Goal: Task Accomplishment & Management: Complete application form

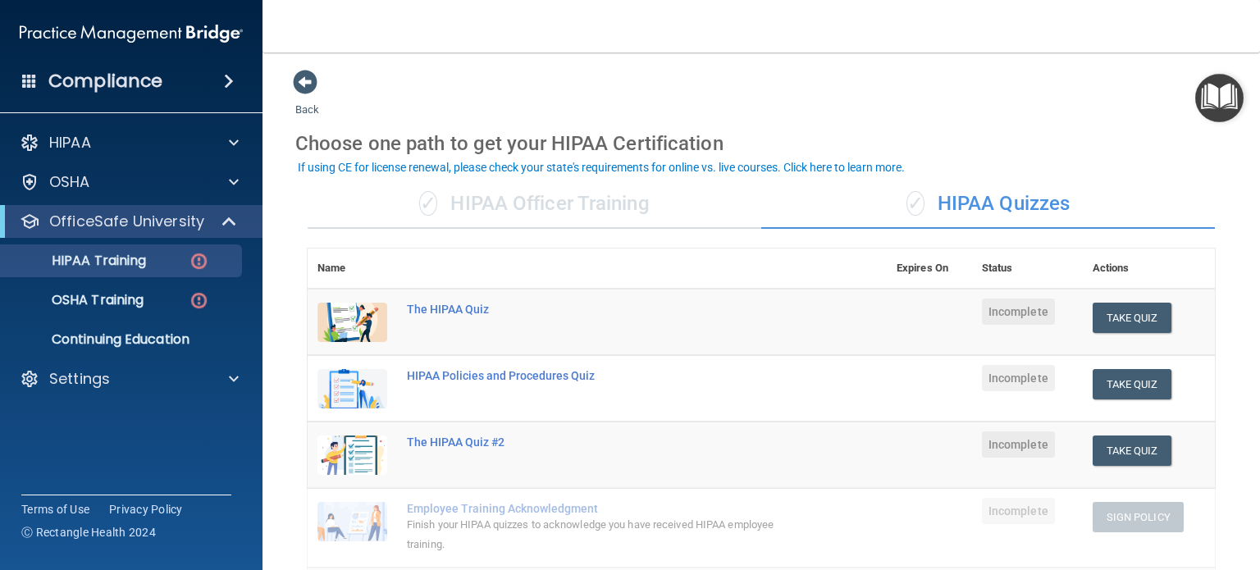
click at [698, 221] on div "✓ HIPAA Officer Training" at bounding box center [535, 204] width 454 height 49
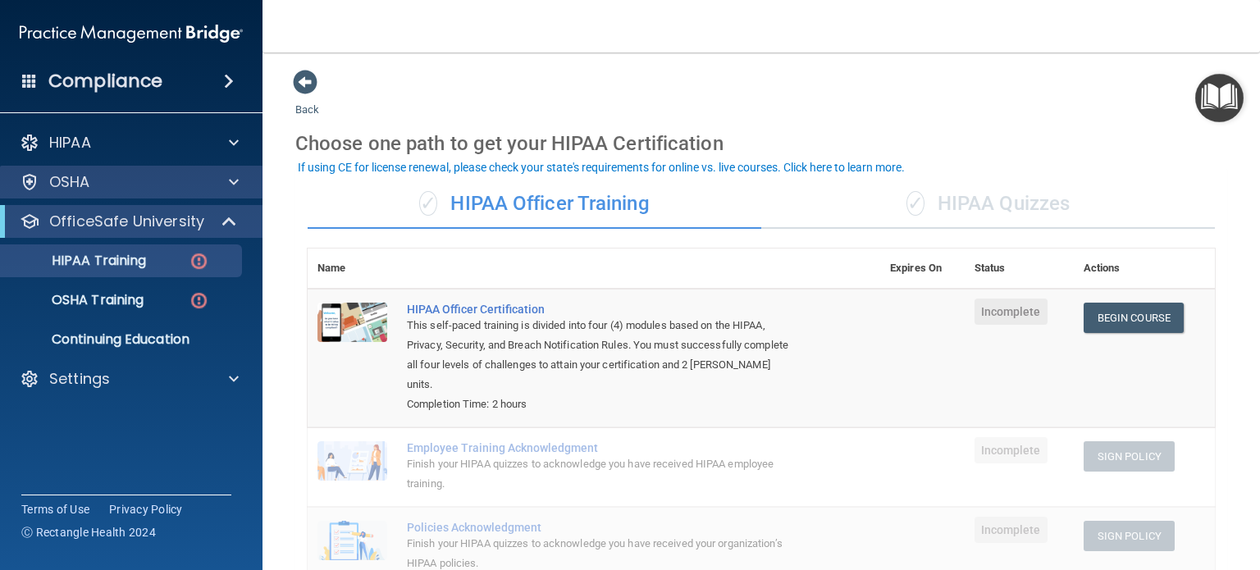
click at [224, 192] on div "OSHA" at bounding box center [131, 182] width 263 height 33
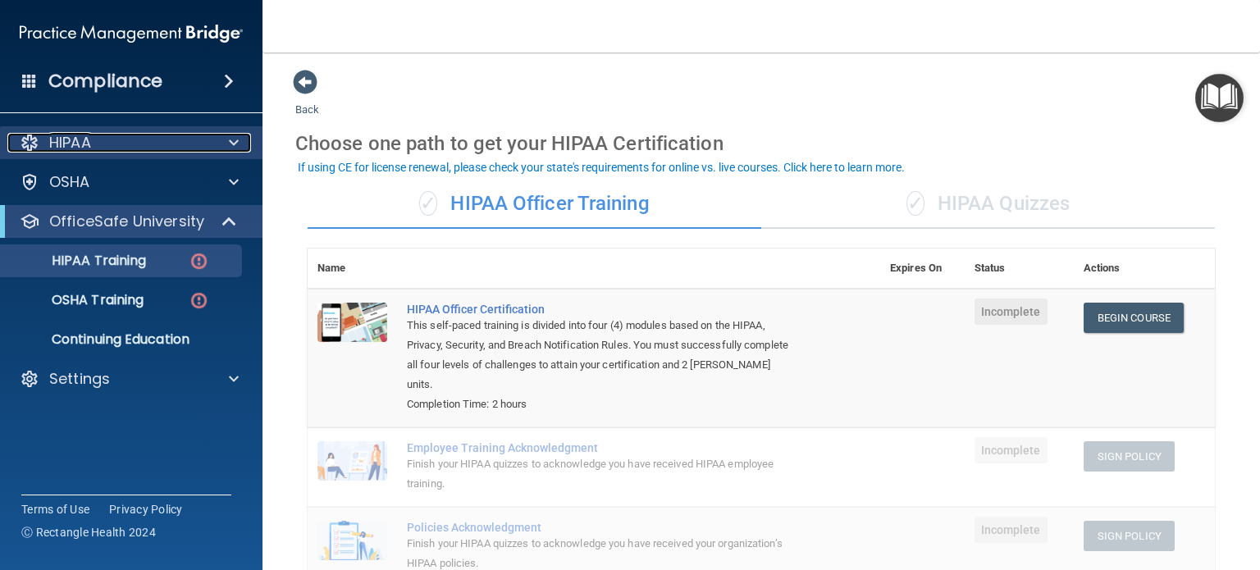
click at [229, 135] on span at bounding box center [234, 143] width 10 height 20
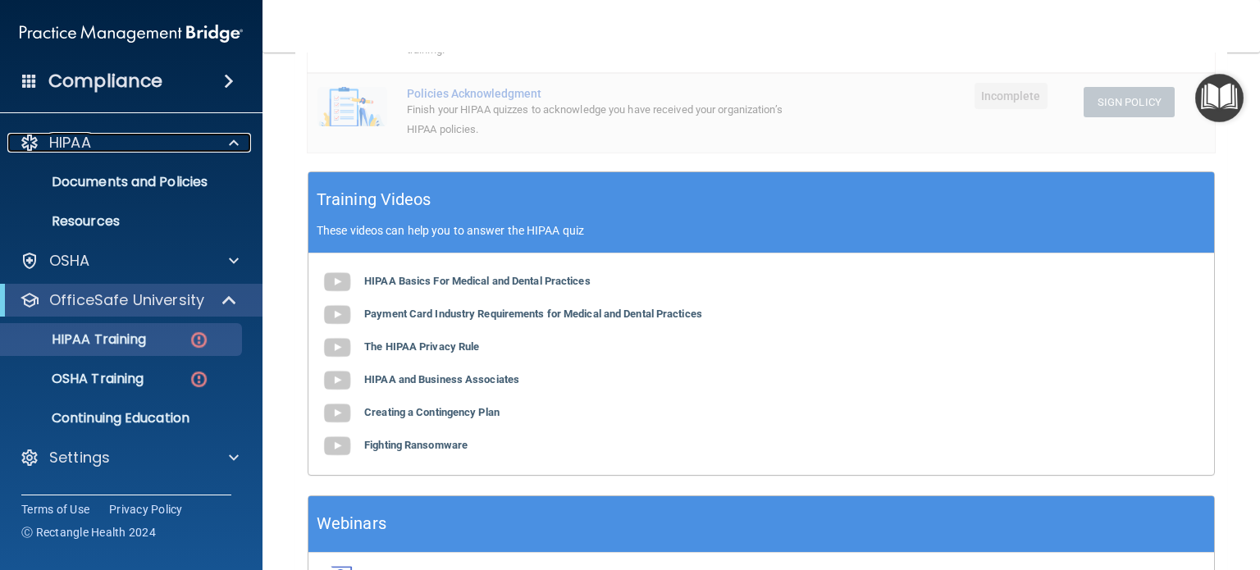
scroll to position [544, 0]
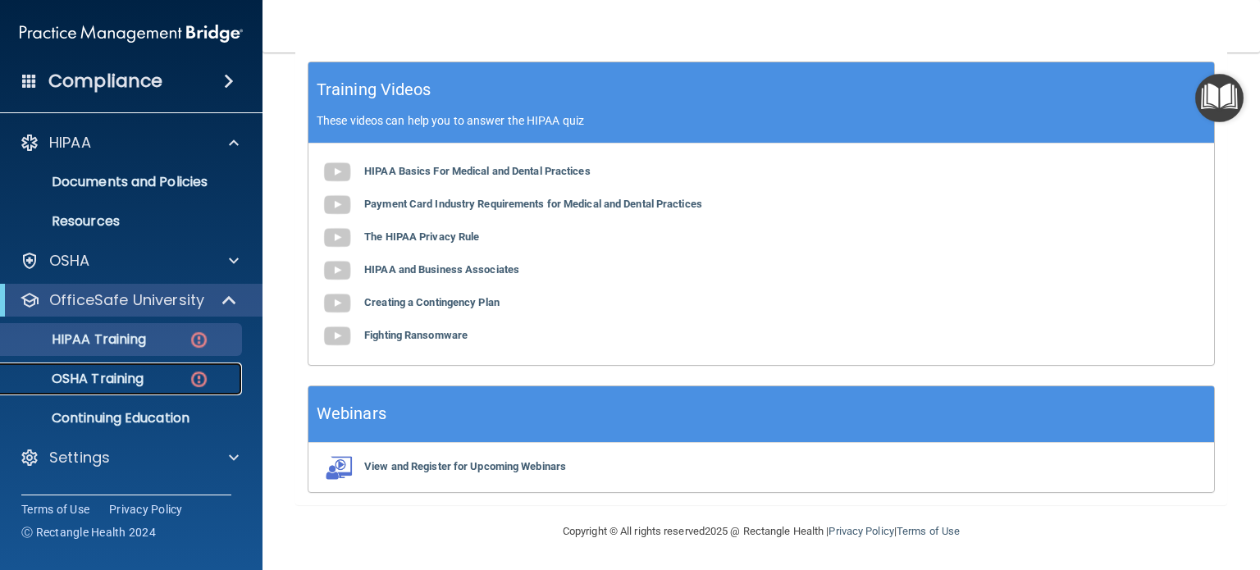
click at [112, 377] on p "OSHA Training" at bounding box center [77, 379] width 133 height 16
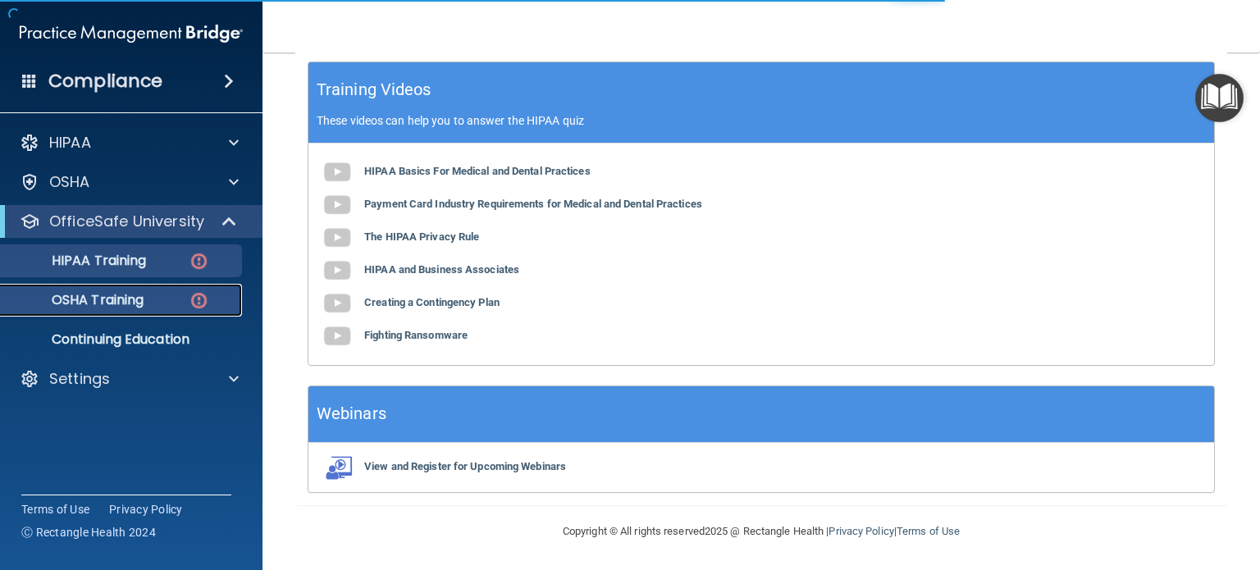
scroll to position [262, 0]
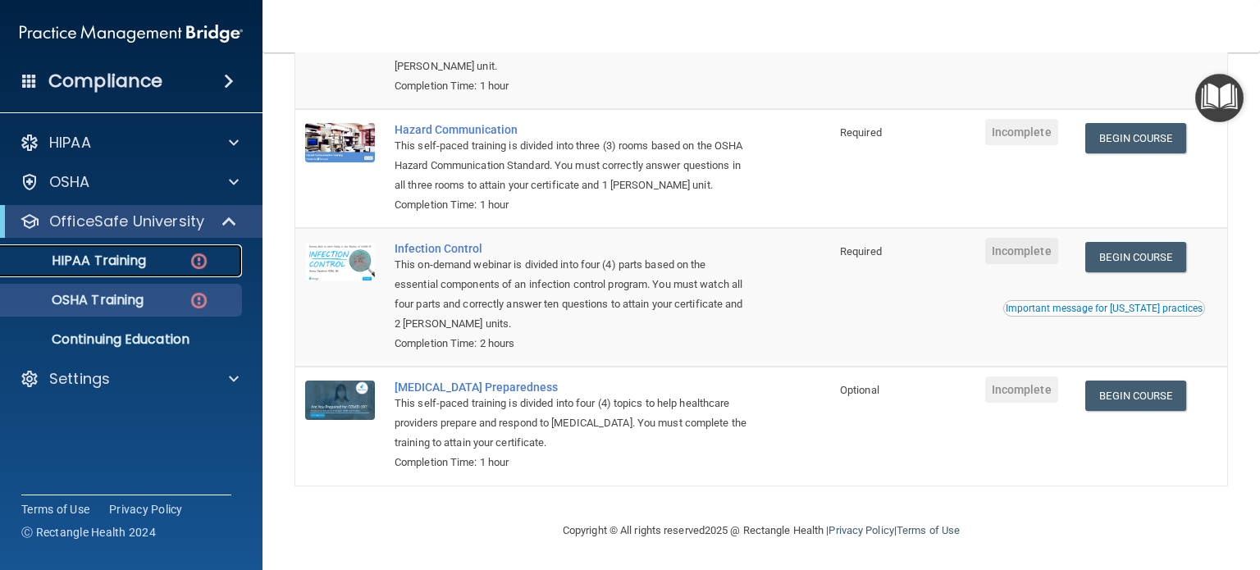
click at [190, 271] on img at bounding box center [199, 261] width 21 height 21
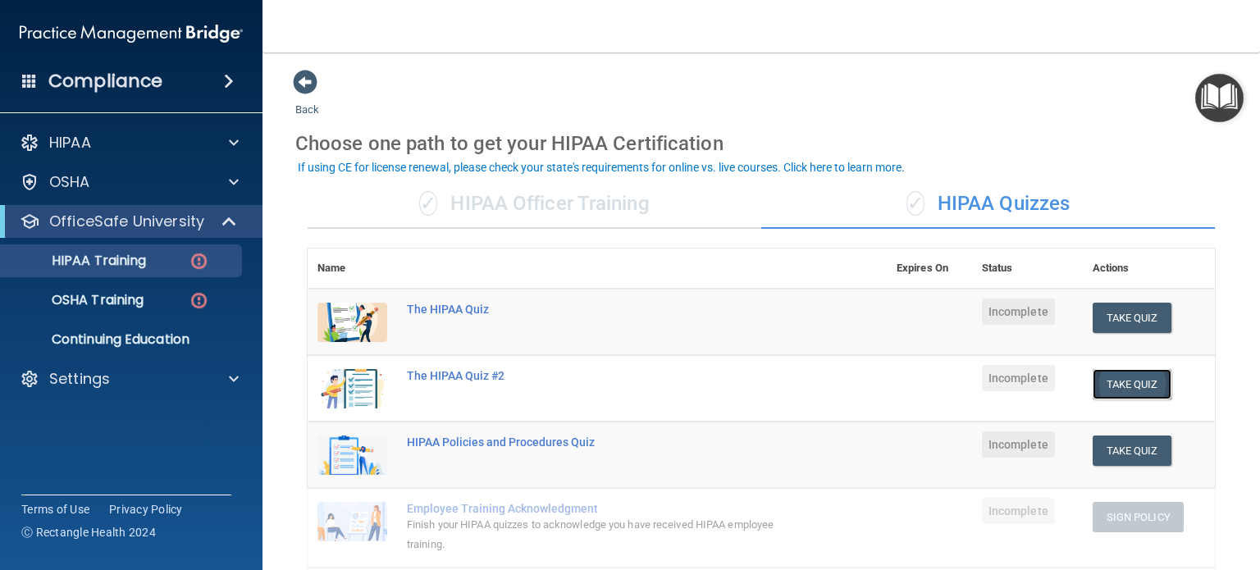
click at [1148, 393] on button "Take Quiz" at bounding box center [1132, 384] width 79 height 30
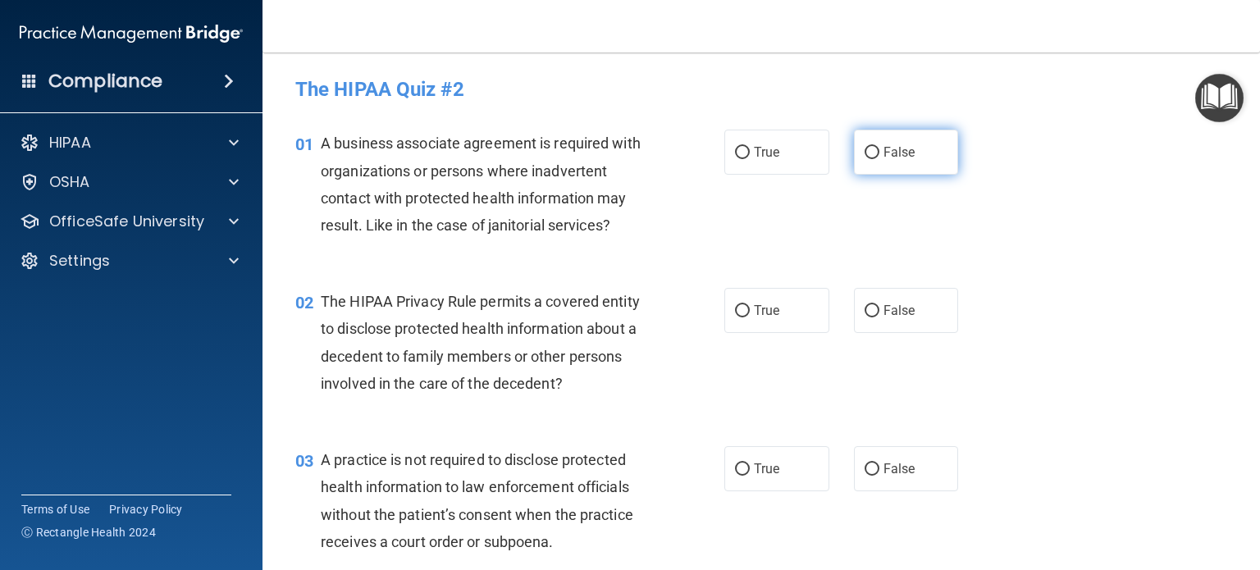
click at [871, 158] on label "False" at bounding box center [906, 152] width 105 height 45
click at [871, 158] on input "False" at bounding box center [872, 153] width 15 height 12
radio input "true"
click at [757, 308] on span "True" at bounding box center [766, 311] width 25 height 16
click at [750, 308] on input "True" at bounding box center [742, 311] width 15 height 12
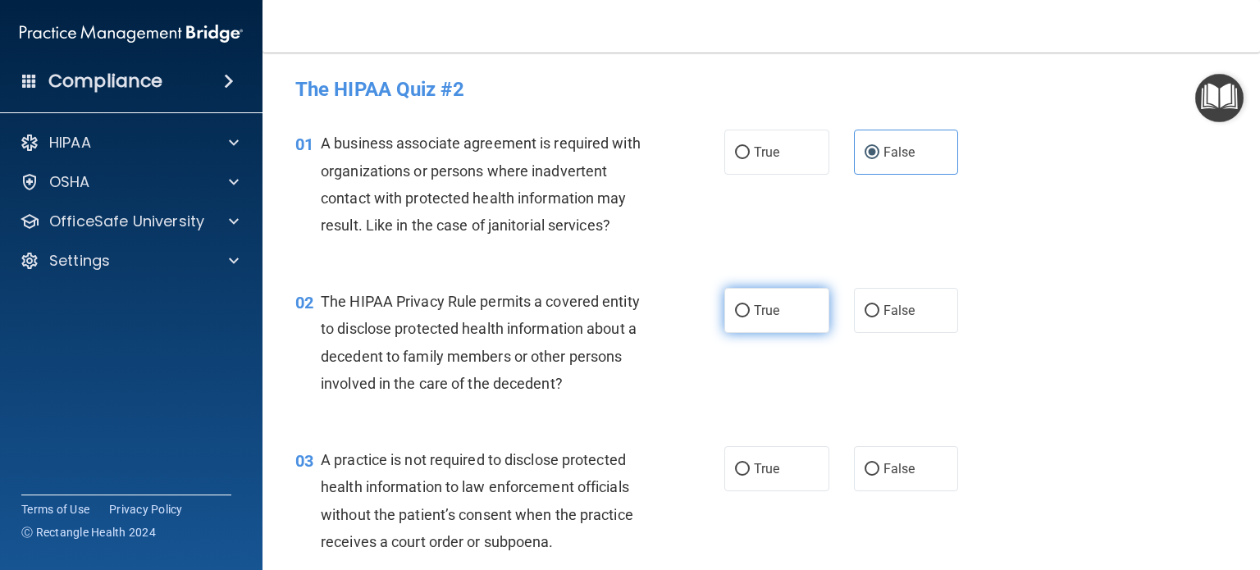
radio input "true"
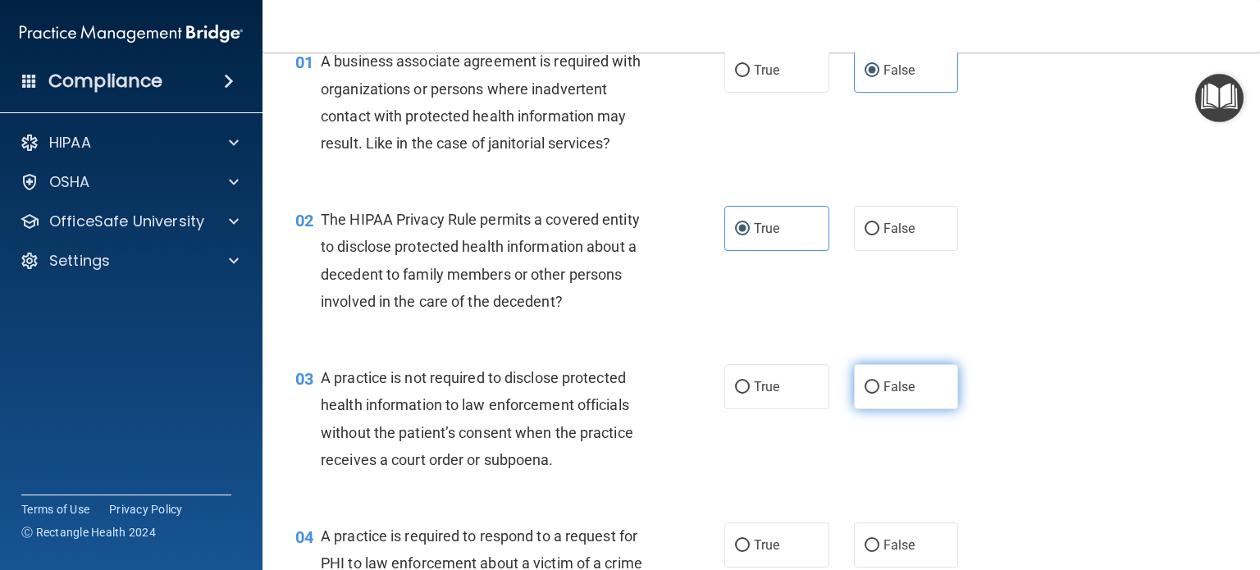
drag, startPoint x: 883, startPoint y: 393, endPoint x: 890, endPoint y: 371, distance: 23.3
click at [883, 393] on span "False" at bounding box center [899, 387] width 32 height 16
click at [879, 393] on input "False" at bounding box center [872, 387] width 15 height 12
radio input "true"
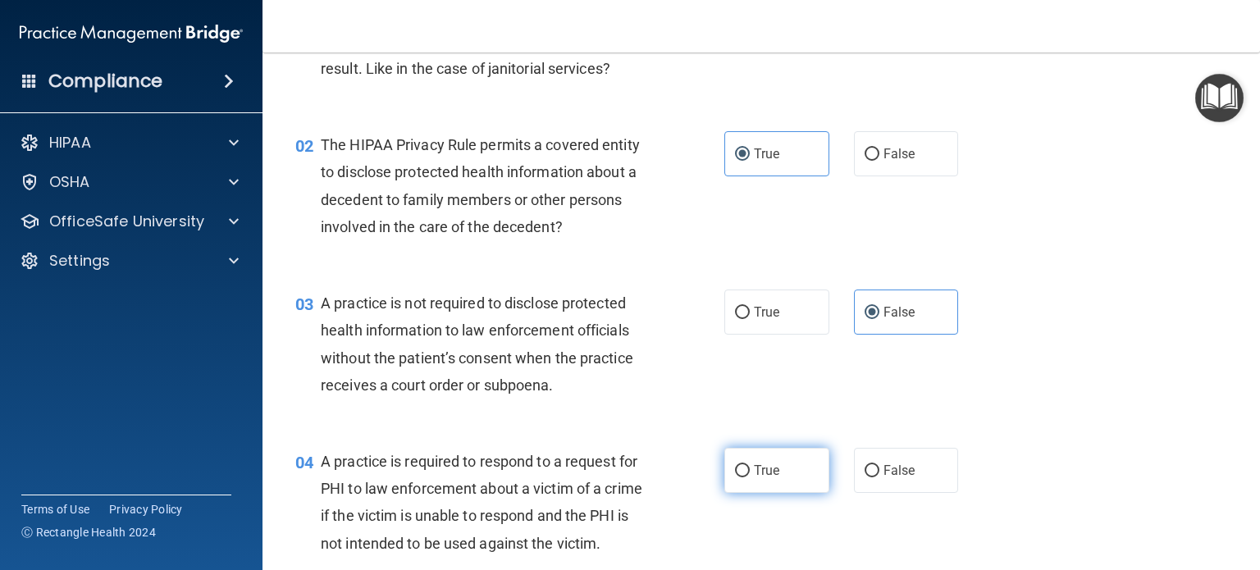
scroll to position [246, 0]
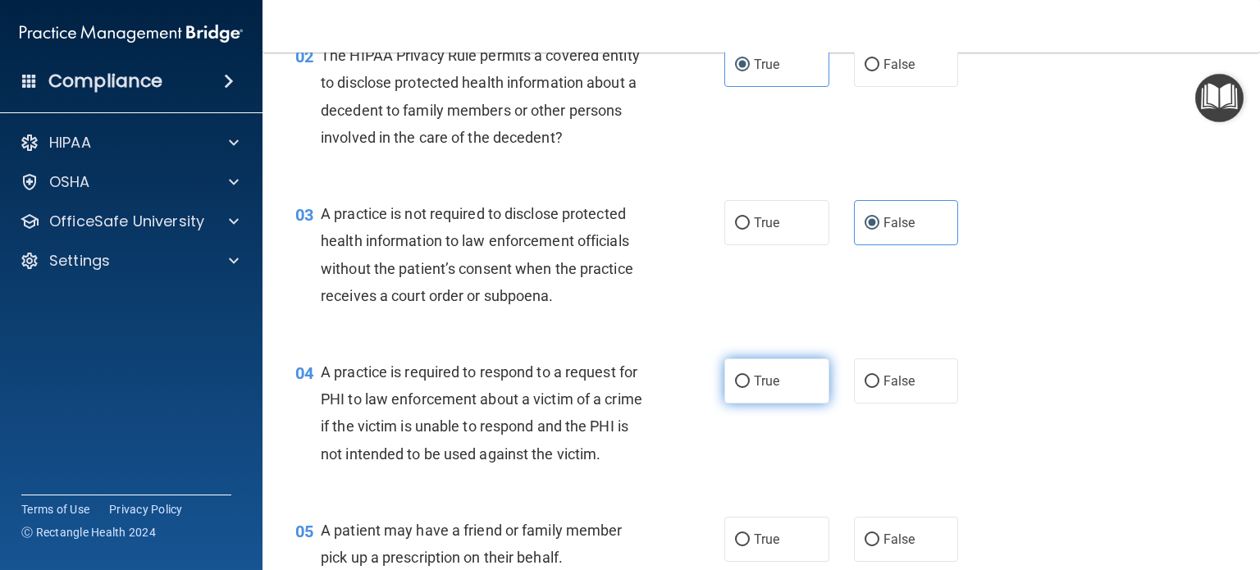
click at [783, 374] on label "True" at bounding box center [776, 380] width 105 height 45
click at [750, 376] on input "True" at bounding box center [742, 382] width 15 height 12
radio input "true"
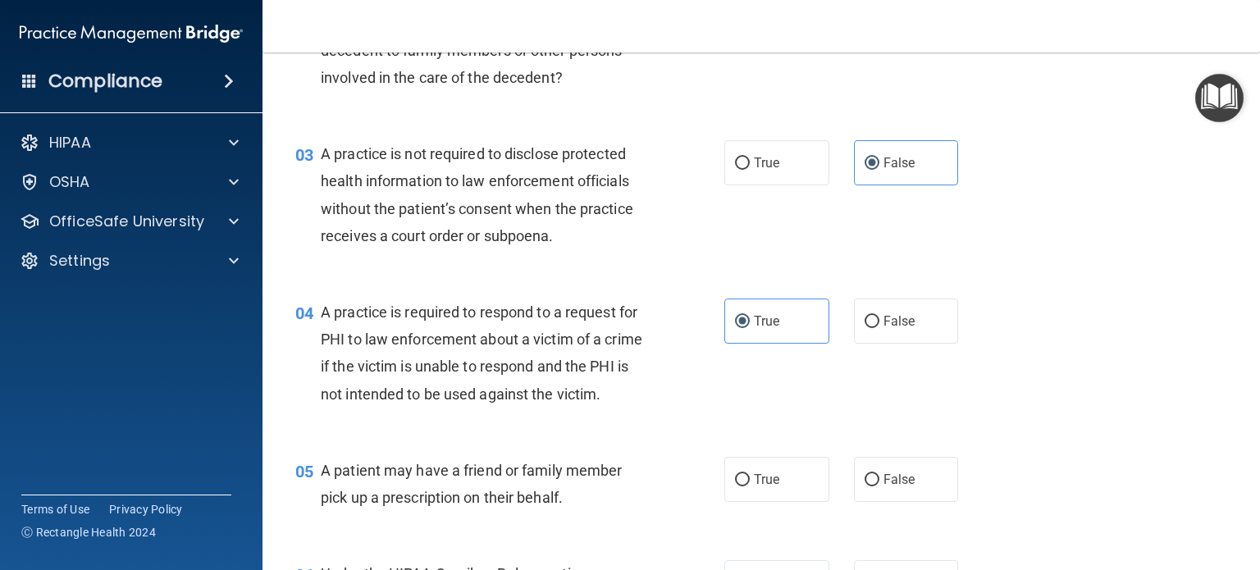
scroll to position [328, 0]
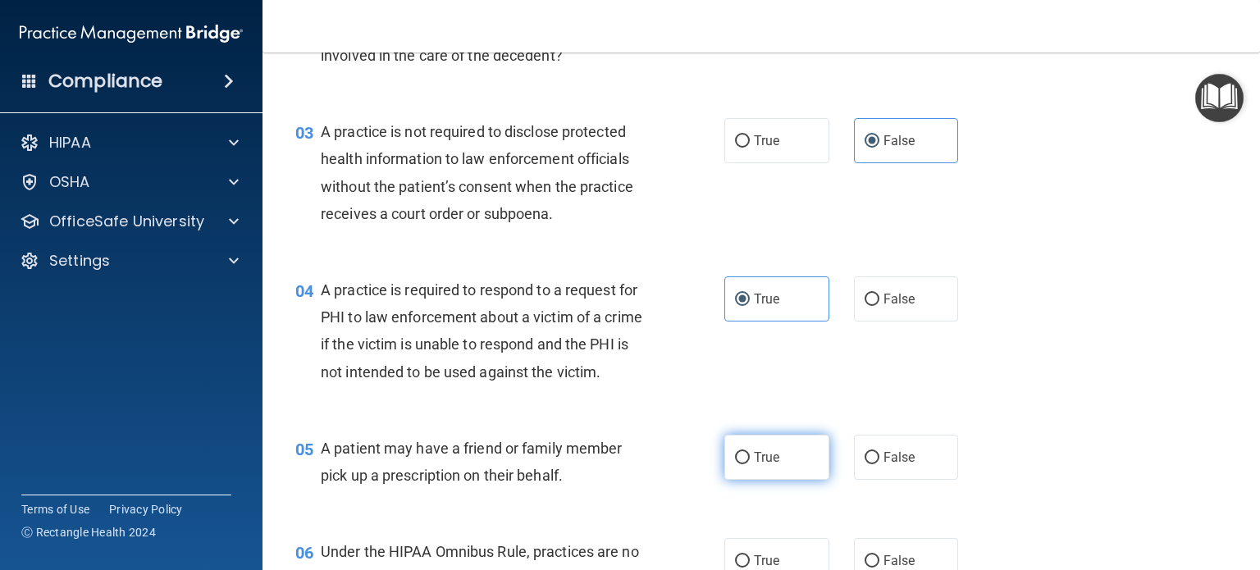
click at [755, 465] on span "True" at bounding box center [766, 458] width 25 height 16
click at [750, 464] on input "True" at bounding box center [742, 458] width 15 height 12
radio input "true"
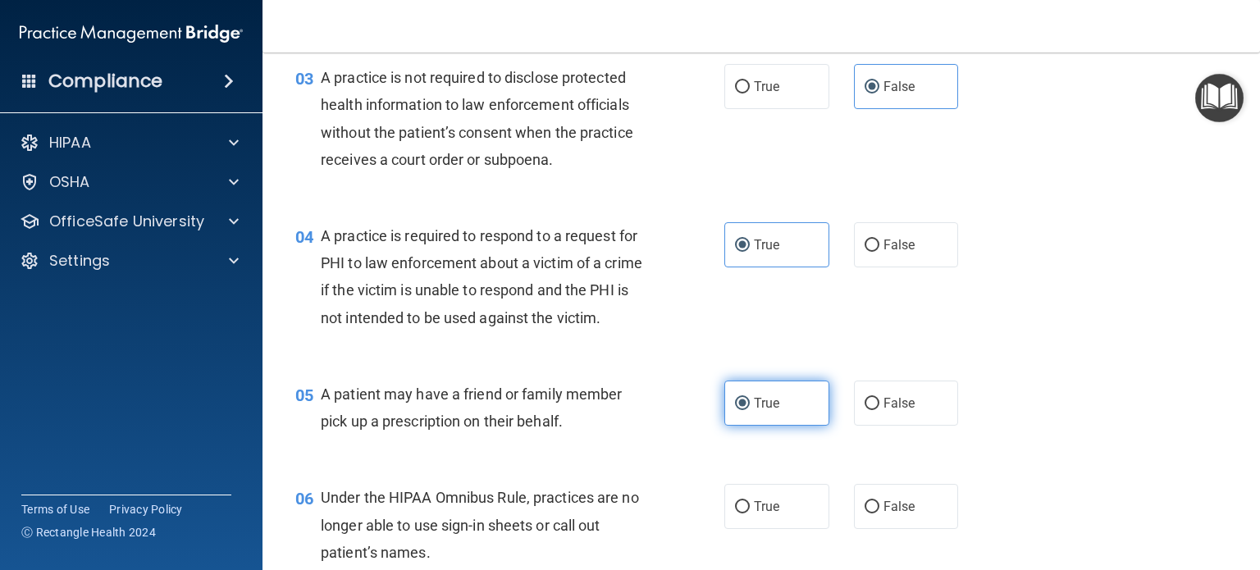
scroll to position [410, 0]
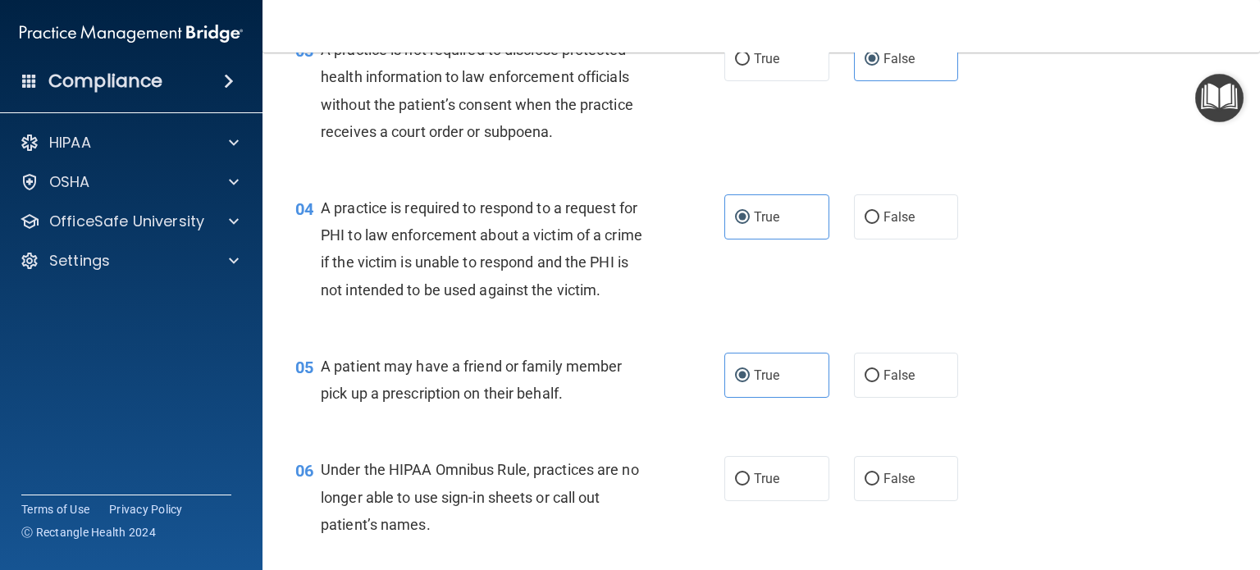
drag, startPoint x: 903, startPoint y: 488, endPoint x: 905, endPoint y: 468, distance: 19.8
click at [903, 488] on label "False" at bounding box center [906, 478] width 105 height 45
click at [879, 486] on input "False" at bounding box center [872, 479] width 15 height 12
radio input "true"
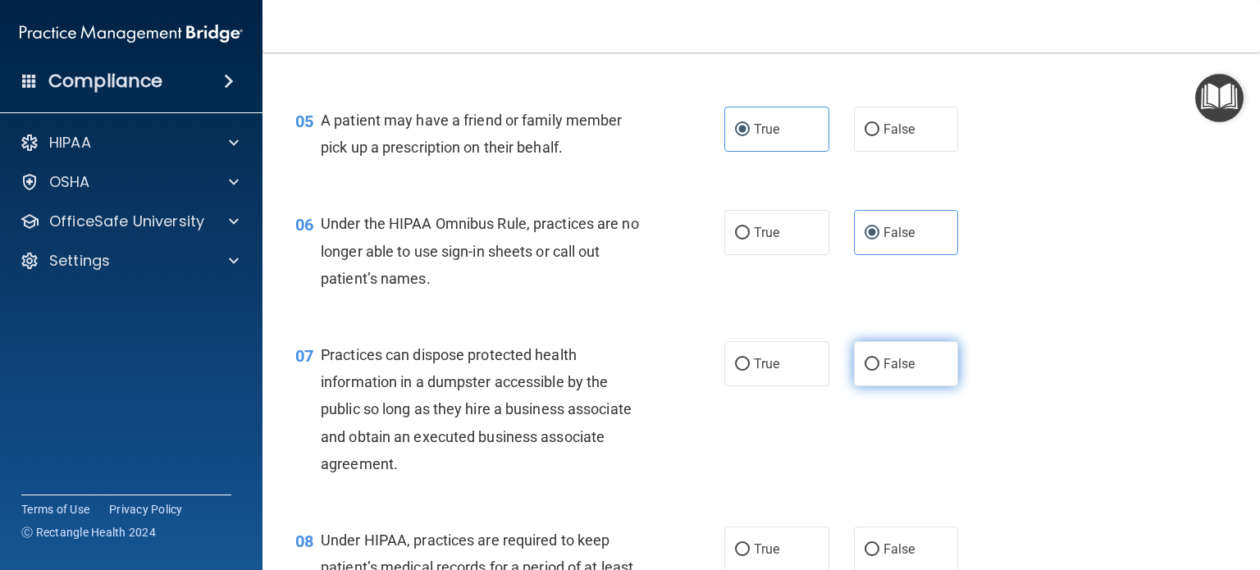
click at [889, 372] on span "False" at bounding box center [899, 364] width 32 height 16
click at [879, 371] on input "False" at bounding box center [872, 364] width 15 height 12
radio input "true"
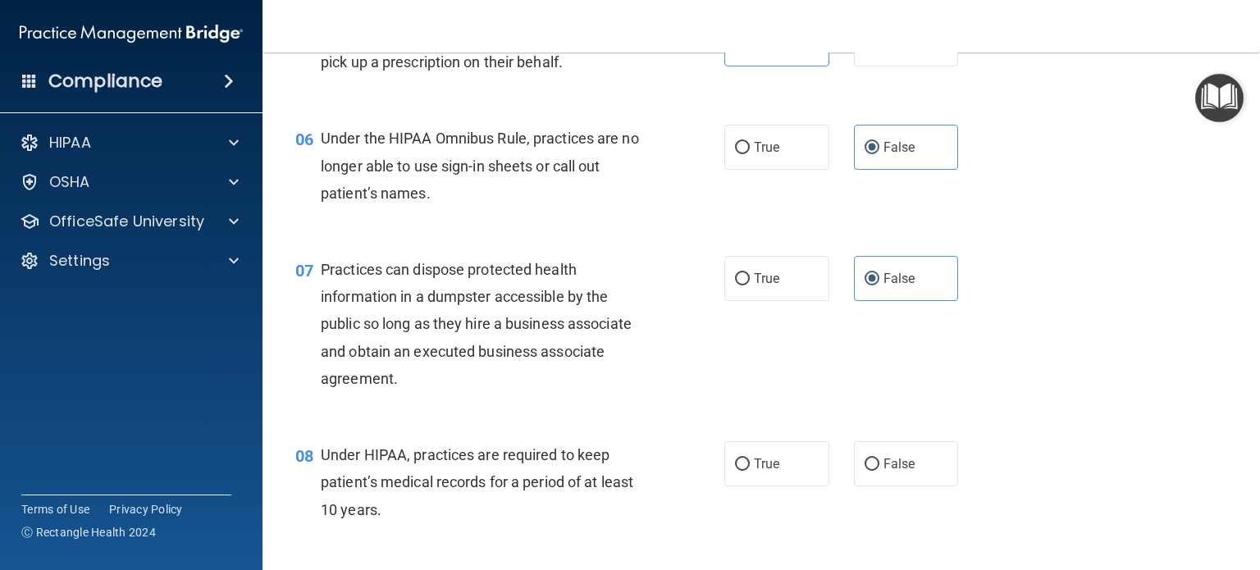
scroll to position [820, 0]
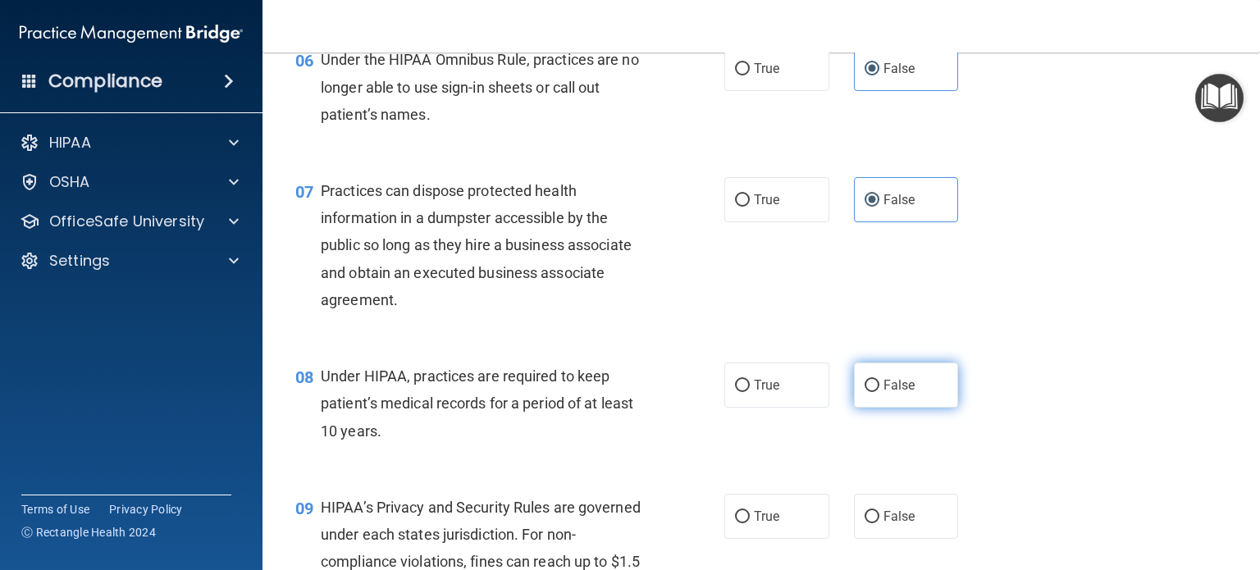
click at [886, 393] on span "False" at bounding box center [899, 385] width 32 height 16
click at [879, 392] on input "False" at bounding box center [872, 386] width 15 height 12
radio input "true"
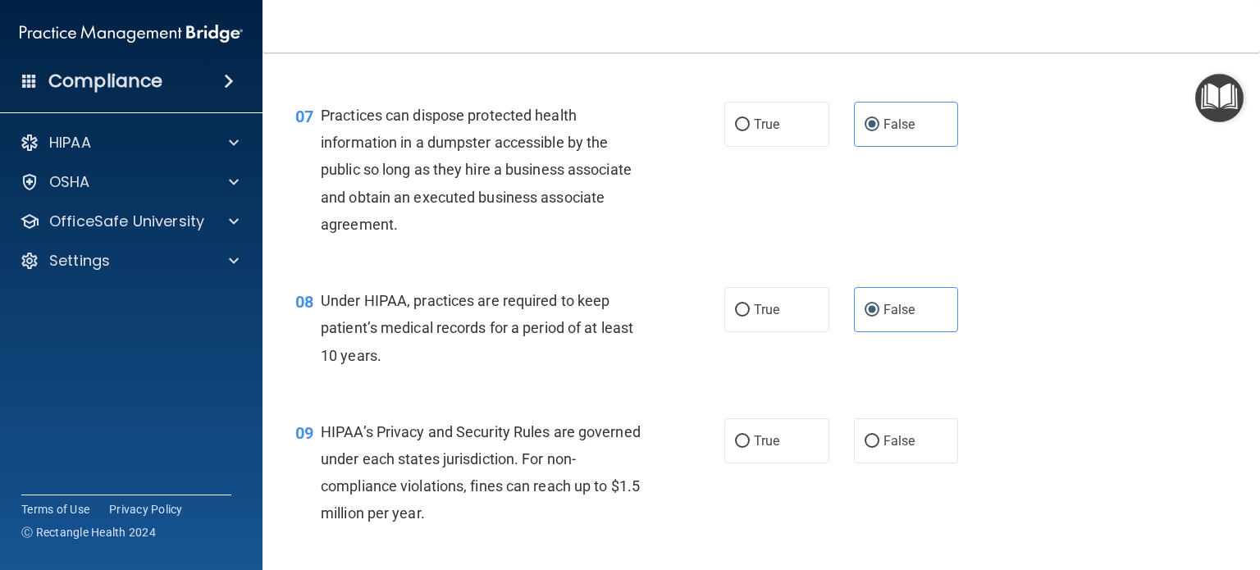
scroll to position [984, 0]
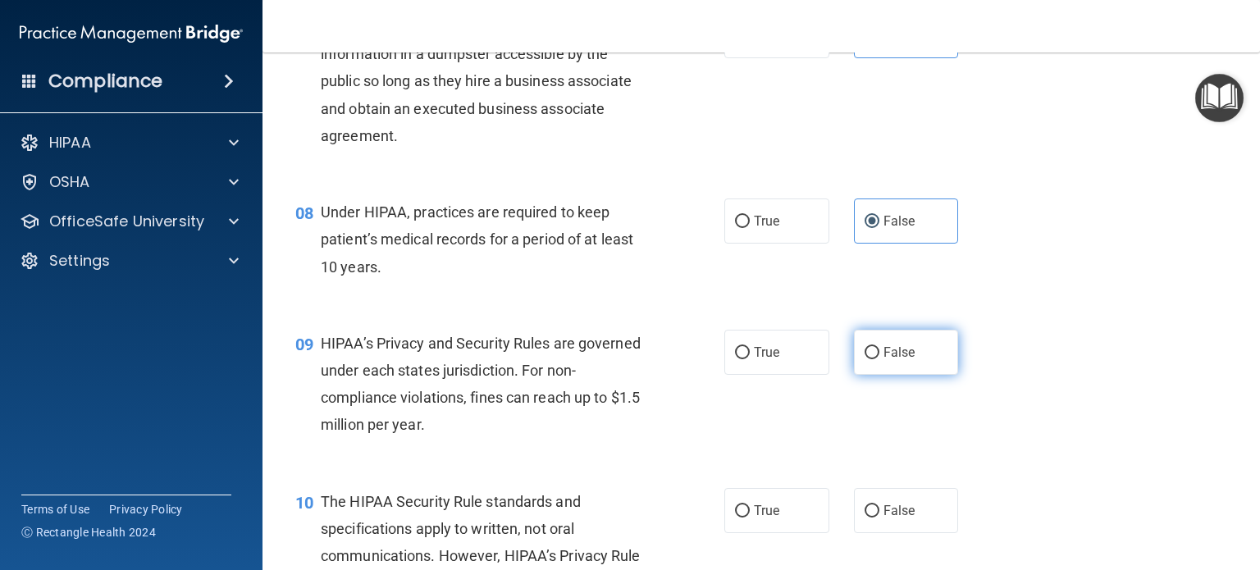
click at [883, 375] on label "False" at bounding box center [906, 352] width 105 height 45
click at [879, 359] on input "False" at bounding box center [872, 353] width 15 height 12
radio input "true"
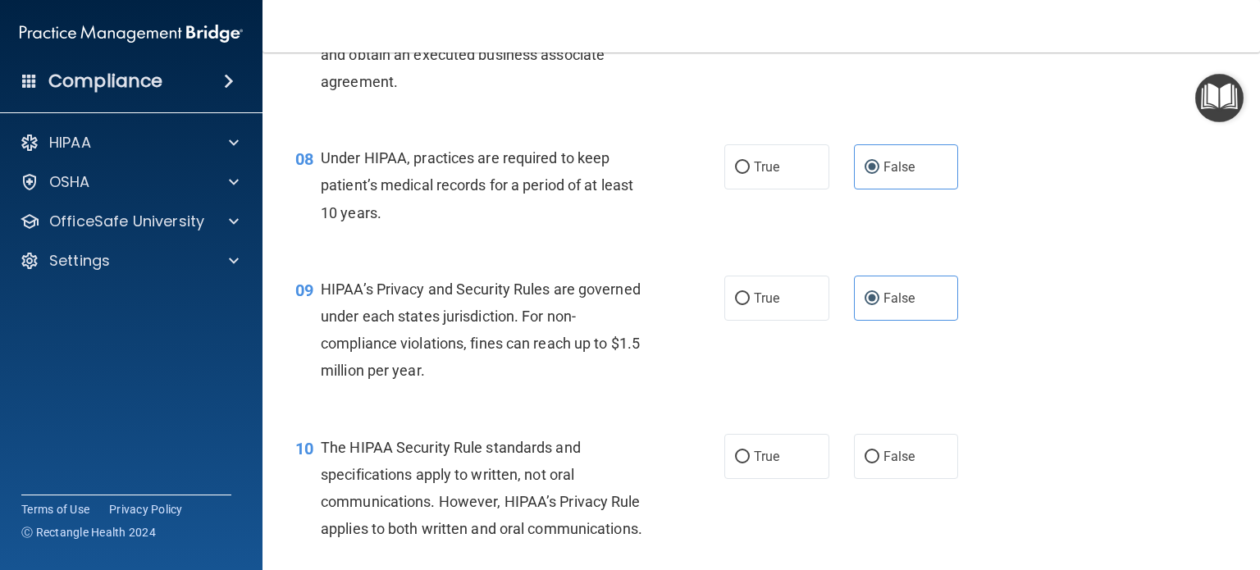
scroll to position [1066, 0]
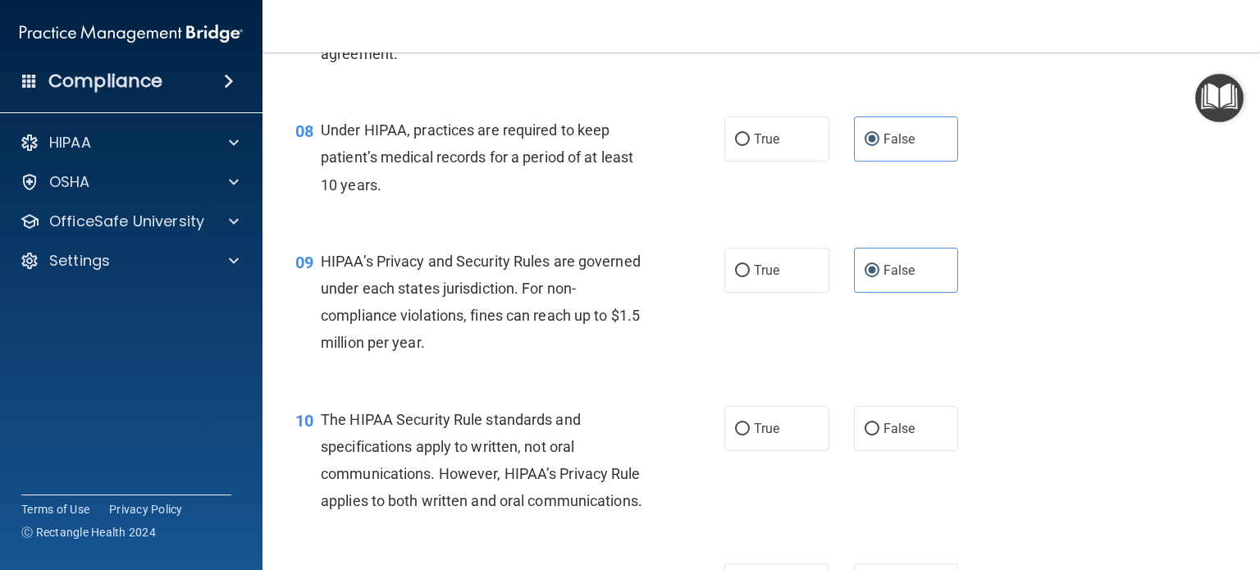
drag, startPoint x: 742, startPoint y: 448, endPoint x: 797, endPoint y: 426, distance: 59.3
click at [743, 448] on label "True" at bounding box center [776, 428] width 105 height 45
click at [743, 436] on input "True" at bounding box center [742, 429] width 15 height 12
radio input "true"
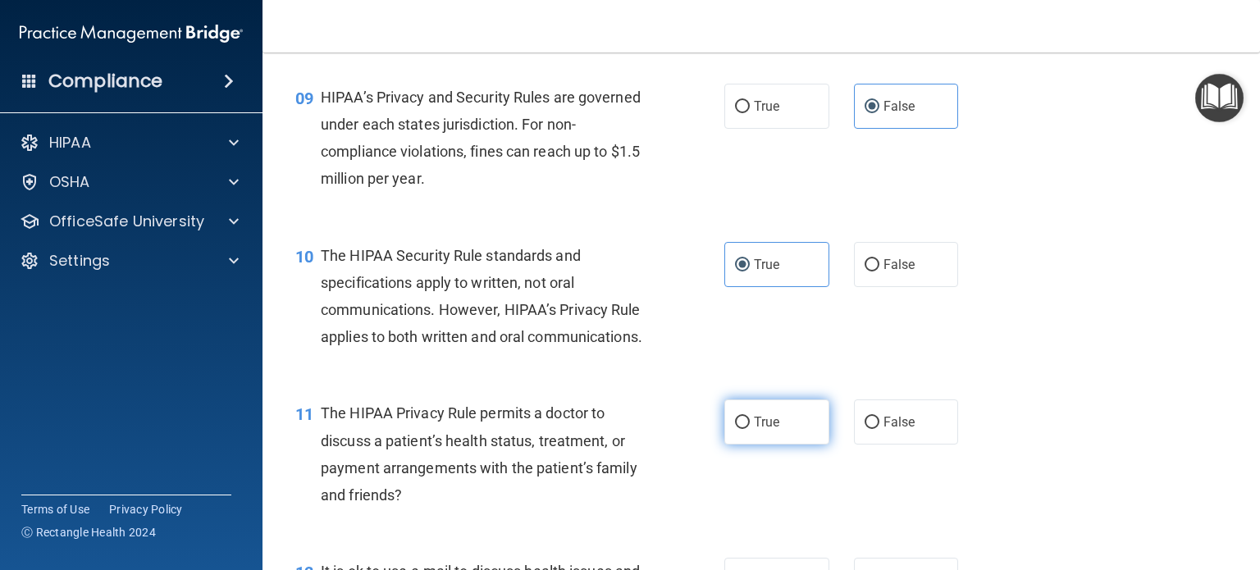
click at [774, 445] on label "True" at bounding box center [776, 421] width 105 height 45
click at [750, 429] on input "True" at bounding box center [742, 423] width 15 height 12
radio input "true"
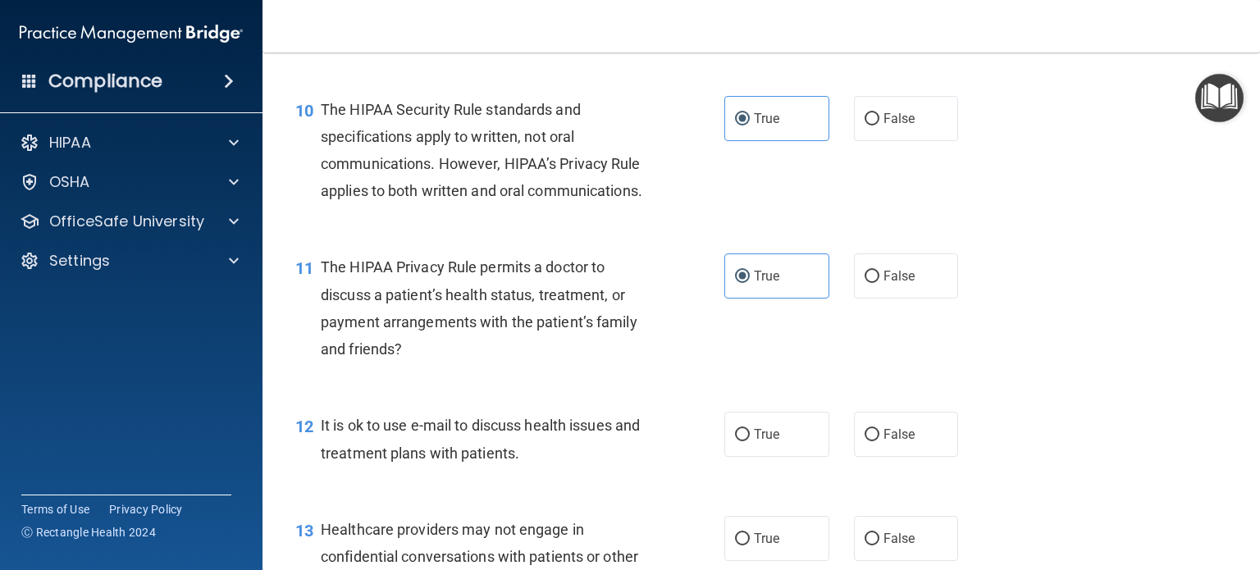
scroll to position [1477, 0]
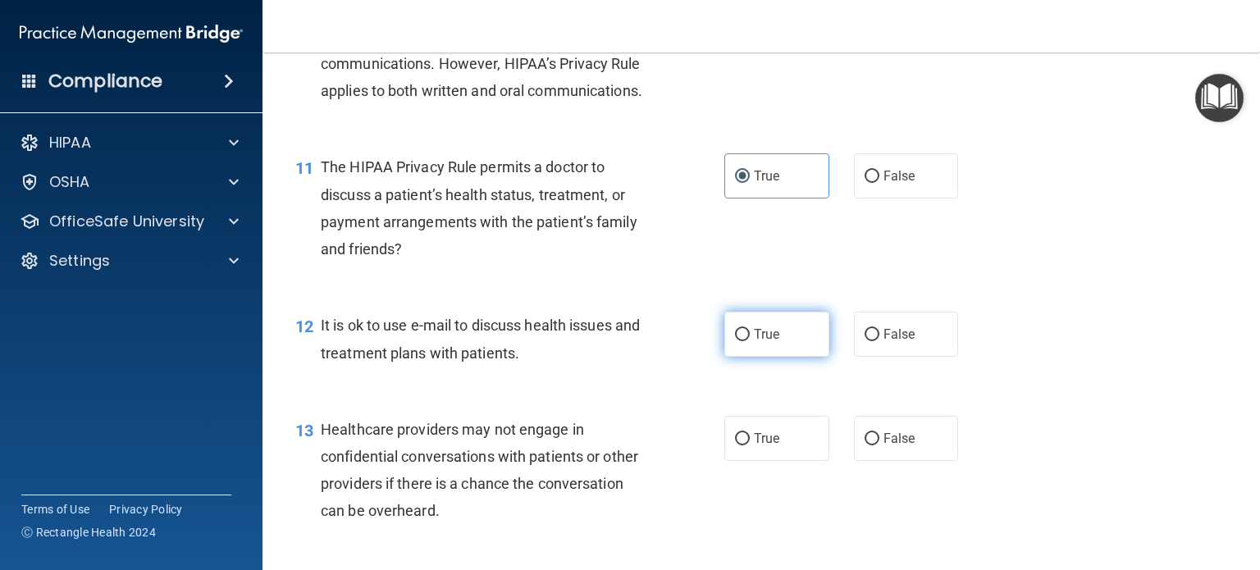
click at [783, 357] on label "True" at bounding box center [776, 334] width 105 height 45
click at [750, 341] on input "True" at bounding box center [742, 335] width 15 height 12
radio input "true"
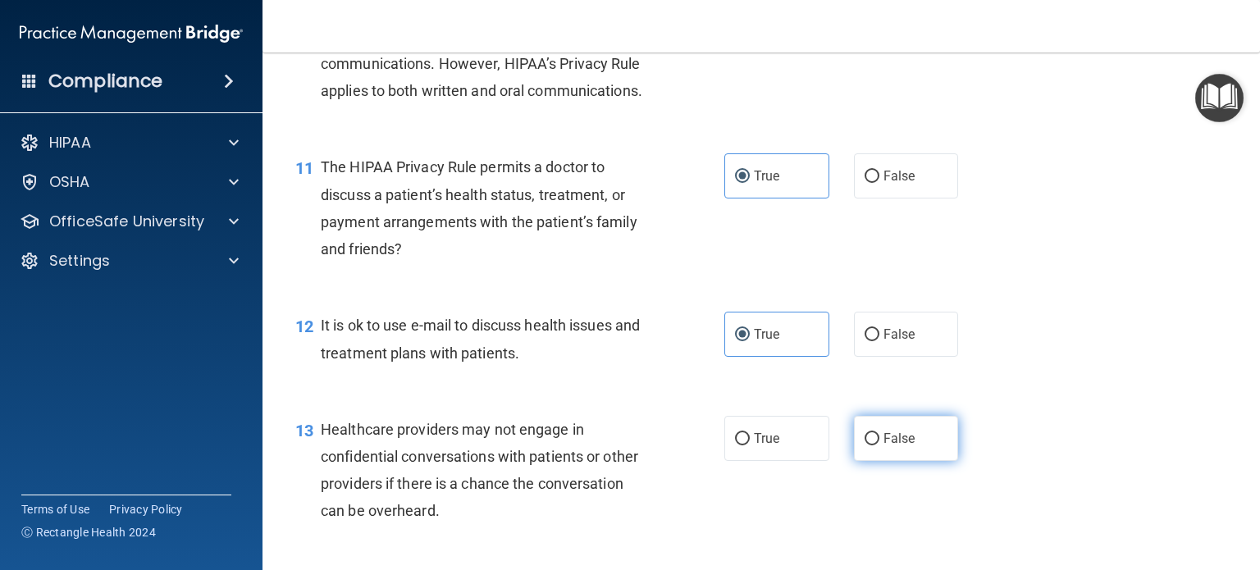
click at [893, 446] on span "False" at bounding box center [899, 439] width 32 height 16
click at [879, 445] on input "False" at bounding box center [872, 439] width 15 height 12
radio input "true"
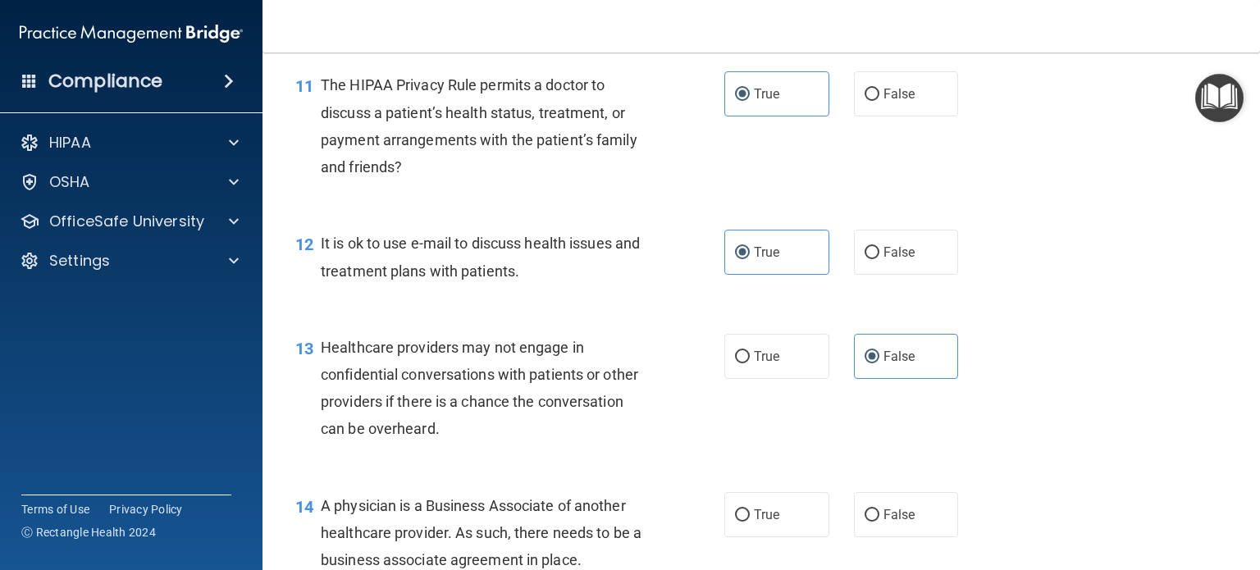
scroll to position [1641, 0]
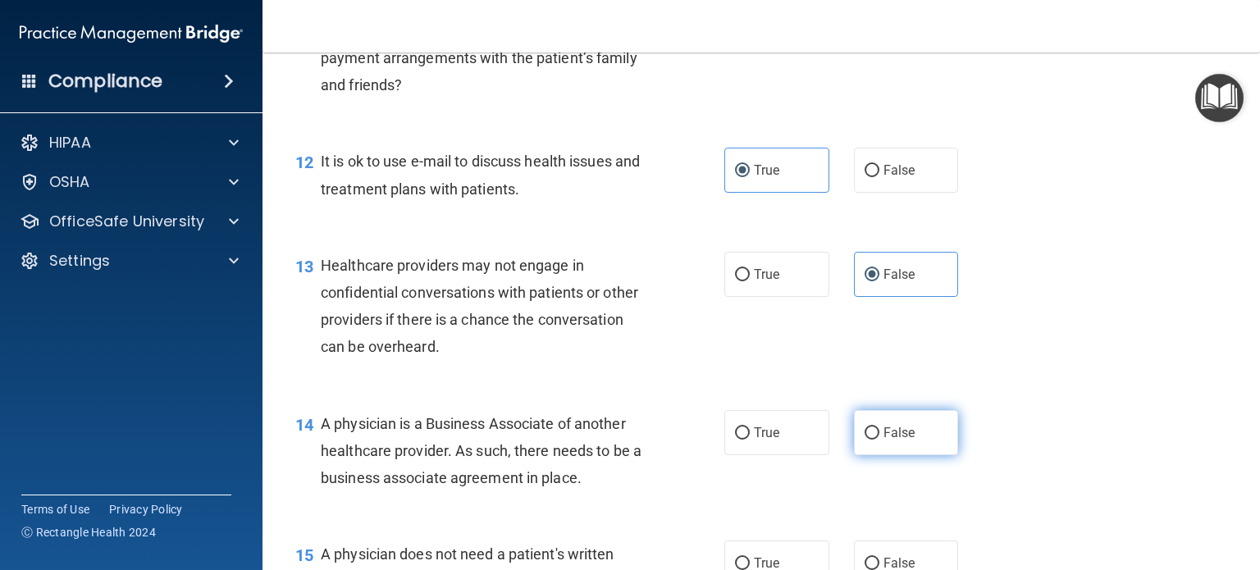
click at [889, 441] on span "False" at bounding box center [899, 433] width 32 height 16
click at [879, 440] on input "False" at bounding box center [872, 433] width 15 height 12
radio input "true"
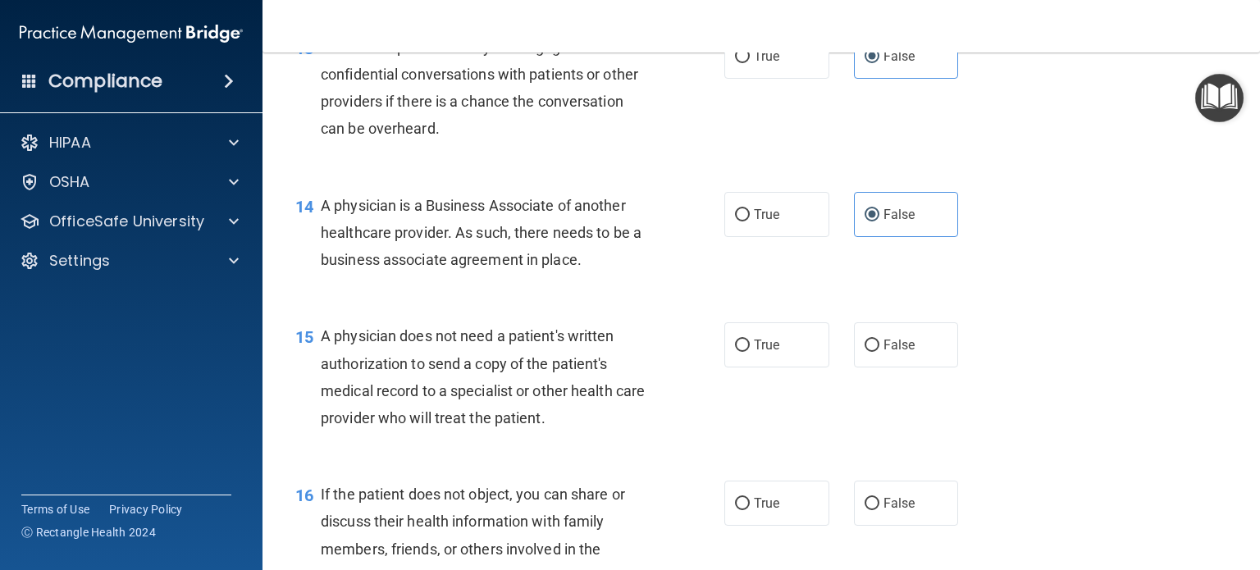
scroll to position [1887, 0]
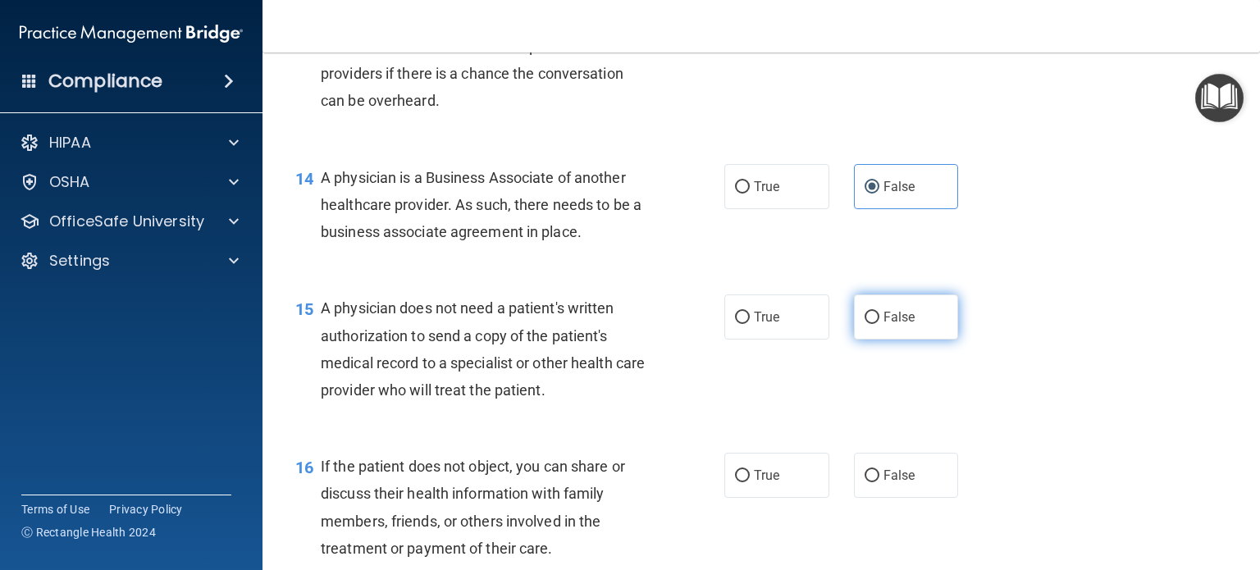
click at [883, 325] on span "False" at bounding box center [899, 317] width 32 height 16
click at [879, 324] on input "False" at bounding box center [872, 318] width 15 height 12
radio input "true"
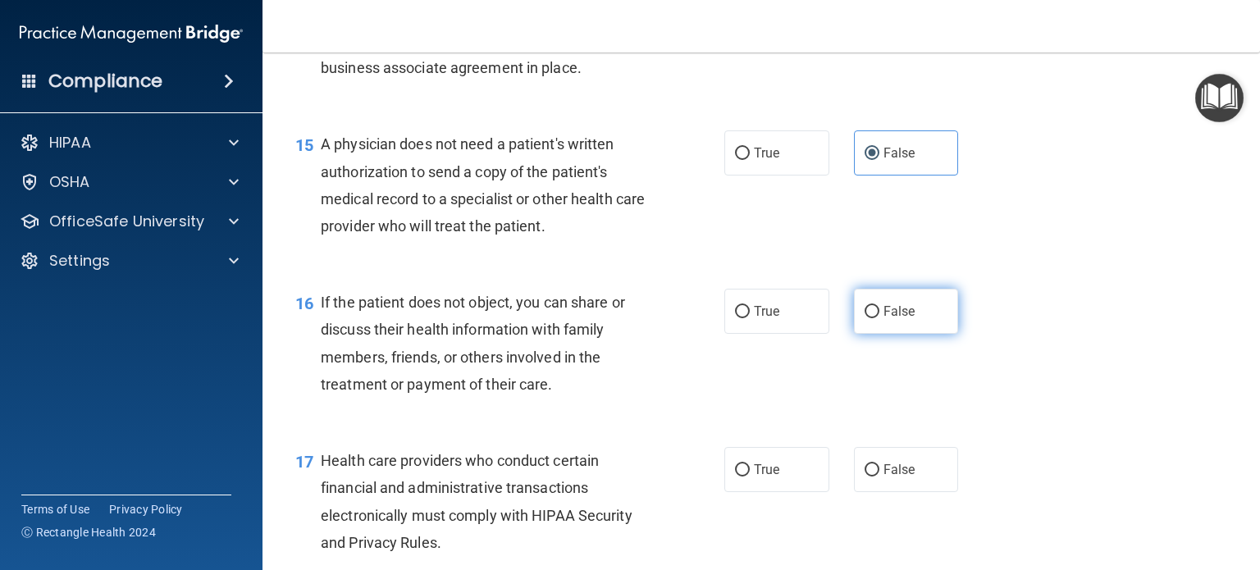
click at [869, 334] on label "False" at bounding box center [906, 311] width 105 height 45
click at [869, 318] on input "False" at bounding box center [872, 312] width 15 height 12
radio input "true"
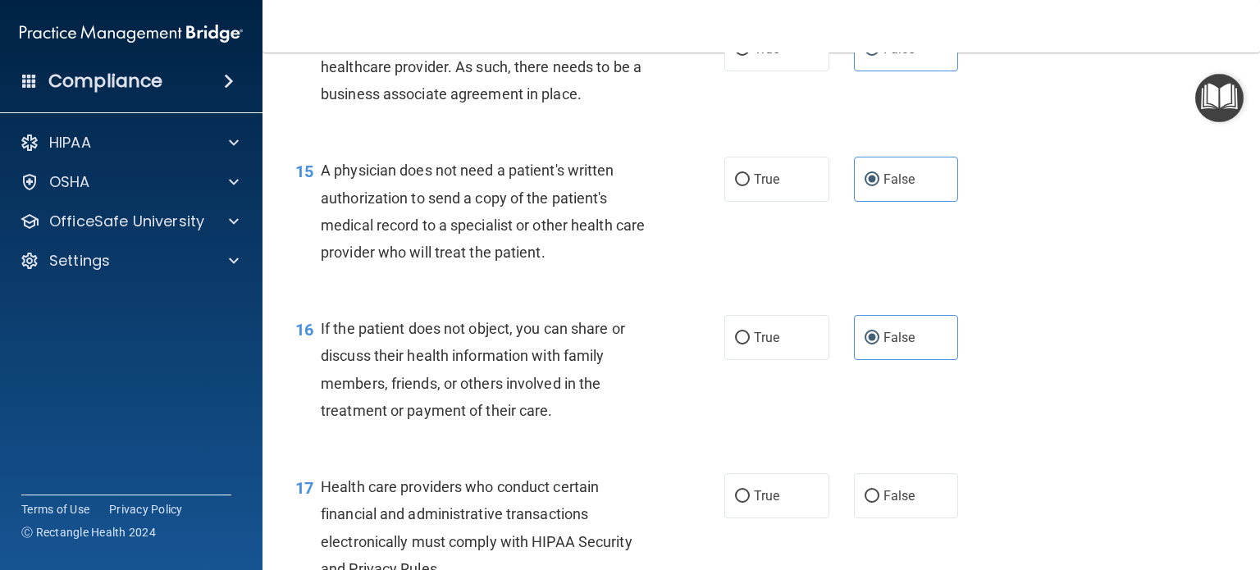
scroll to position [2133, 0]
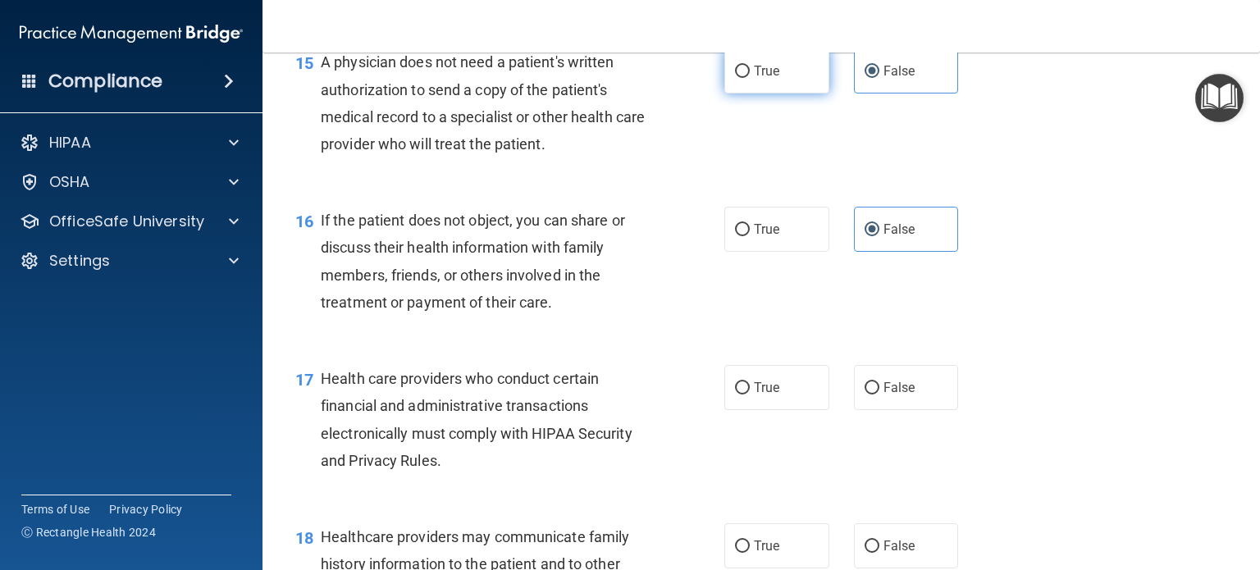
click at [768, 94] on label "True" at bounding box center [776, 70] width 105 height 45
click at [750, 78] on input "True" at bounding box center [742, 72] width 15 height 12
radio input "true"
radio input "false"
click at [776, 252] on label "True" at bounding box center [776, 229] width 105 height 45
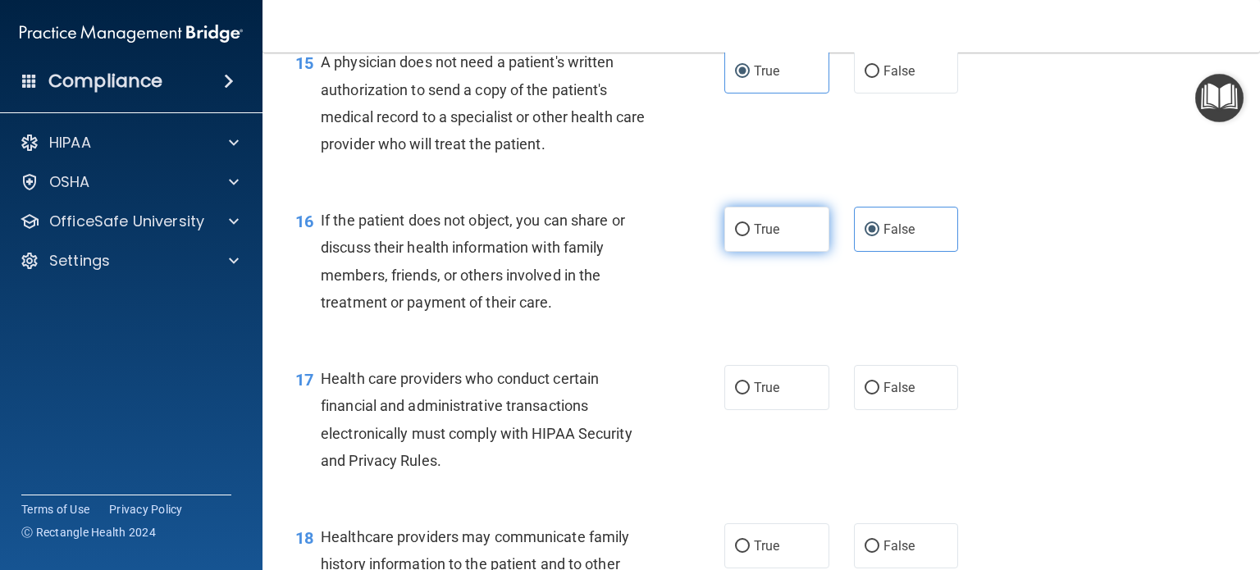
click at [750, 236] on input "True" at bounding box center [742, 230] width 15 height 12
radio input "true"
radio input "false"
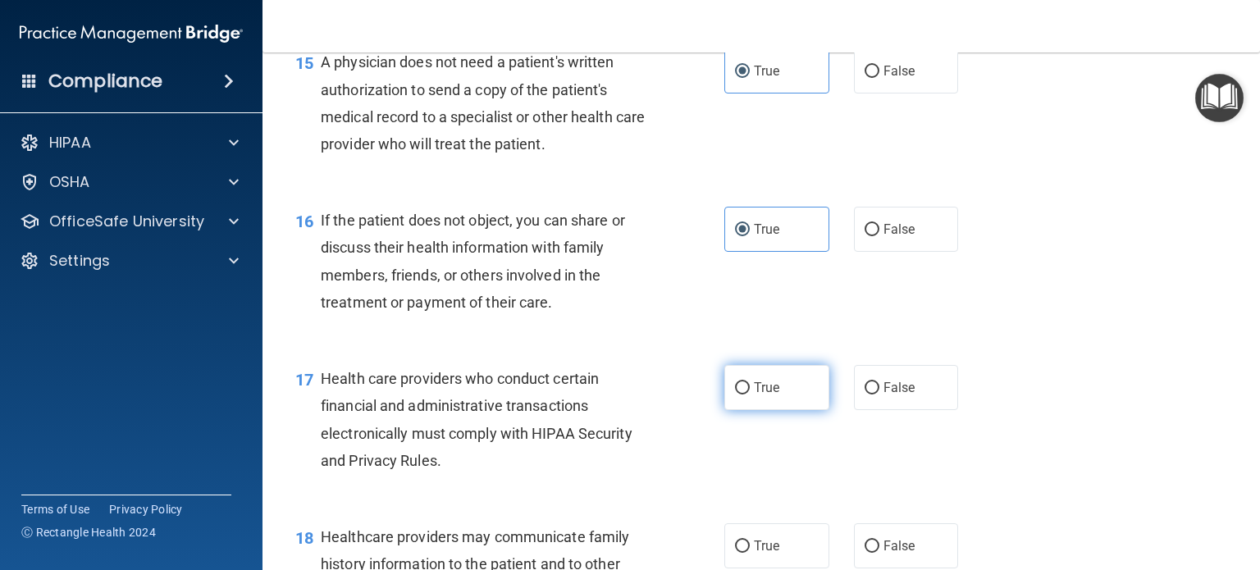
click at [791, 410] on label "True" at bounding box center [776, 387] width 105 height 45
click at [750, 395] on input "True" at bounding box center [742, 388] width 15 height 12
radio input "true"
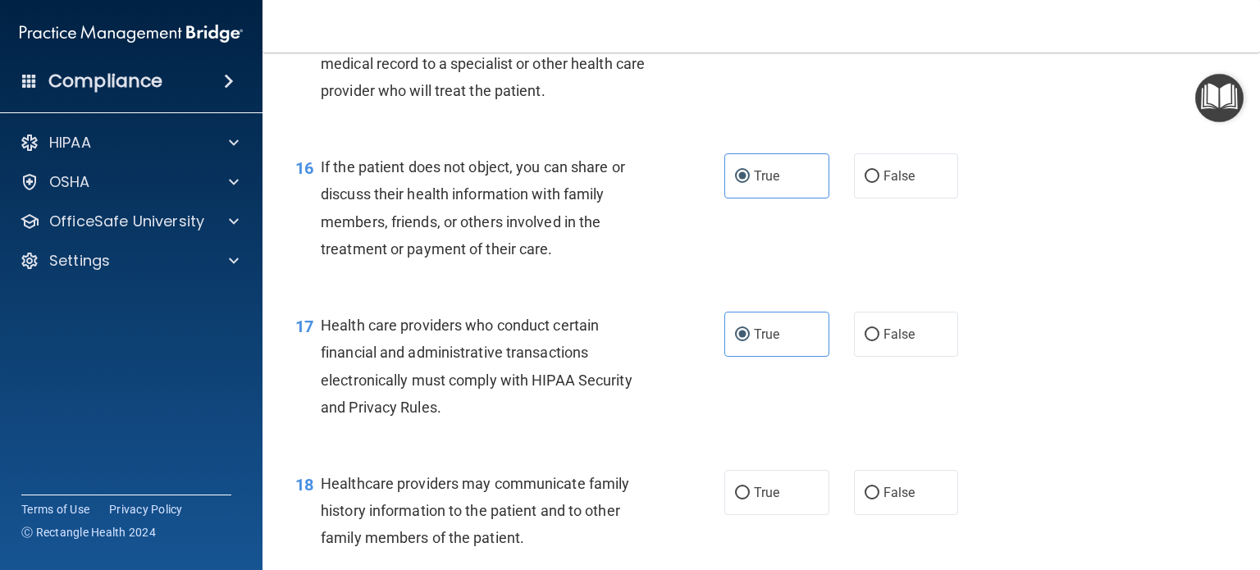
scroll to position [2215, 0]
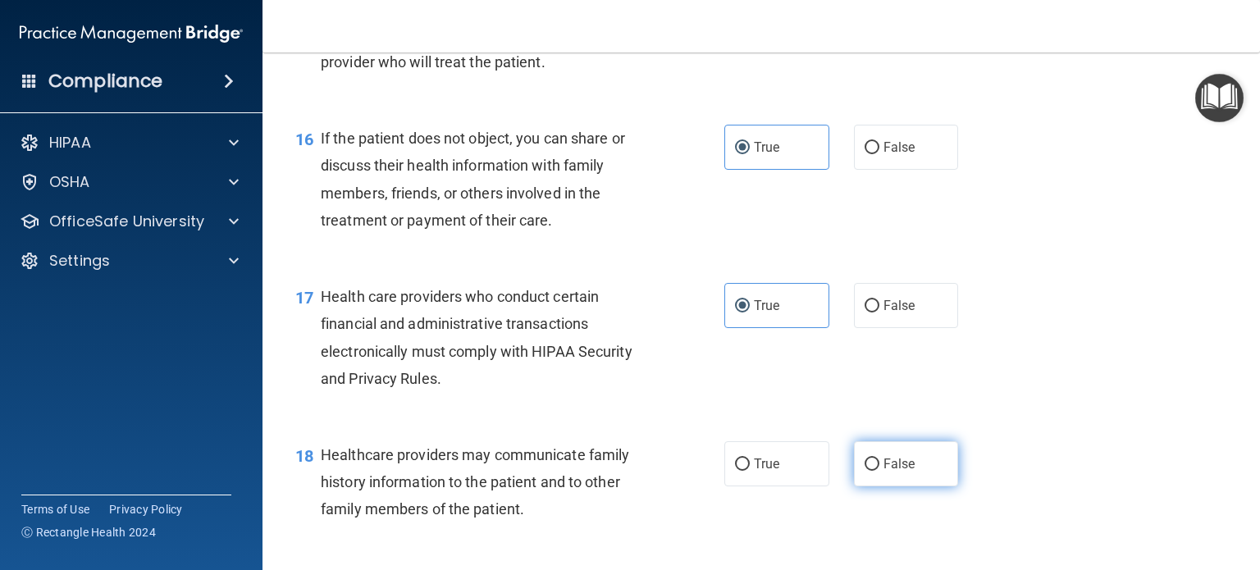
click at [890, 486] on label "False" at bounding box center [906, 463] width 105 height 45
click at [879, 471] on input "False" at bounding box center [872, 465] width 15 height 12
radio input "true"
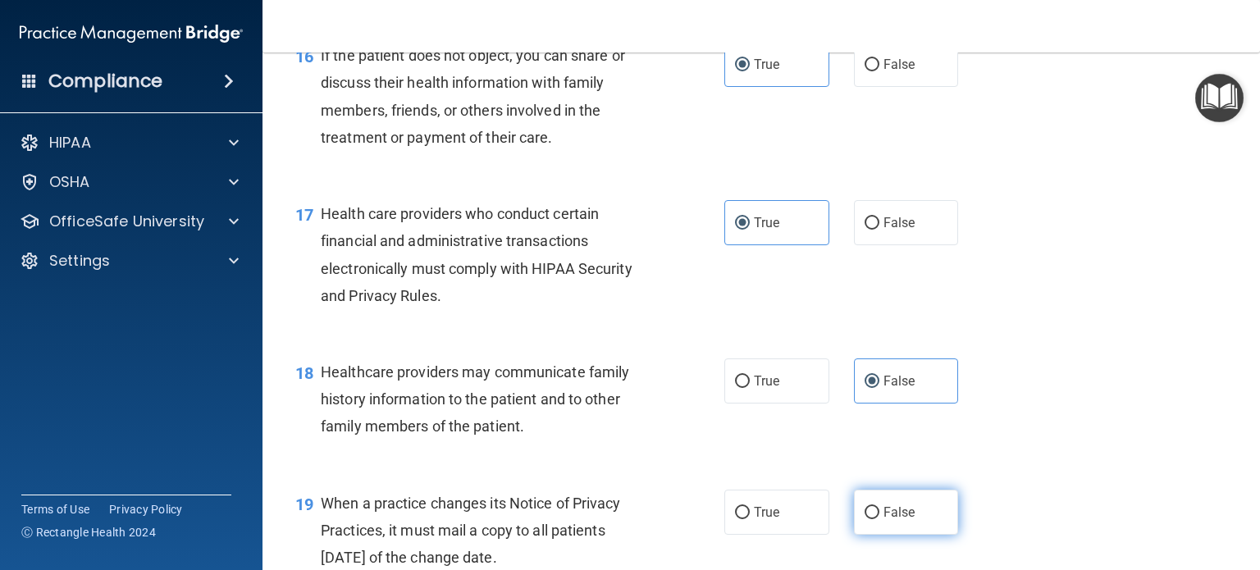
scroll to position [2379, 0]
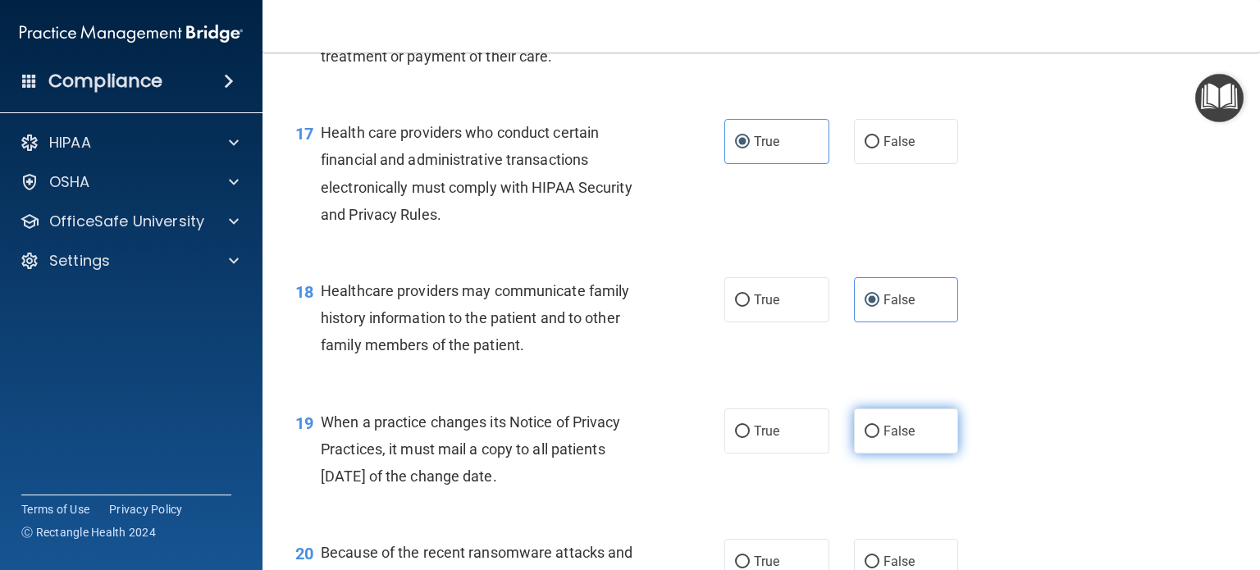
click at [906, 454] on label "False" at bounding box center [906, 431] width 105 height 45
click at [879, 438] on input "False" at bounding box center [872, 432] width 15 height 12
radio input "true"
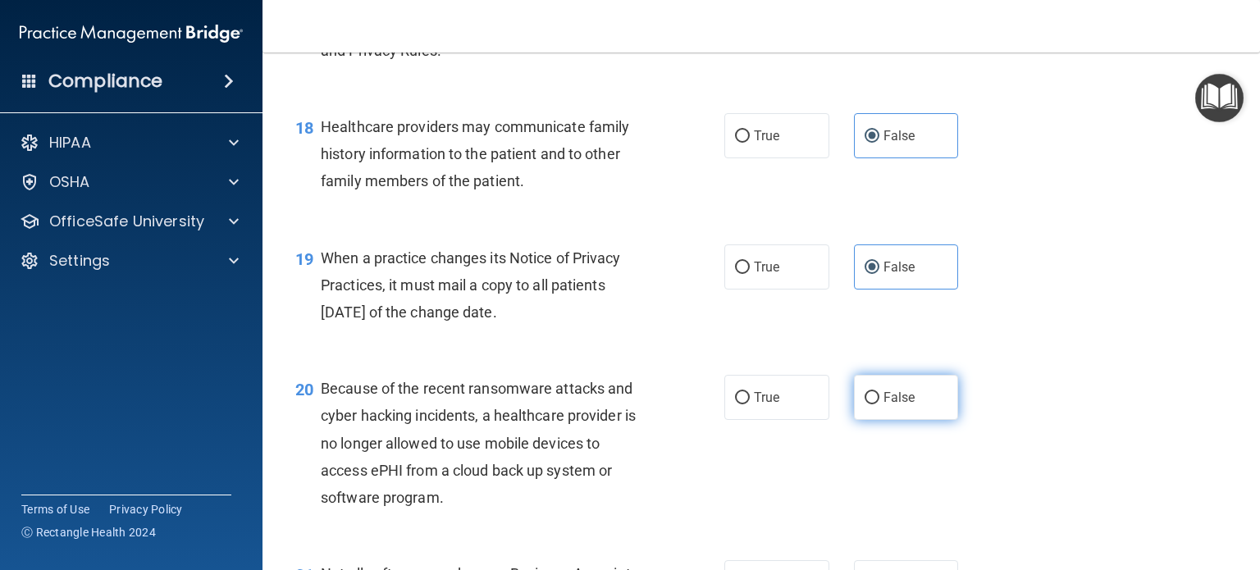
scroll to position [2625, 0]
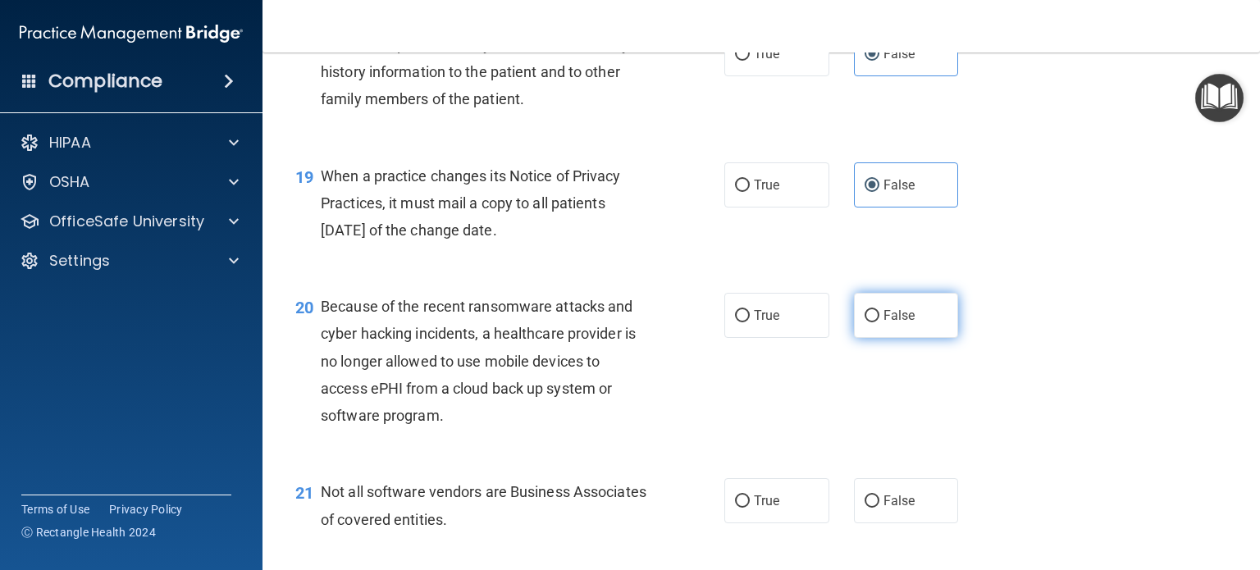
click at [902, 323] on span "False" at bounding box center [899, 316] width 32 height 16
click at [879, 322] on input "False" at bounding box center [872, 316] width 15 height 12
radio input "true"
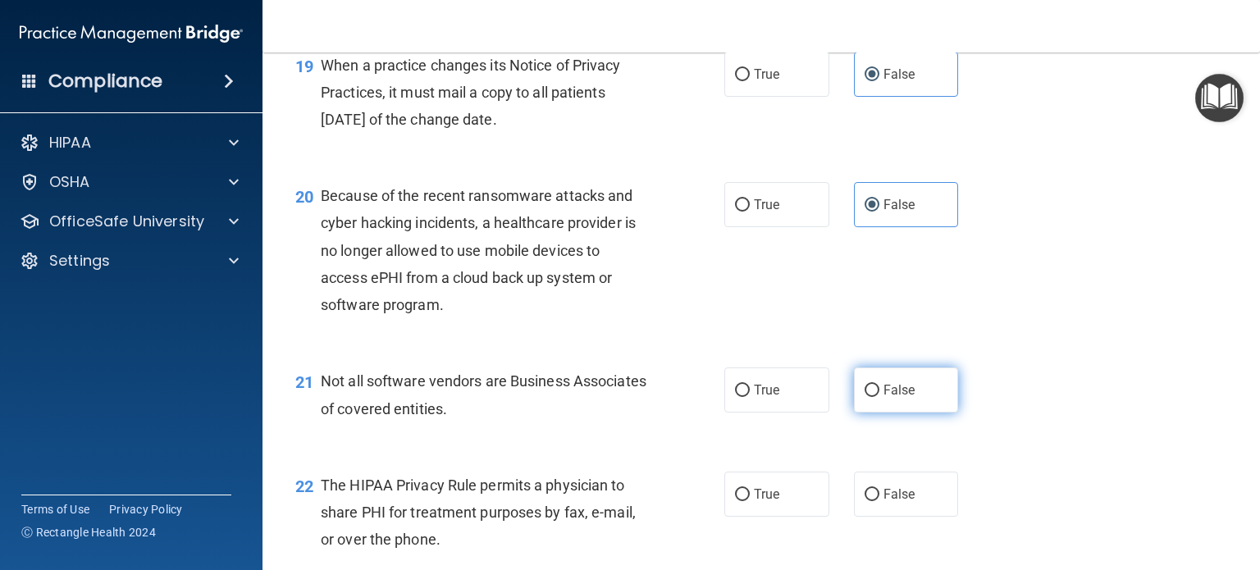
scroll to position [2789, 0]
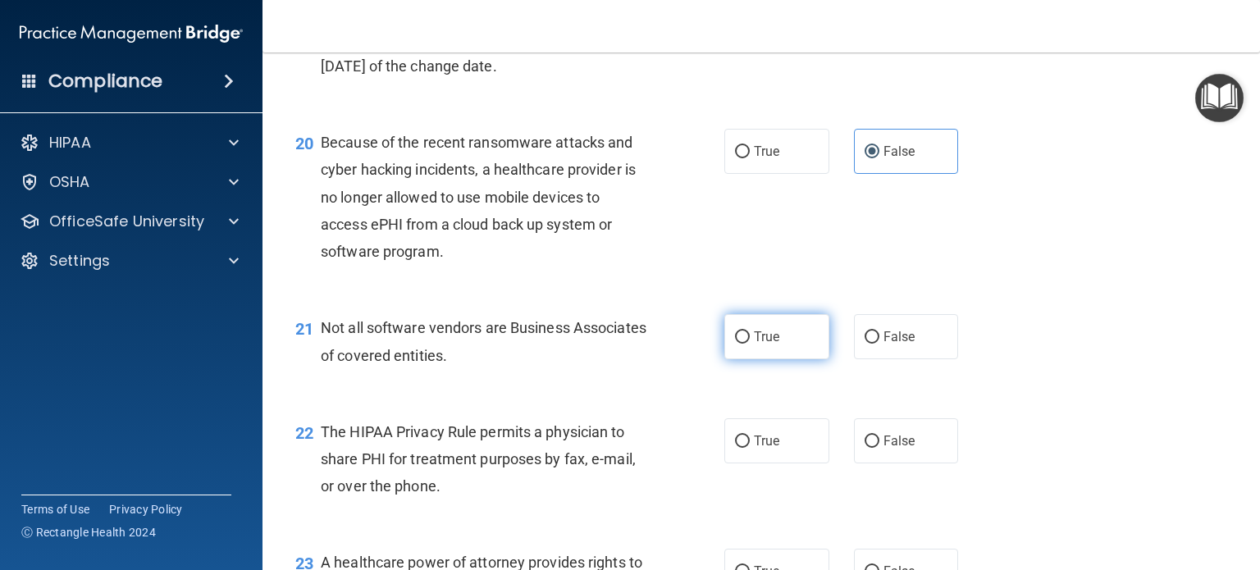
click at [797, 359] on label "True" at bounding box center [776, 336] width 105 height 45
click at [750, 344] on input "True" at bounding box center [742, 337] width 15 height 12
radio input "true"
click at [778, 463] on label "True" at bounding box center [776, 440] width 105 height 45
click at [750, 448] on input "True" at bounding box center [742, 442] width 15 height 12
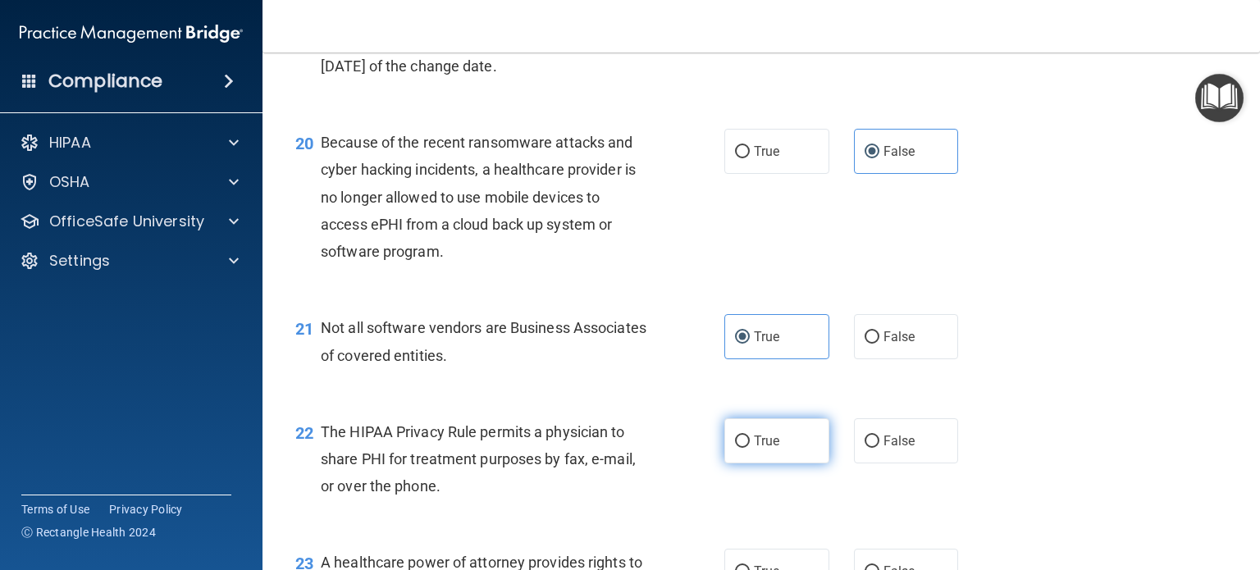
radio input "true"
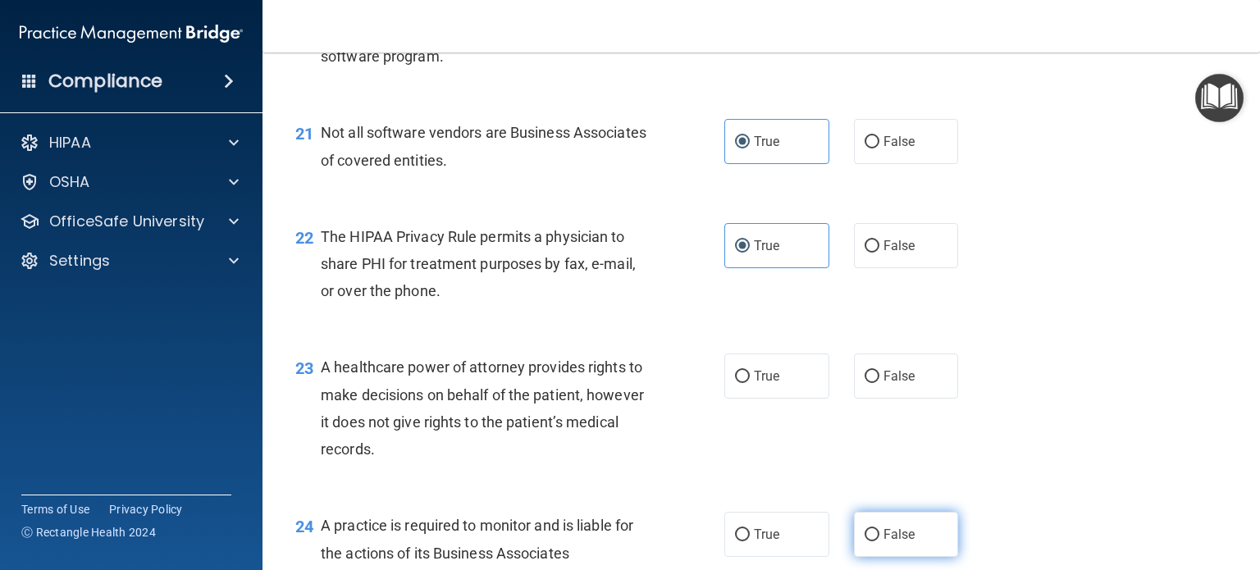
scroll to position [3117, 0]
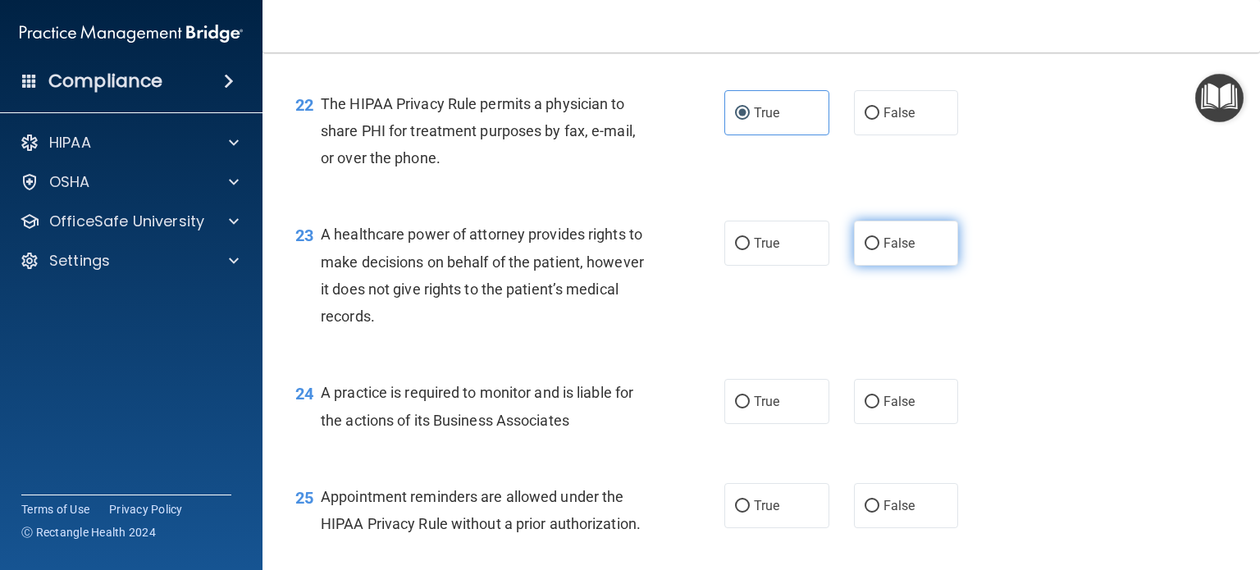
click at [904, 274] on div "23 A healthcare power of attorney provides rights to make decisions on behalf o…" at bounding box center [761, 279] width 956 height 158
click at [907, 266] on label "False" at bounding box center [906, 243] width 105 height 45
click at [879, 250] on input "False" at bounding box center [872, 244] width 15 height 12
radio input "true"
click at [888, 424] on label "False" at bounding box center [906, 401] width 105 height 45
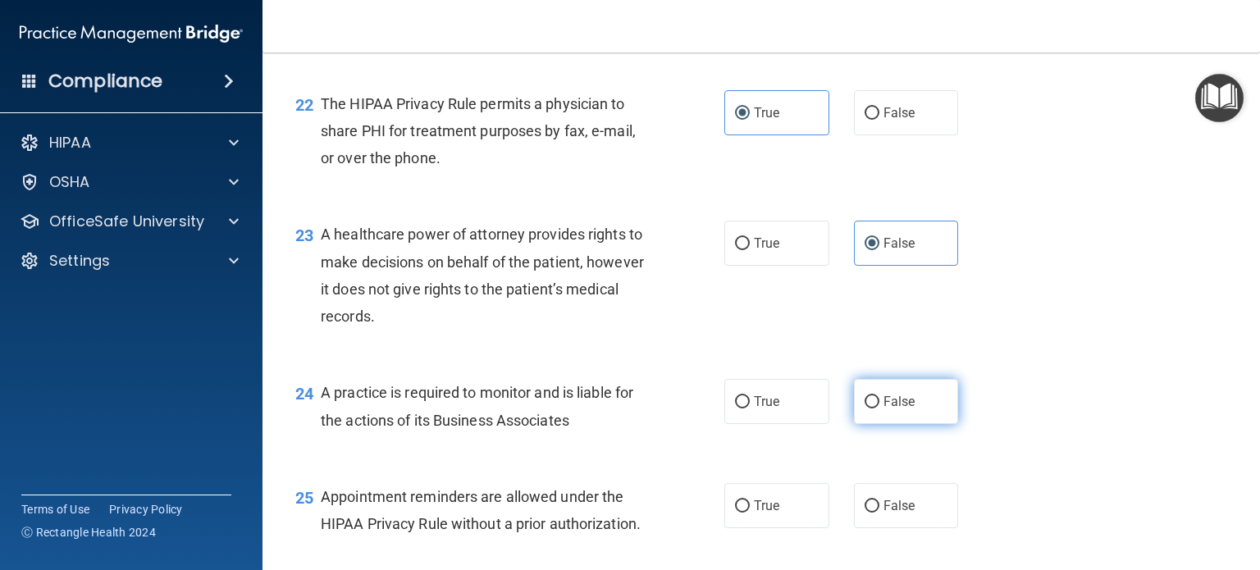
click at [879, 409] on input "False" at bounding box center [872, 402] width 15 height 12
radio input "true"
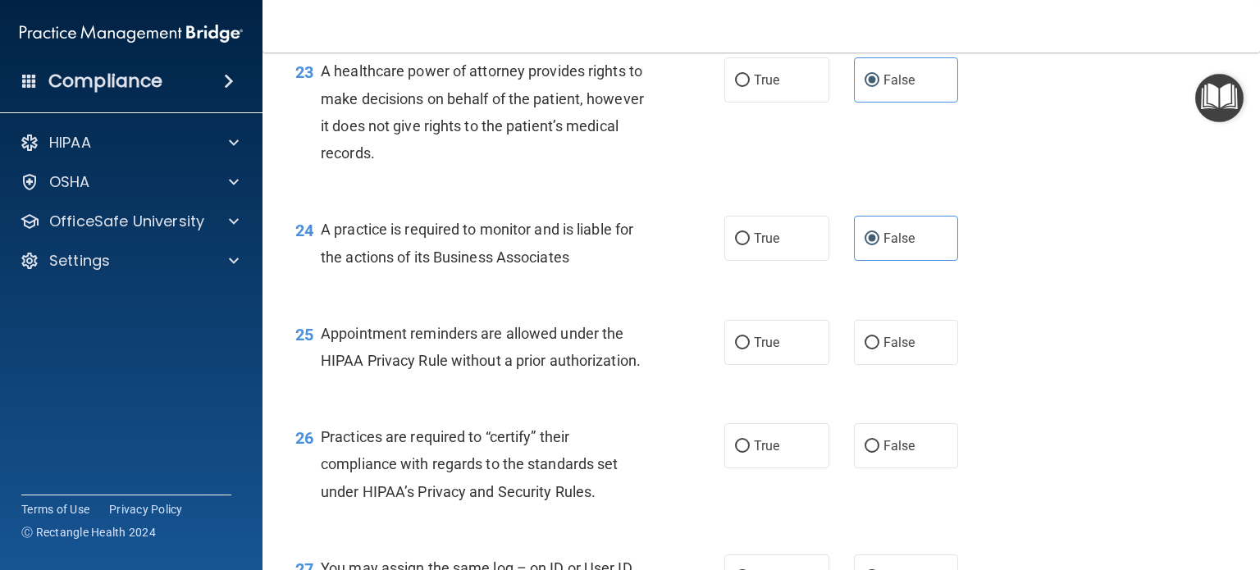
scroll to position [3363, 0]
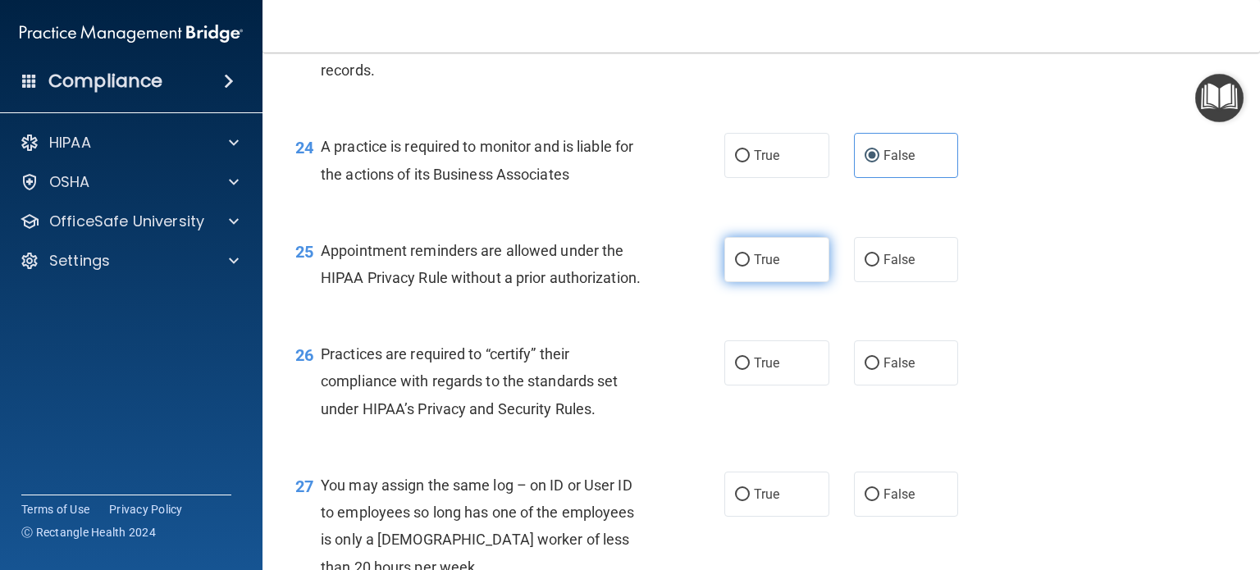
drag, startPoint x: 797, startPoint y: 308, endPoint x: 794, endPoint y: 327, distance: 20.0
click at [798, 282] on label "True" at bounding box center [776, 259] width 105 height 45
click at [750, 267] on input "True" at bounding box center [742, 260] width 15 height 12
radio input "true"
click at [883, 371] on span "False" at bounding box center [899, 363] width 32 height 16
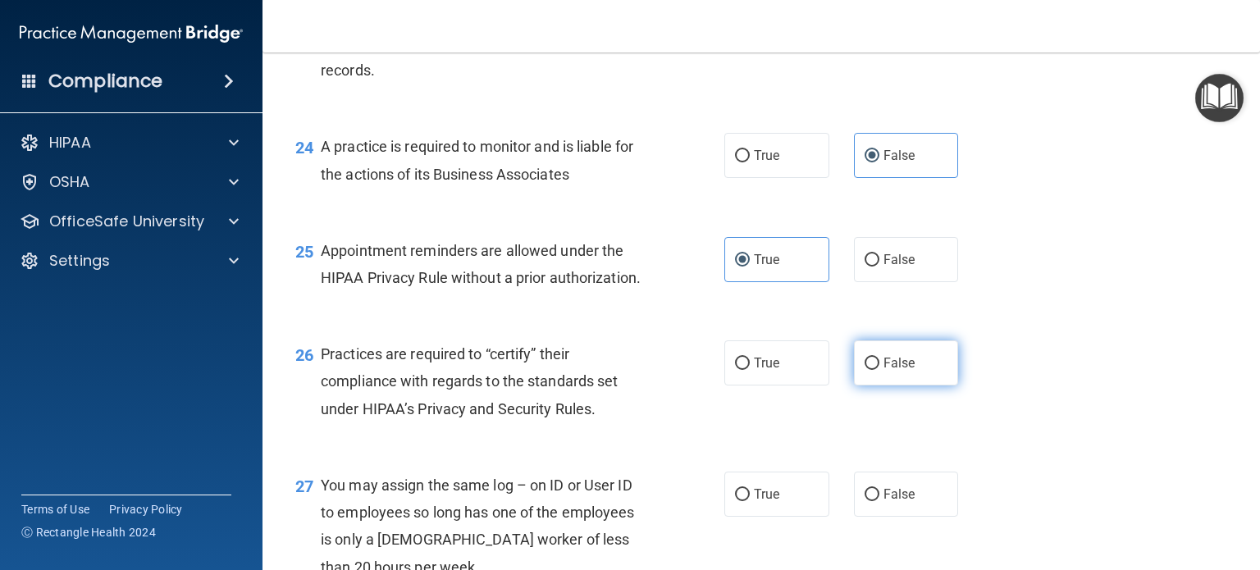
click at [879, 370] on input "False" at bounding box center [872, 364] width 15 height 12
radio input "true"
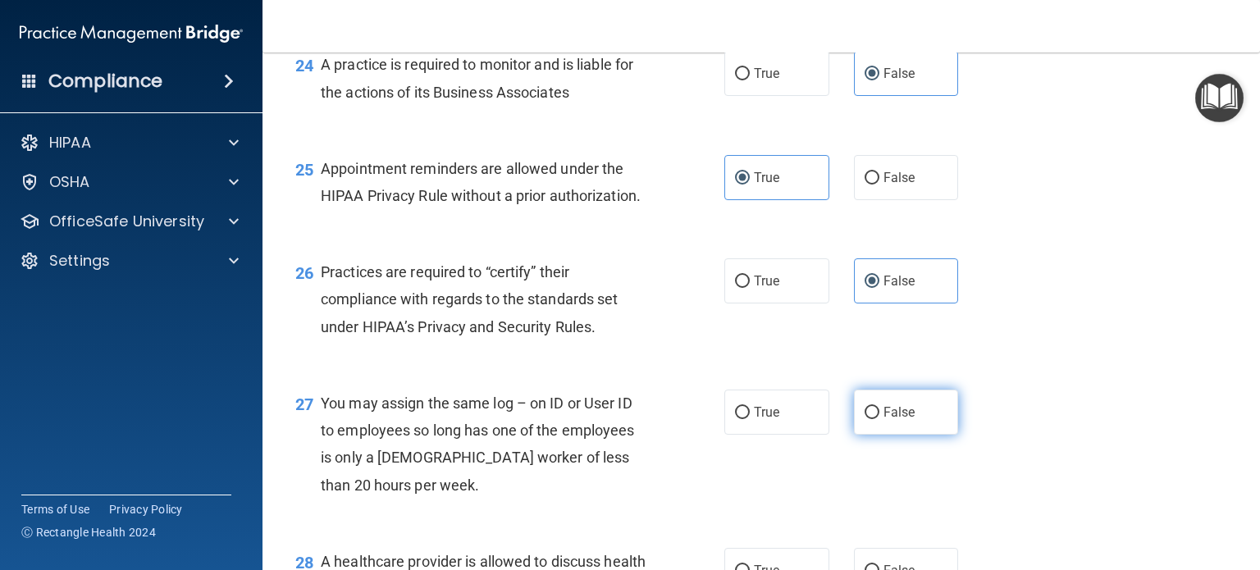
click at [902, 420] on span "False" at bounding box center [899, 412] width 32 height 16
click at [879, 419] on input "False" at bounding box center [872, 413] width 15 height 12
radio input "true"
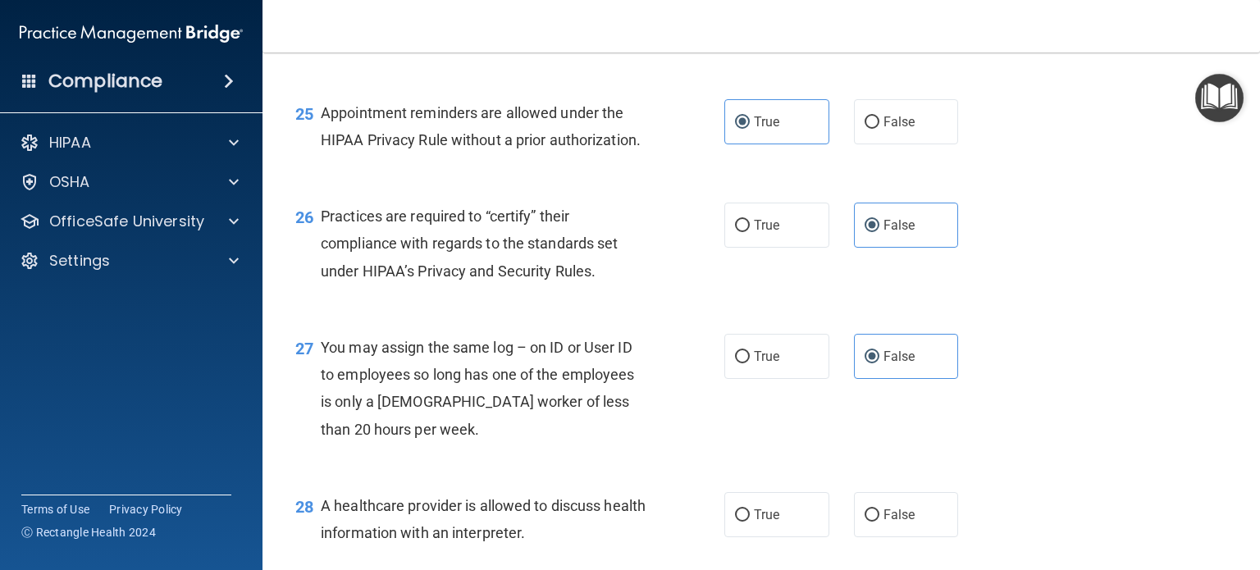
scroll to position [3527, 0]
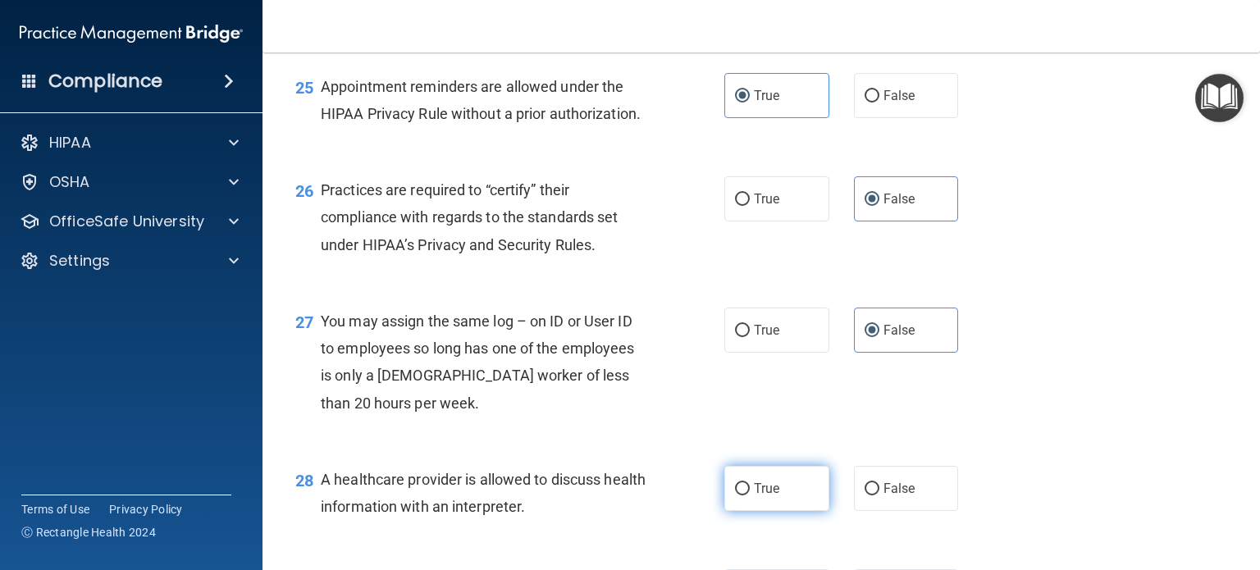
drag, startPoint x: 758, startPoint y: 536, endPoint x: 771, endPoint y: 524, distance: 18.0
click at [759, 496] on span "True" at bounding box center [766, 489] width 25 height 16
click at [750, 495] on input "True" at bounding box center [742, 489] width 15 height 12
radio input "true"
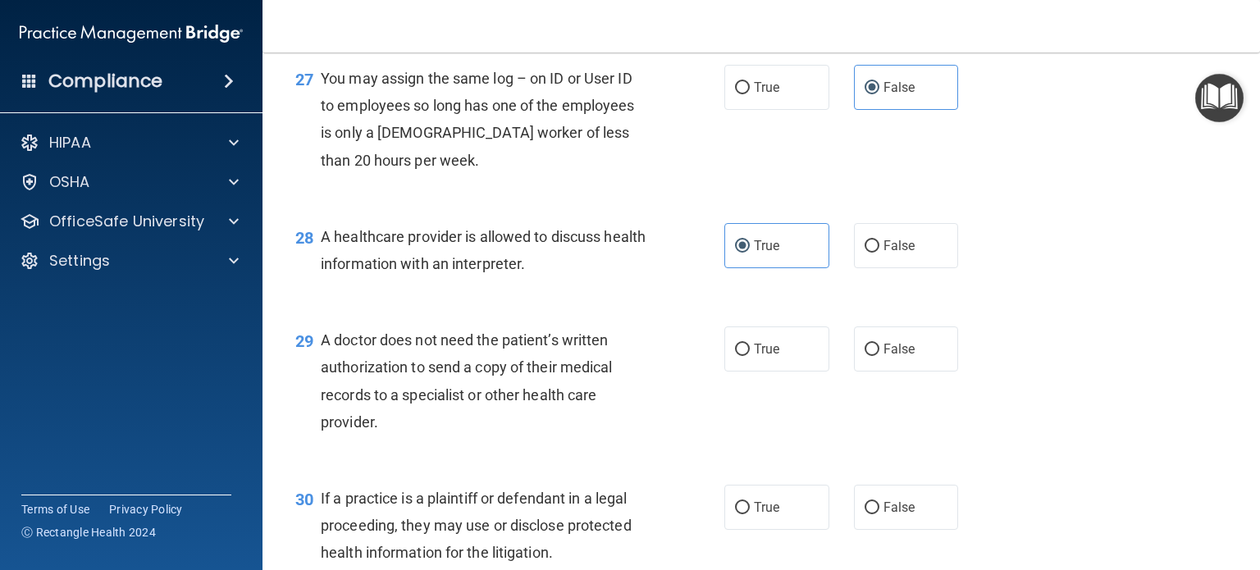
scroll to position [3773, 0]
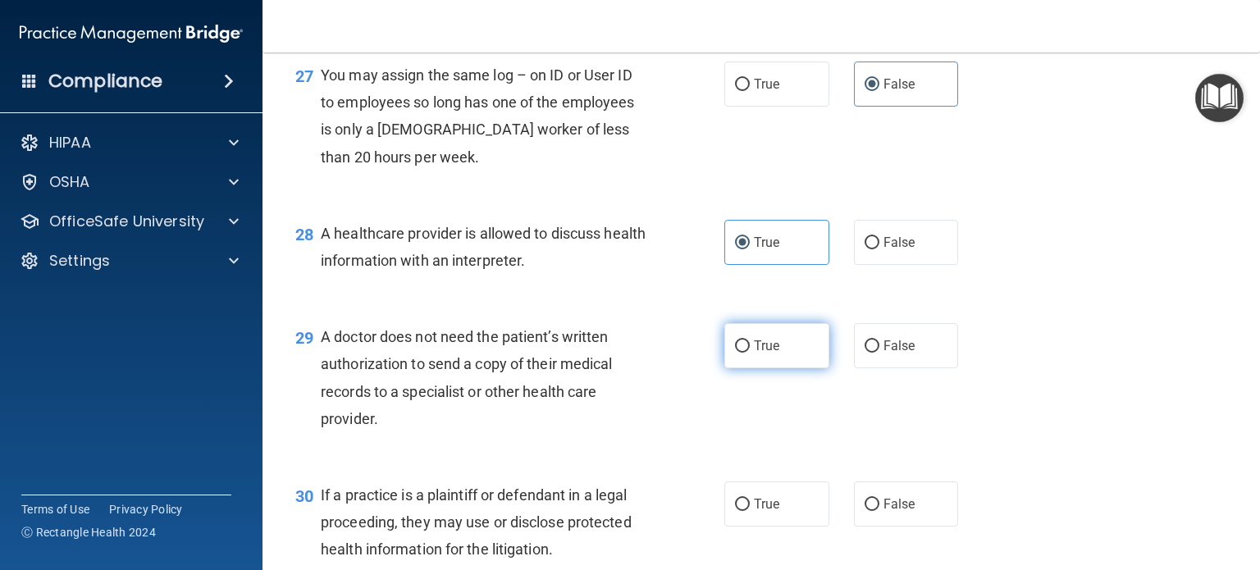
click at [772, 368] on label "True" at bounding box center [776, 345] width 105 height 45
click at [750, 353] on input "True" at bounding box center [742, 346] width 15 height 12
radio input "true"
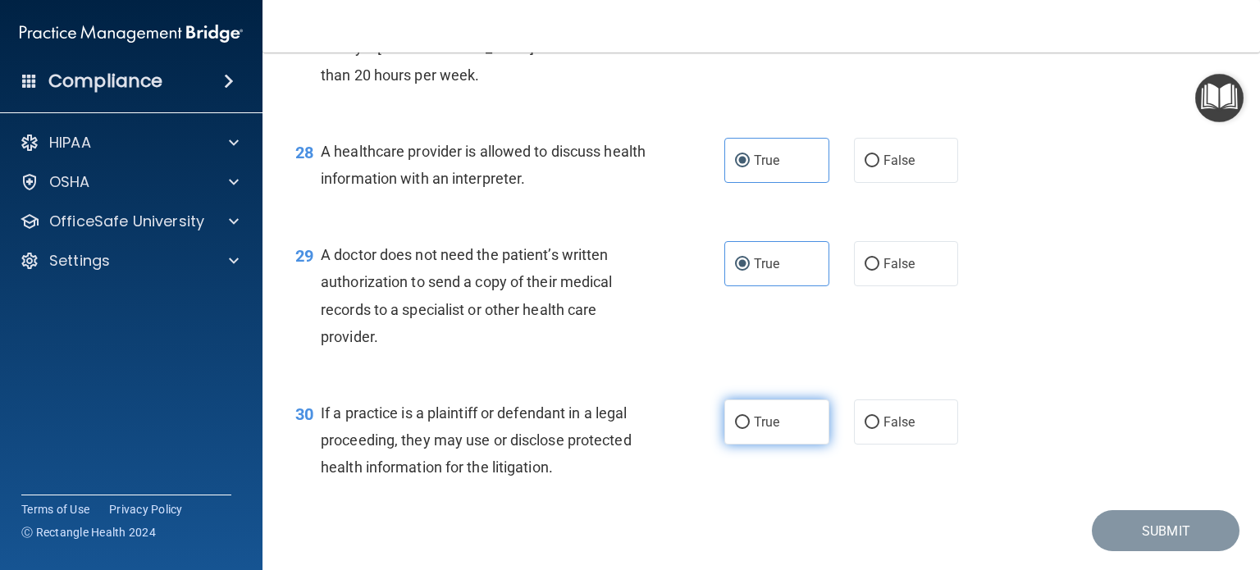
click at [785, 445] on label "True" at bounding box center [776, 421] width 105 height 45
click at [750, 429] on input "True" at bounding box center [742, 423] width 15 height 12
radio input "true"
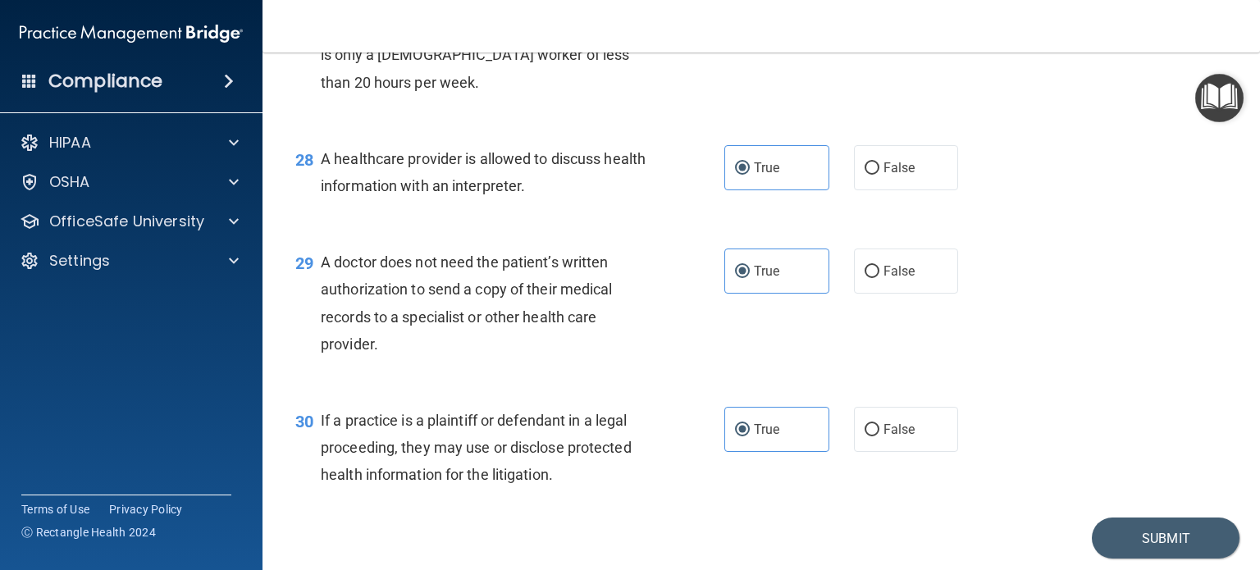
scroll to position [3875, 0]
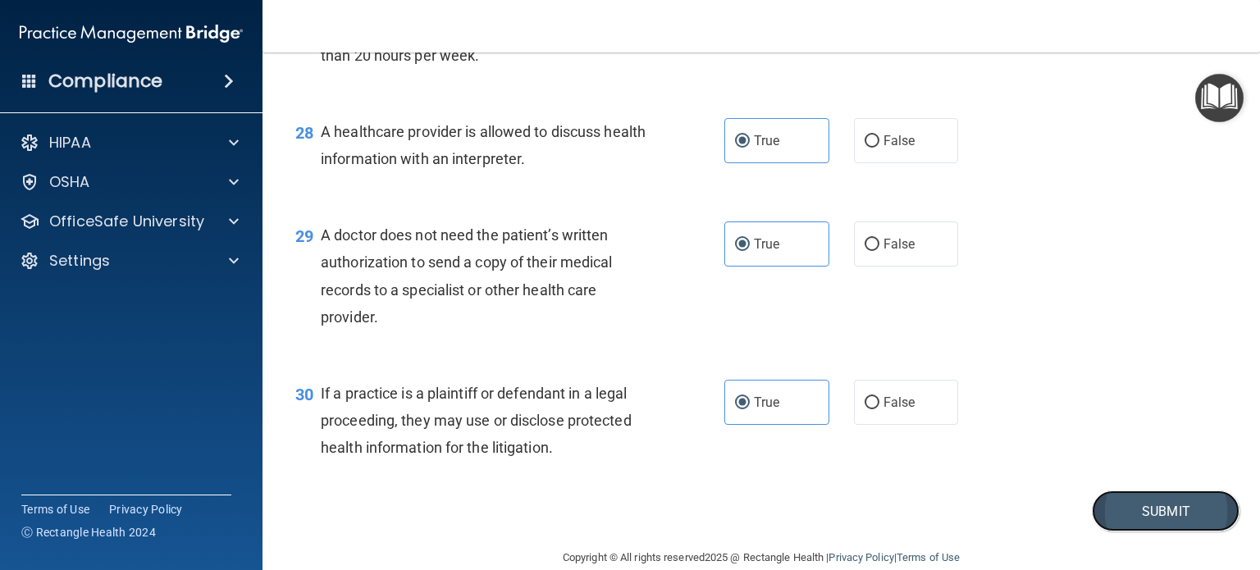
click at [1159, 532] on button "Submit" at bounding box center [1166, 512] width 148 height 42
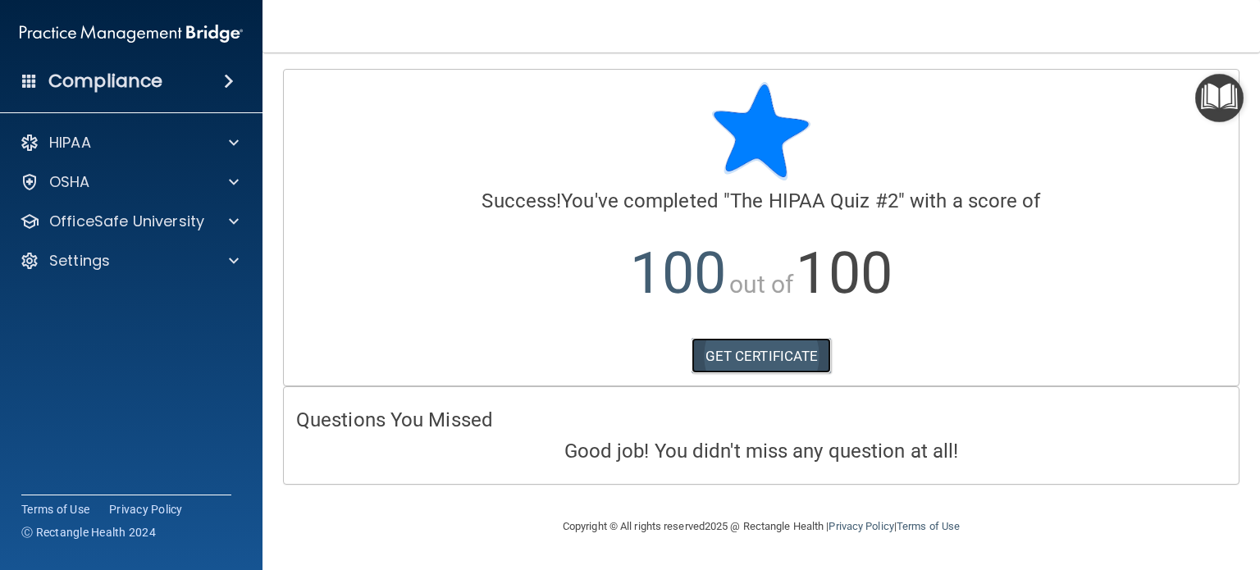
click at [751, 350] on link "GET CERTIFICATE" at bounding box center [762, 356] width 140 height 36
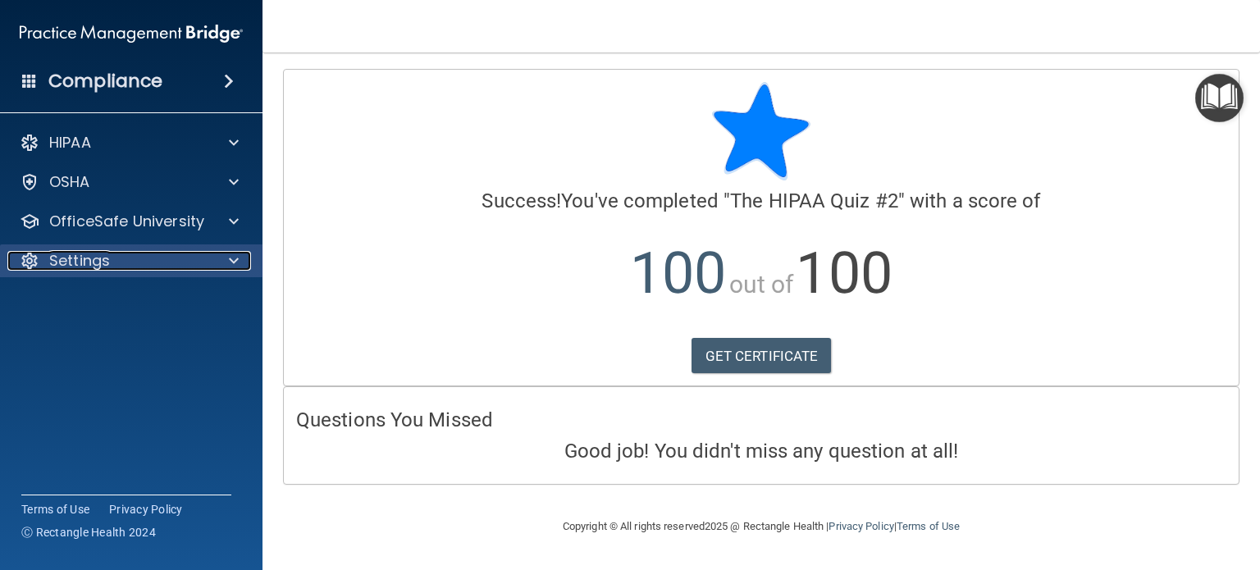
click at [138, 265] on div "Settings" at bounding box center [108, 261] width 203 height 20
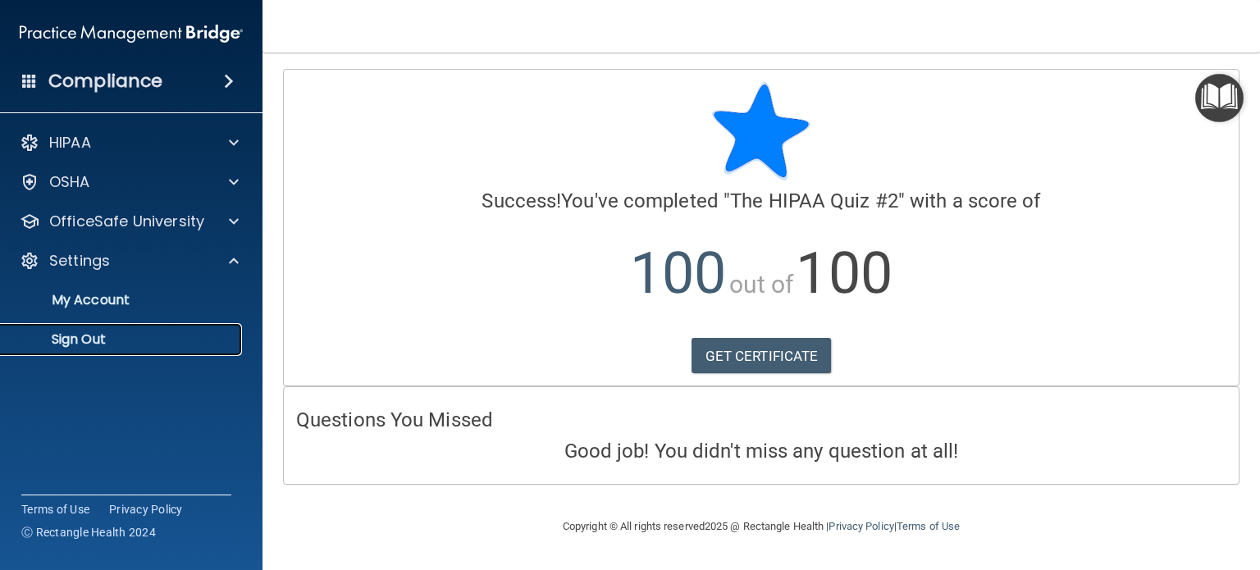
click at [93, 334] on p "Sign Out" at bounding box center [123, 339] width 224 height 16
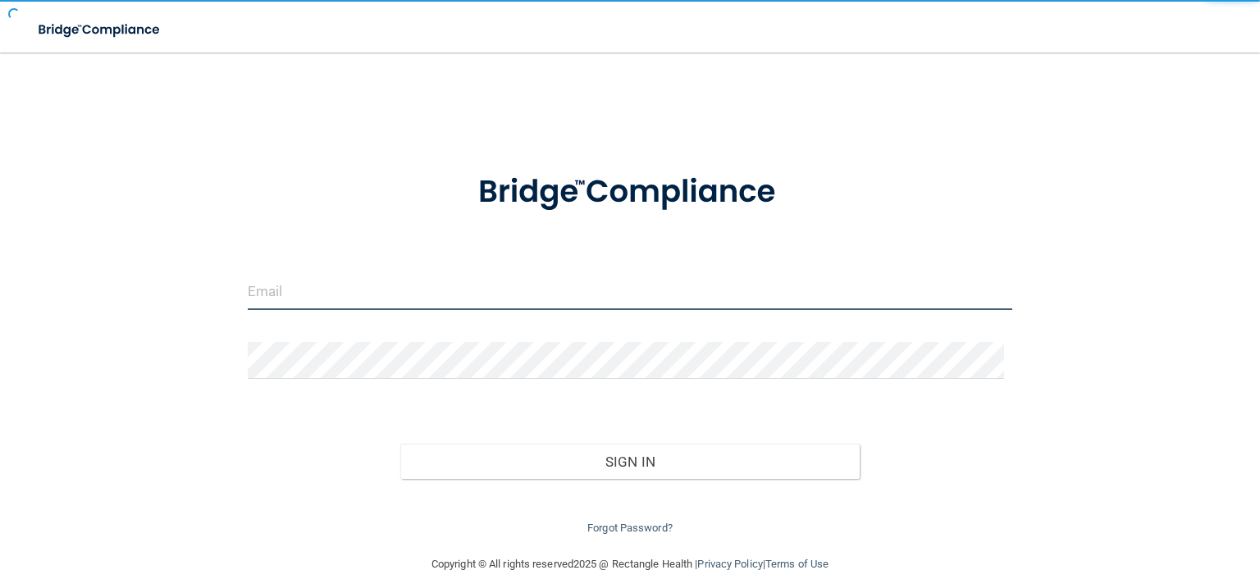
type input "[EMAIL_ADDRESS][DOMAIN_NAME]"
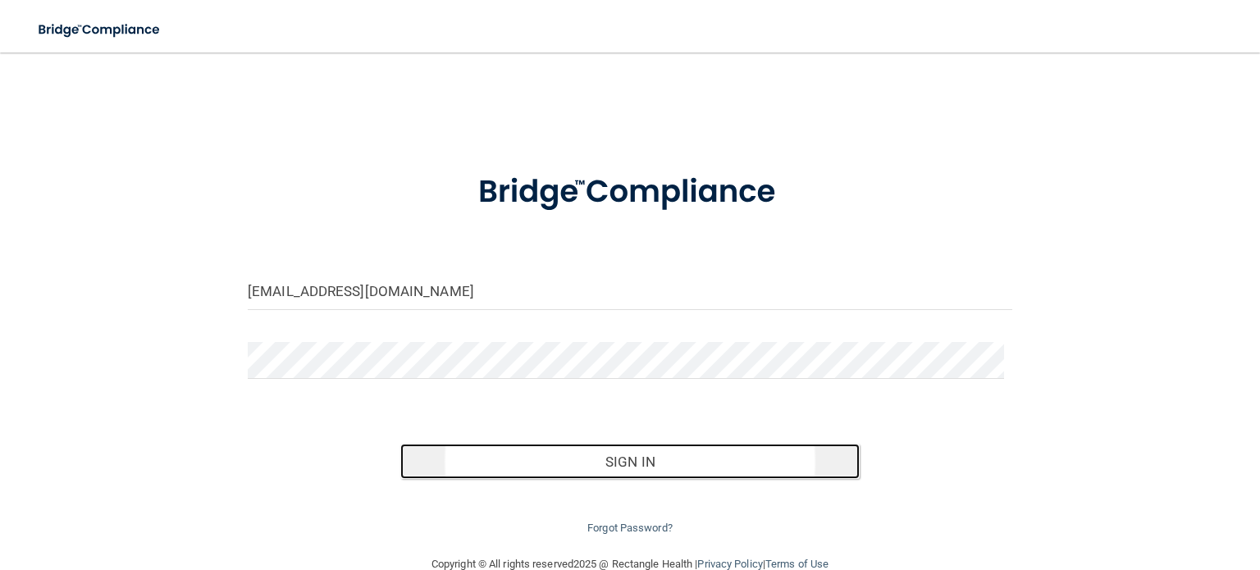
click at [582, 459] on button "Sign In" at bounding box center [629, 462] width 459 height 36
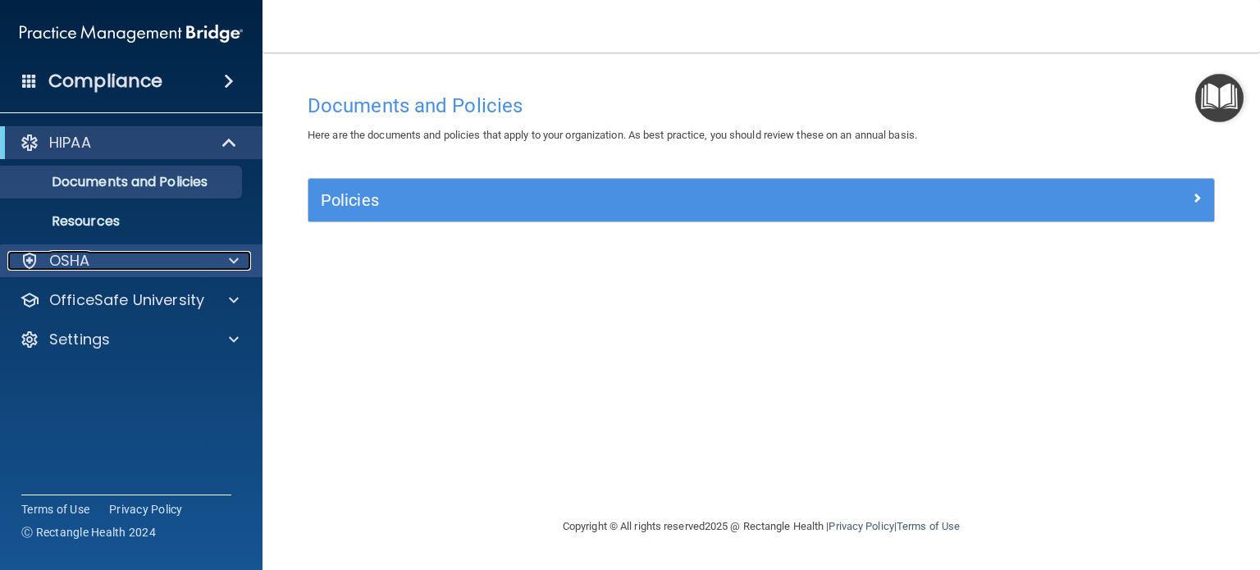
click at [221, 252] on div at bounding box center [231, 261] width 41 height 20
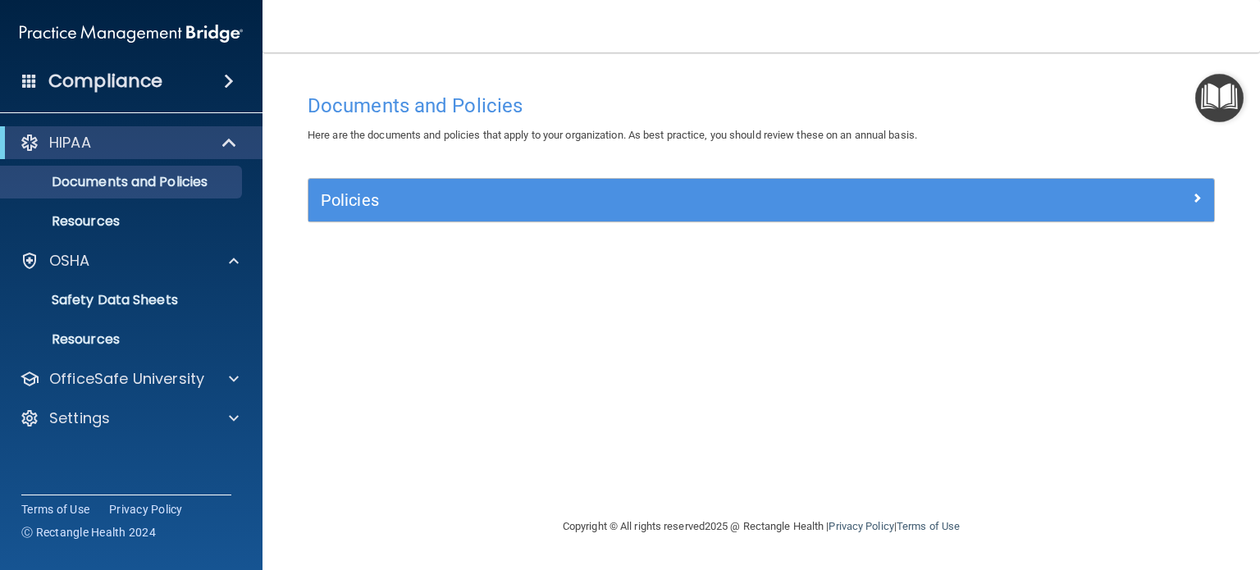
click at [214, 153] on div "HIPAA" at bounding box center [131, 142] width 262 height 33
click at [99, 223] on p "Resources" at bounding box center [123, 221] width 224 height 16
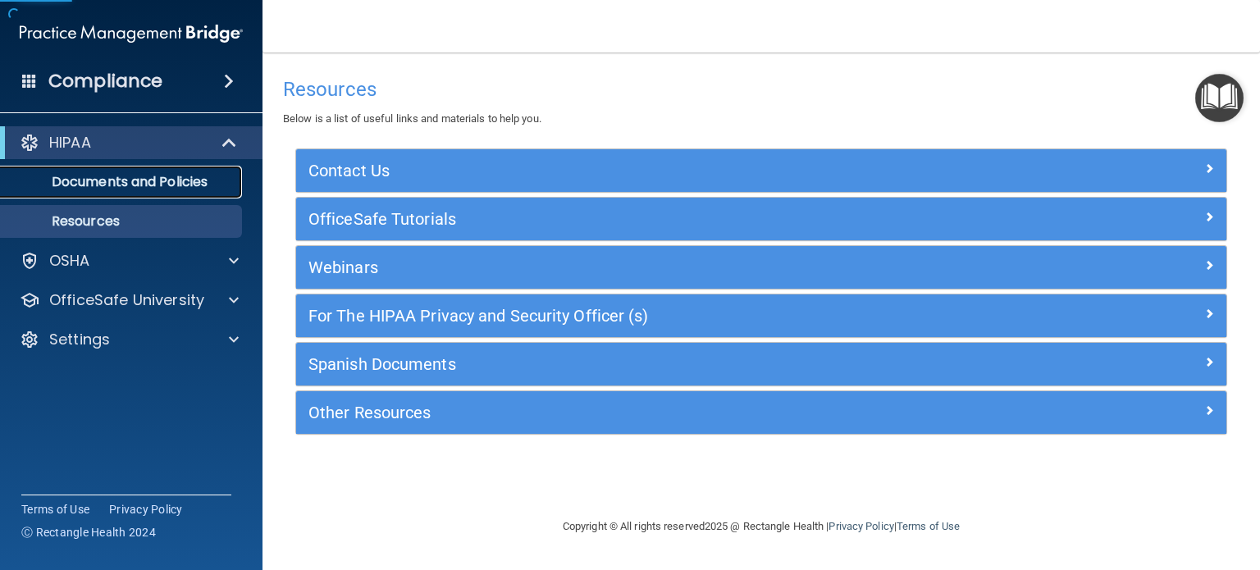
click at [157, 189] on p "Documents and Policies" at bounding box center [123, 182] width 224 height 16
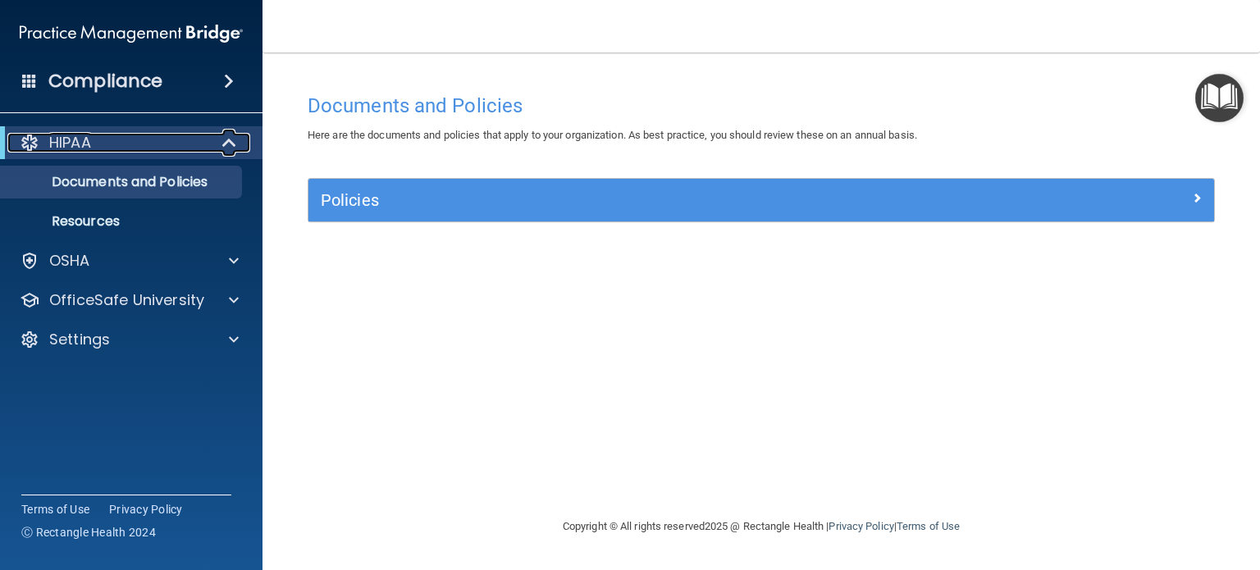
click at [233, 144] on span at bounding box center [231, 143] width 14 height 20
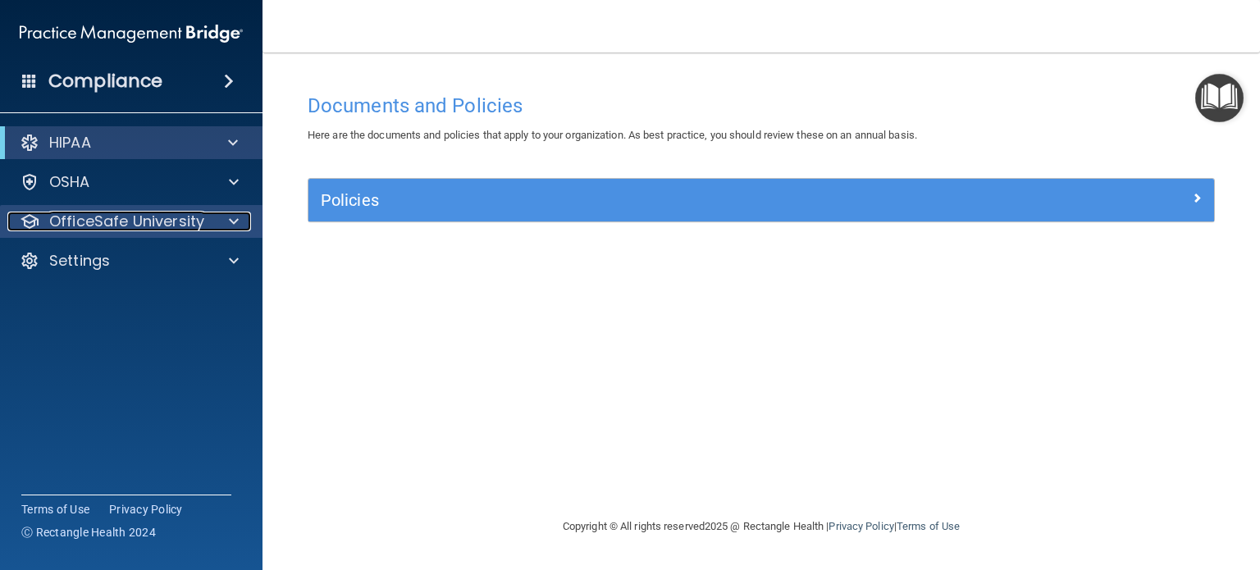
click at [194, 221] on p "OfficeSafe University" at bounding box center [126, 222] width 155 height 20
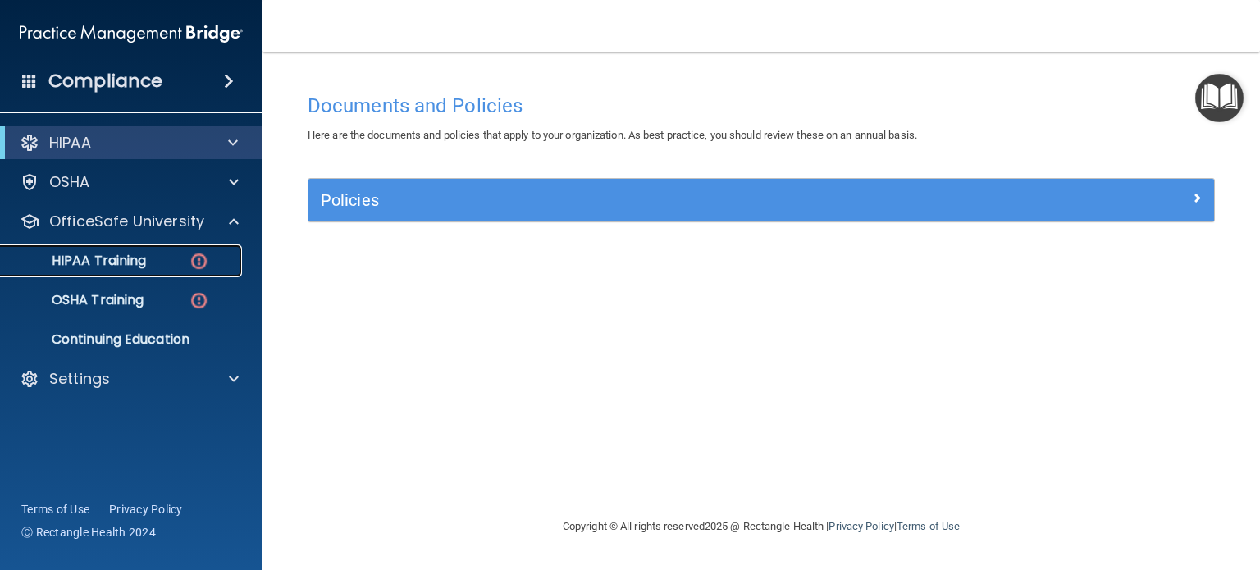
click at [133, 263] on p "HIPAA Training" at bounding box center [78, 261] width 135 height 16
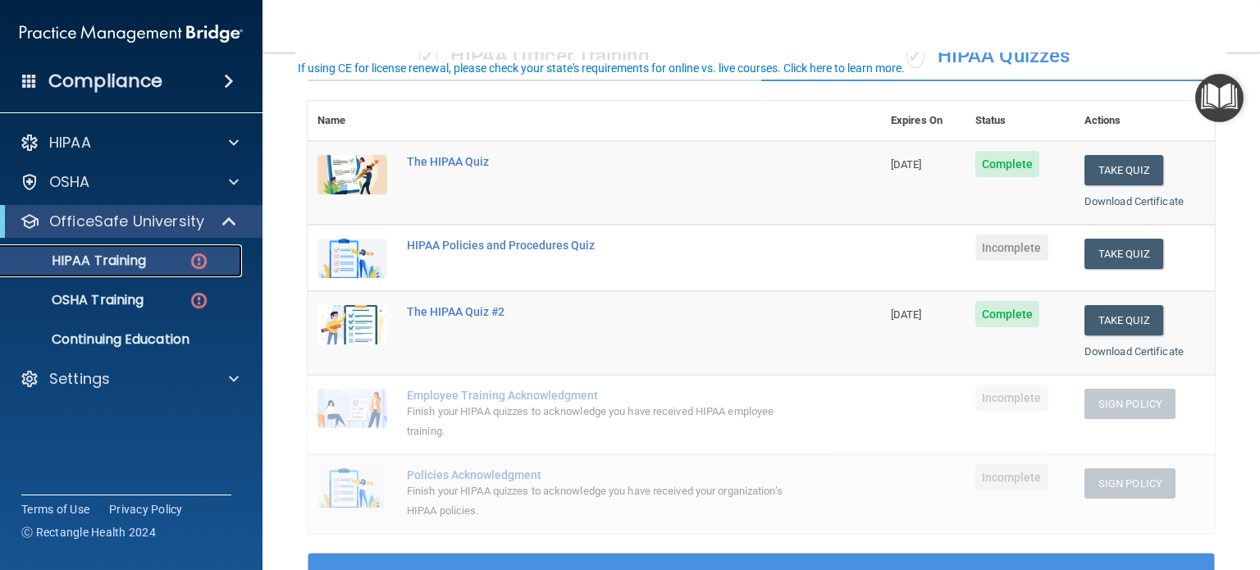
scroll to position [164, 0]
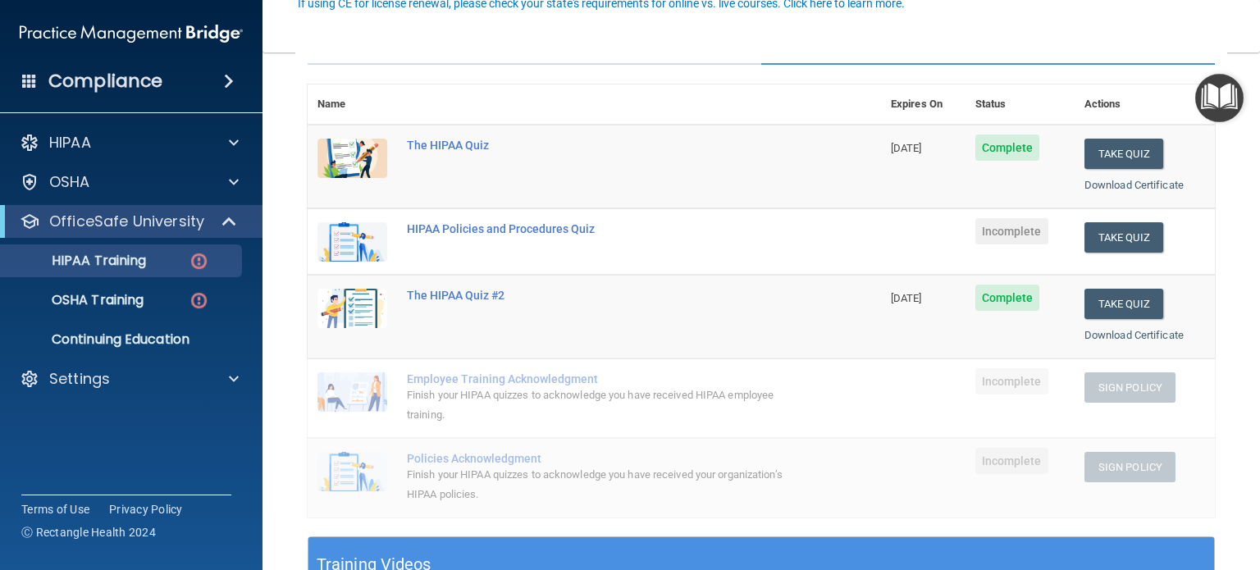
click at [1137, 217] on td "Take Quiz Download Certificate" at bounding box center [1145, 241] width 140 height 66
click at [1132, 226] on button "Take Quiz" at bounding box center [1123, 237] width 79 height 30
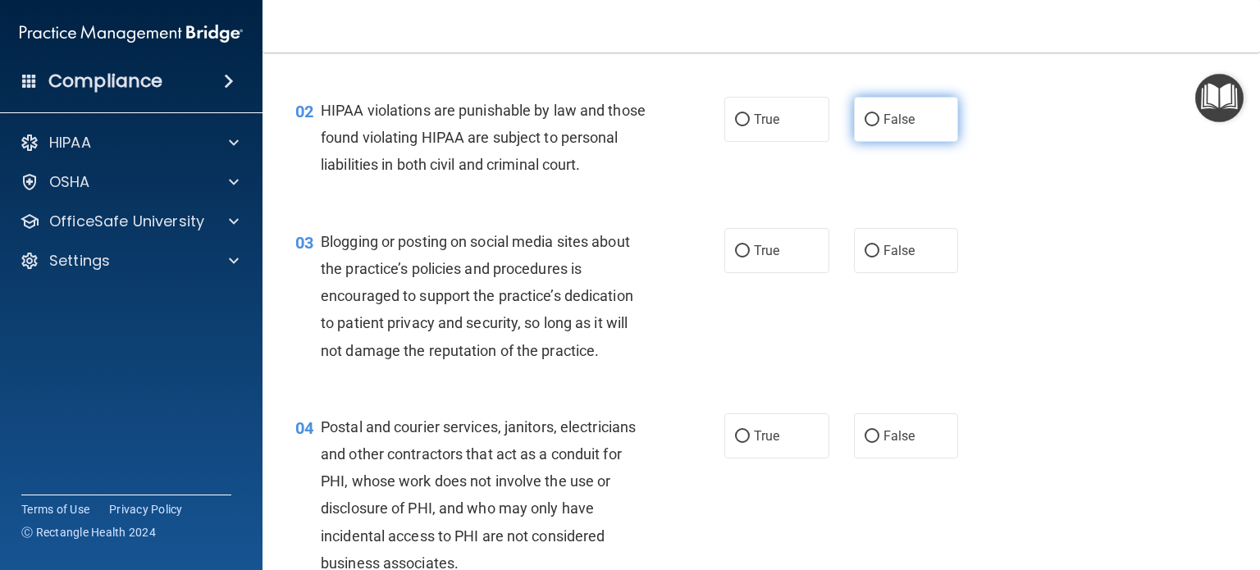
click at [865, 116] on input "False" at bounding box center [872, 120] width 15 height 12
radio input "true"
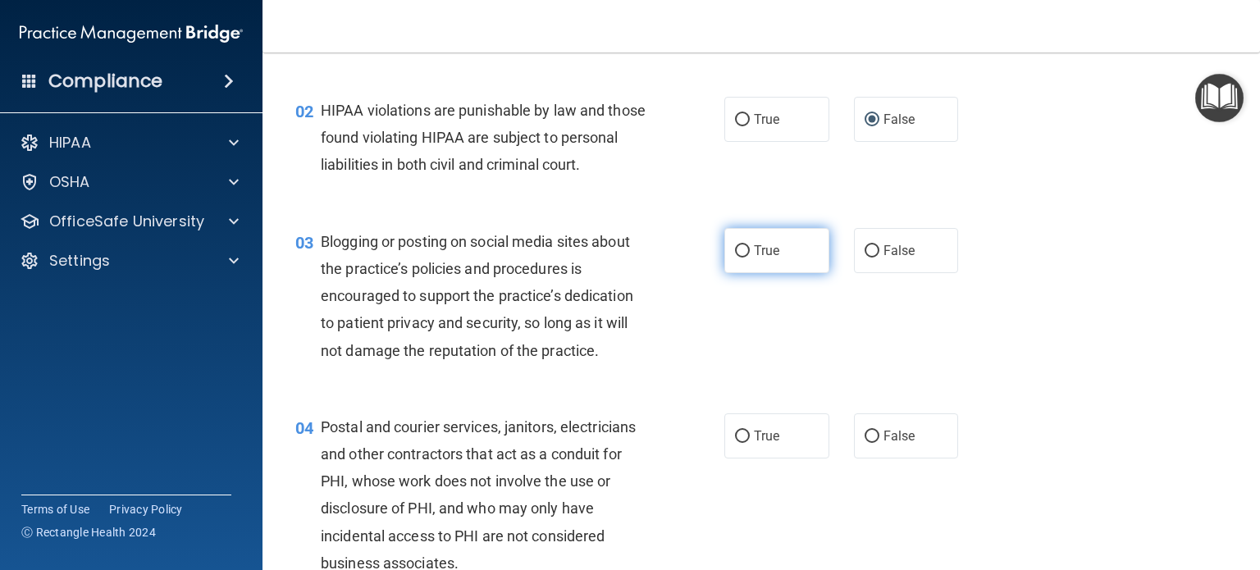
click at [765, 258] on span "True" at bounding box center [766, 251] width 25 height 16
click at [750, 258] on input "True" at bounding box center [742, 251] width 15 height 12
radio input "true"
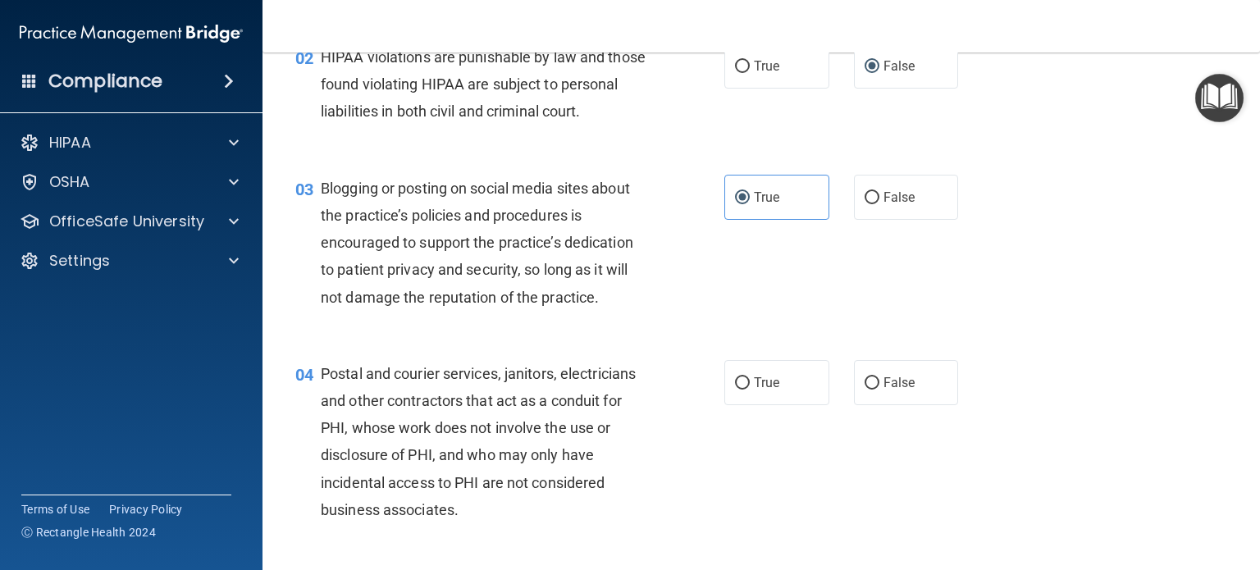
scroll to position [246, 0]
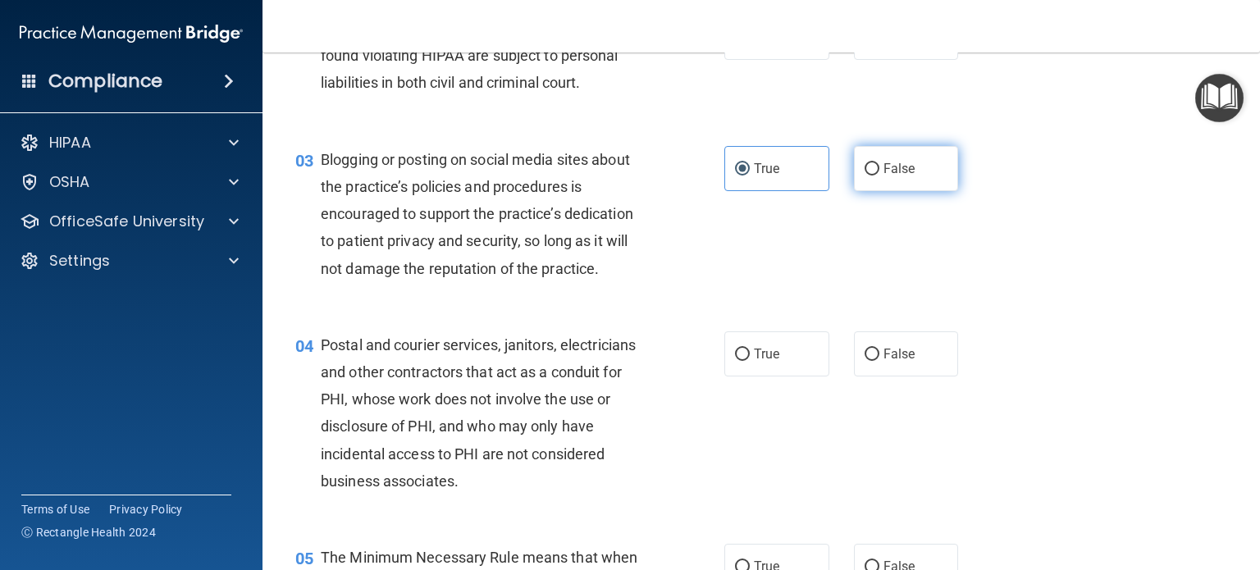
click at [865, 176] on input "False" at bounding box center [872, 169] width 15 height 12
radio input "true"
radio input "false"
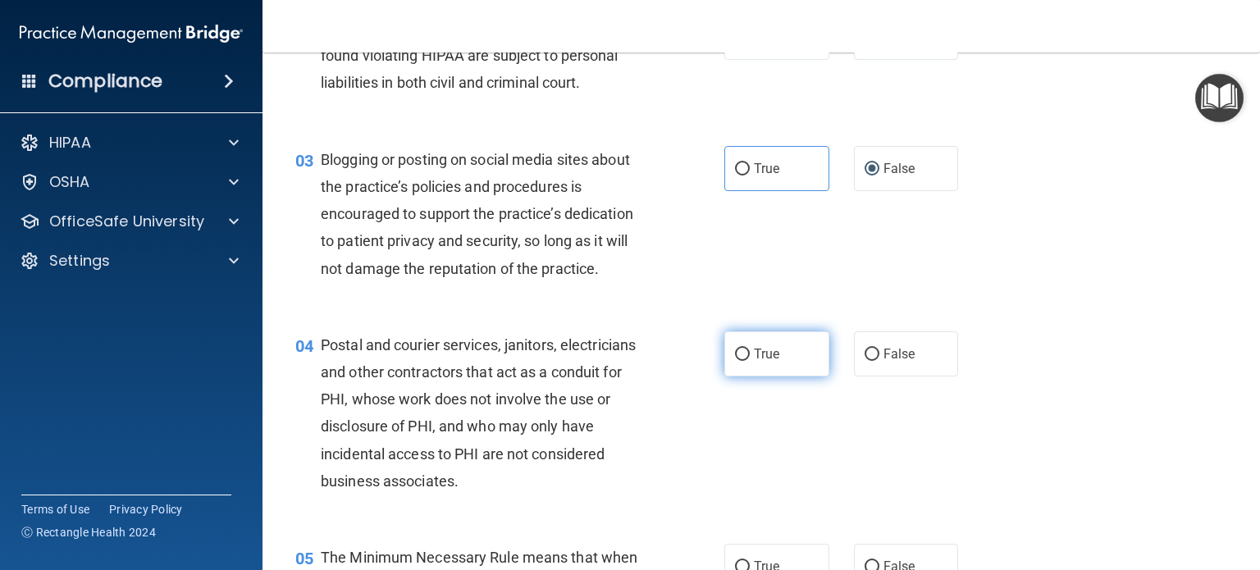
click at [754, 362] on span "True" at bounding box center [766, 354] width 25 height 16
click at [750, 361] on input "True" at bounding box center [742, 355] width 15 height 12
radio input "true"
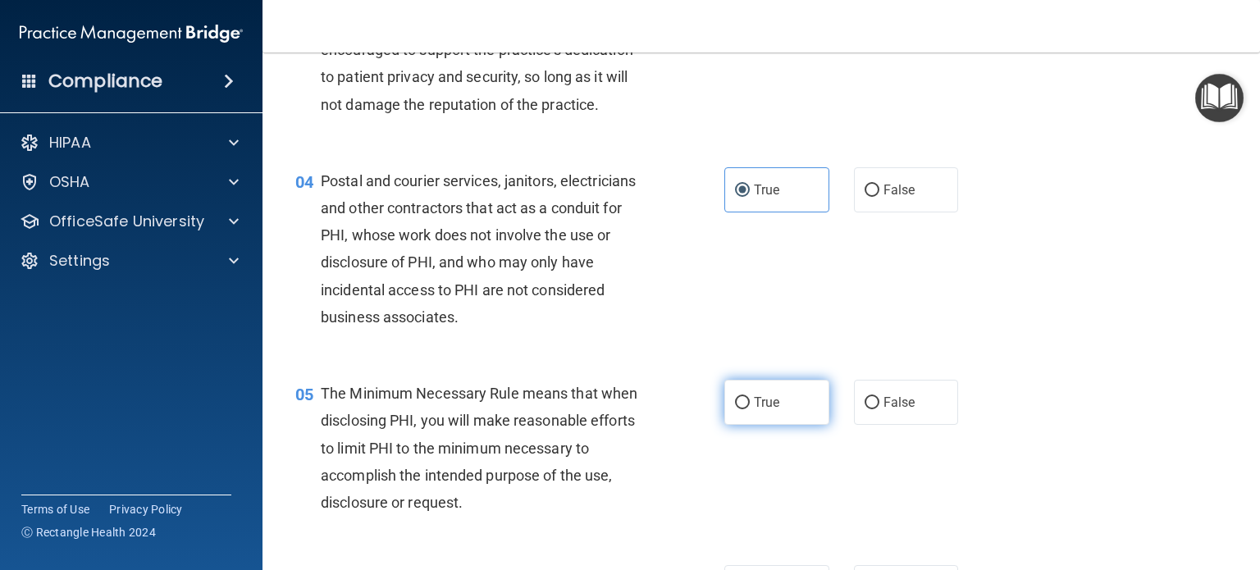
click at [779, 413] on label "True" at bounding box center [776, 402] width 105 height 45
click at [750, 409] on input "True" at bounding box center [742, 403] width 15 height 12
radio input "true"
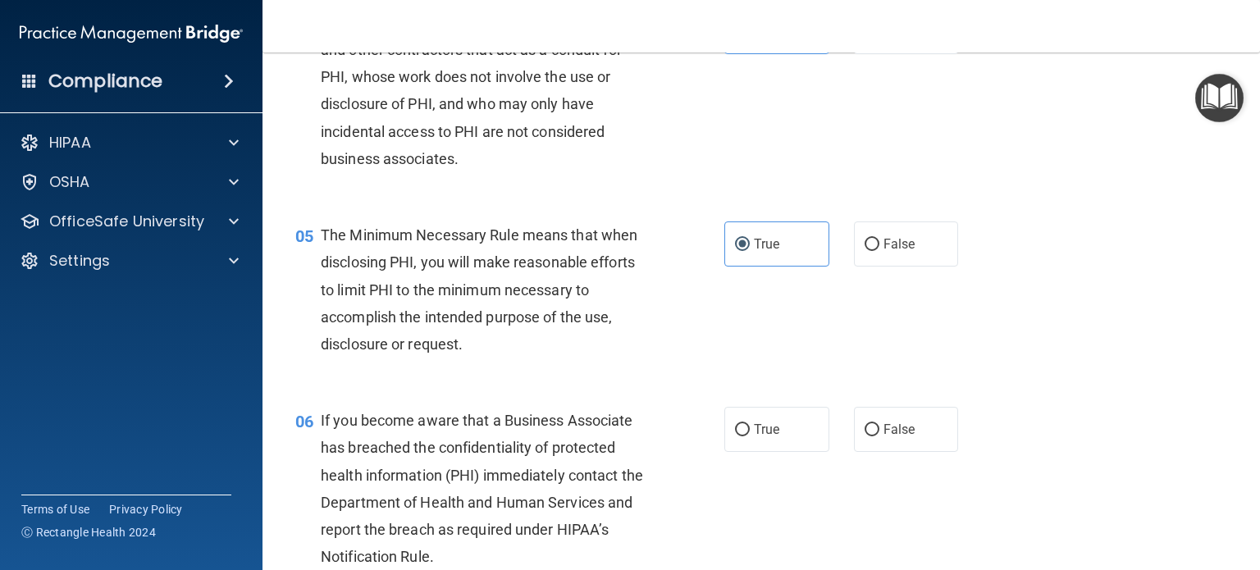
scroll to position [574, 0]
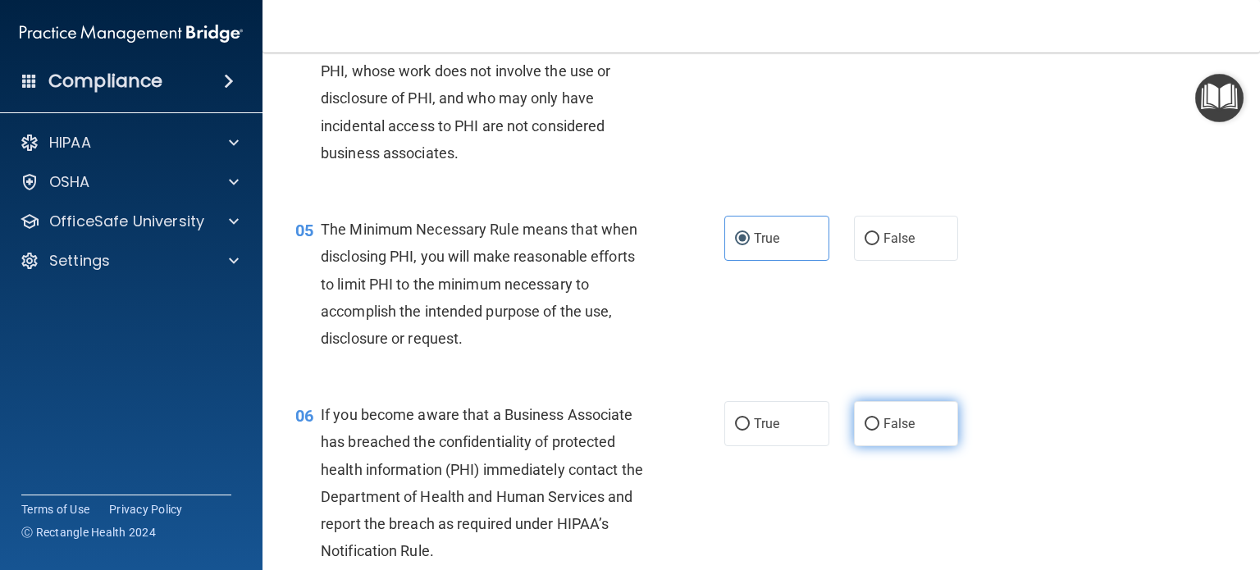
click at [898, 431] on span "False" at bounding box center [899, 424] width 32 height 16
click at [879, 431] on input "False" at bounding box center [872, 424] width 15 height 12
radio input "true"
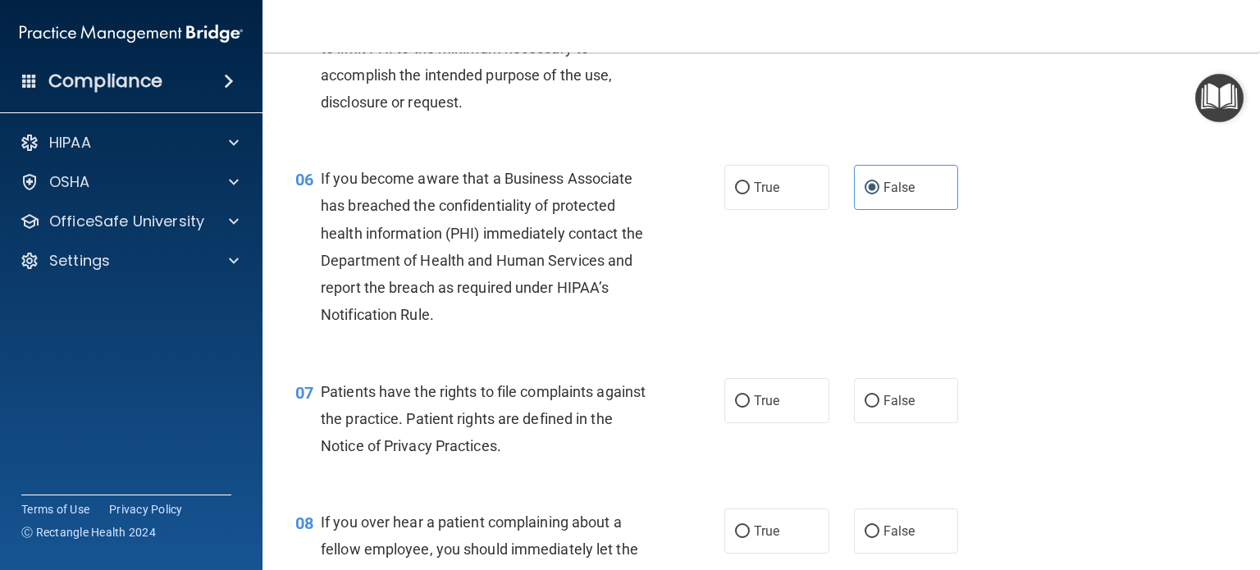
scroll to position [820, 0]
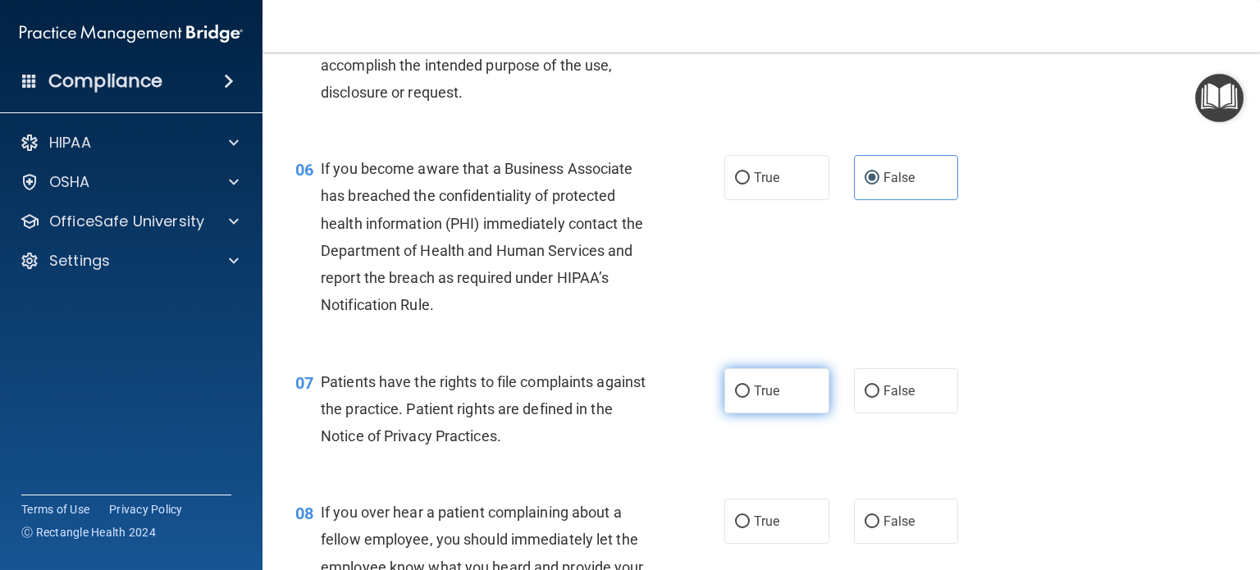
click at [774, 412] on label "True" at bounding box center [776, 390] width 105 height 45
click at [750, 398] on input "True" at bounding box center [742, 392] width 15 height 12
radio input "true"
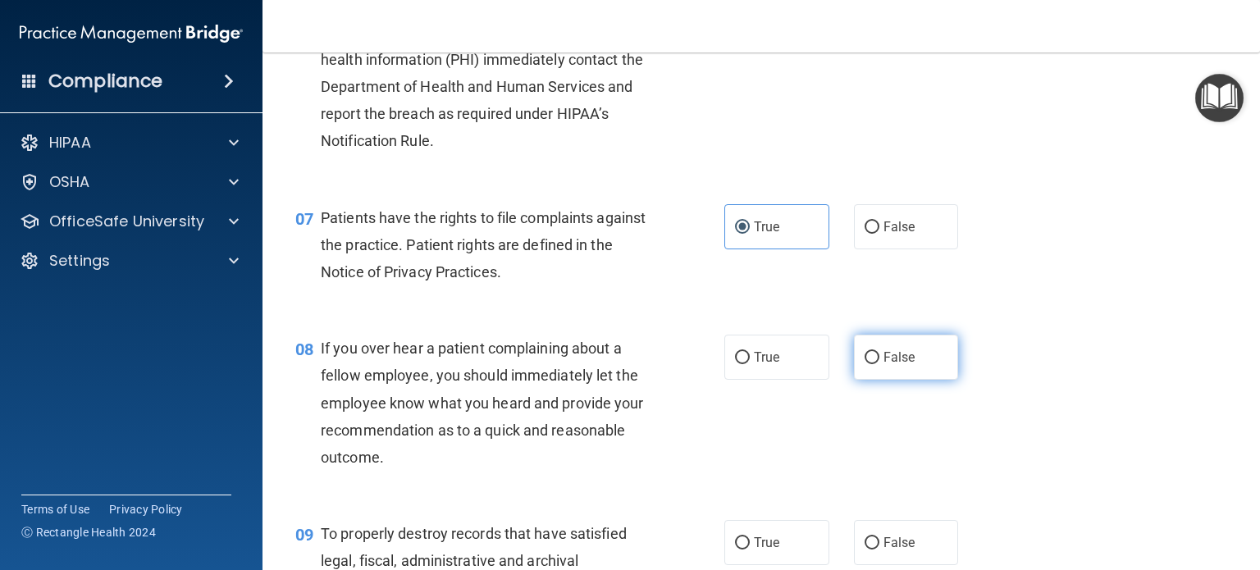
click at [883, 365] on span "False" at bounding box center [899, 357] width 32 height 16
click at [876, 364] on input "False" at bounding box center [872, 358] width 15 height 12
radio input "true"
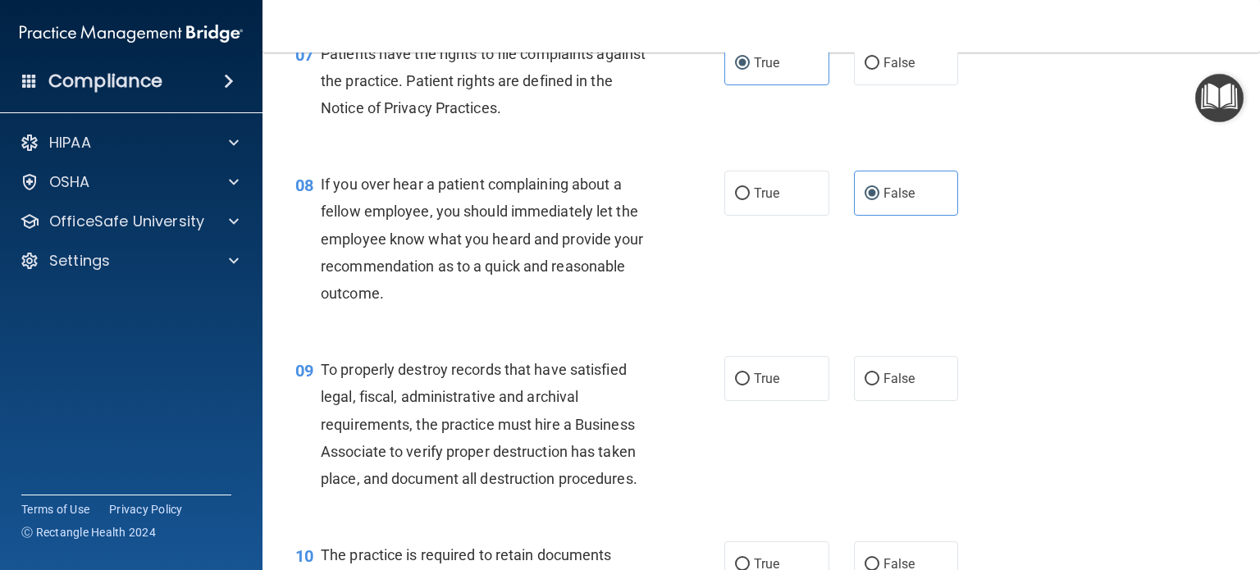
click at [879, 365] on div "09 To properly destroy records that have satisfied legal, fiscal, administrativ…" at bounding box center [761, 428] width 956 height 185
click at [879, 396] on label "False" at bounding box center [906, 378] width 105 height 45
click at [879, 386] on input "False" at bounding box center [872, 379] width 15 height 12
radio input "true"
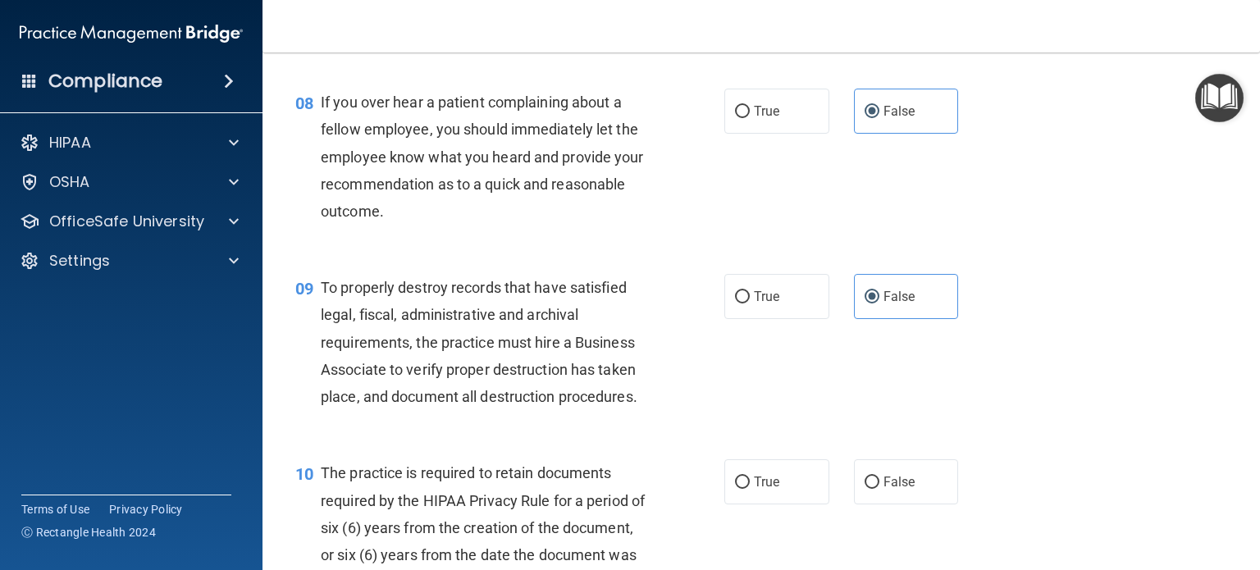
scroll to position [1312, 0]
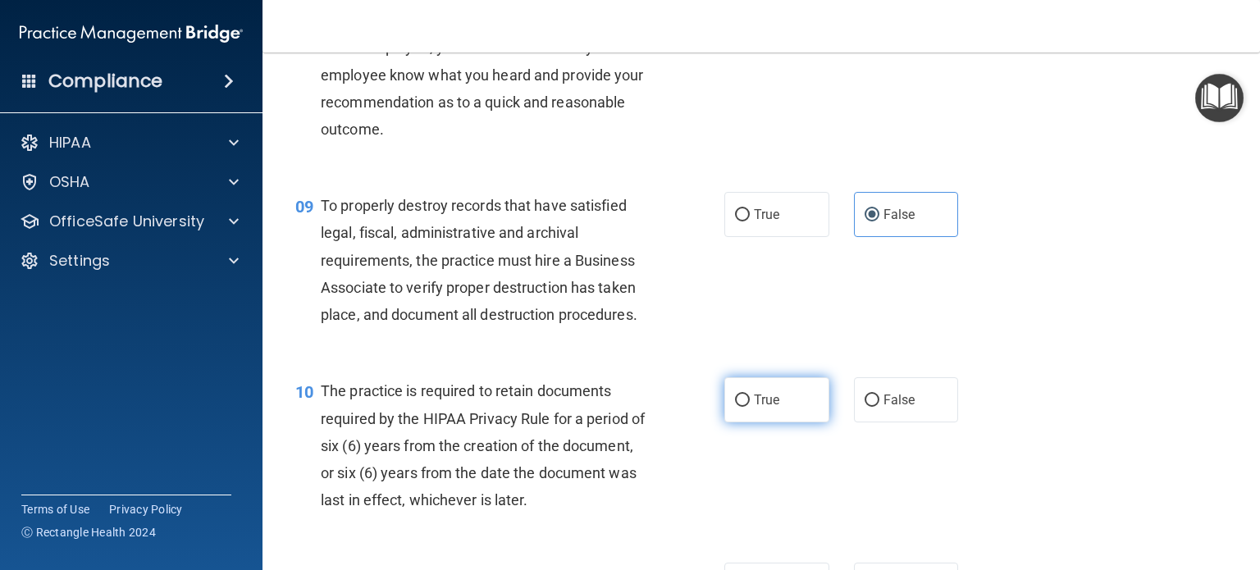
click at [790, 422] on label "True" at bounding box center [776, 399] width 105 height 45
click at [750, 407] on input "True" at bounding box center [742, 401] width 15 height 12
radio input "true"
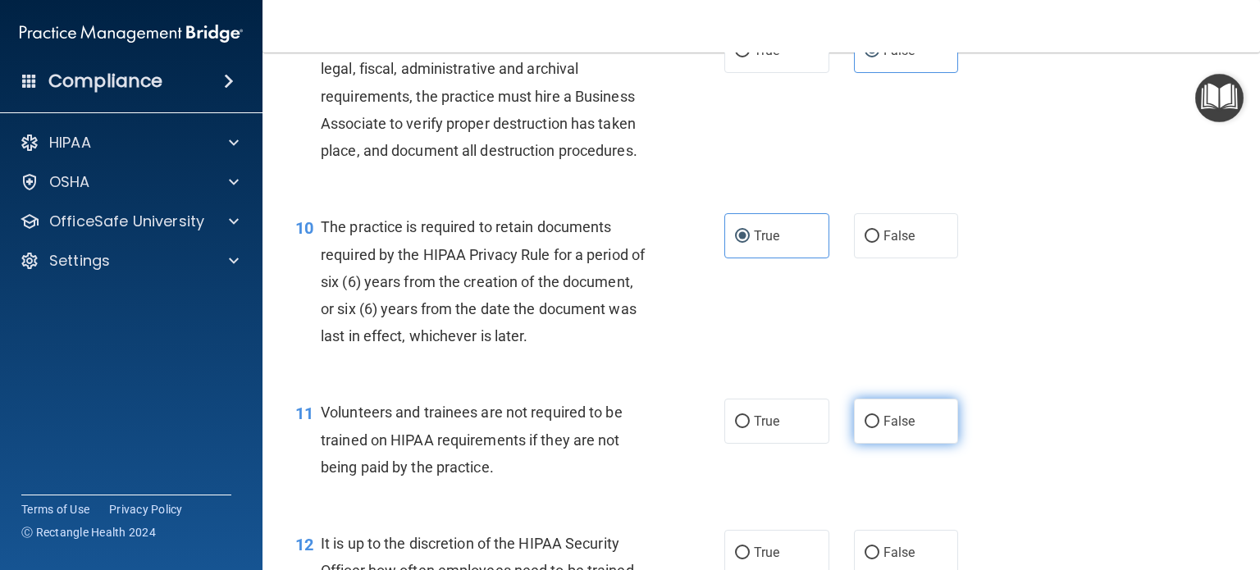
click at [887, 439] on label "False" at bounding box center [906, 421] width 105 height 45
click at [879, 428] on input "False" at bounding box center [872, 422] width 15 height 12
radio input "true"
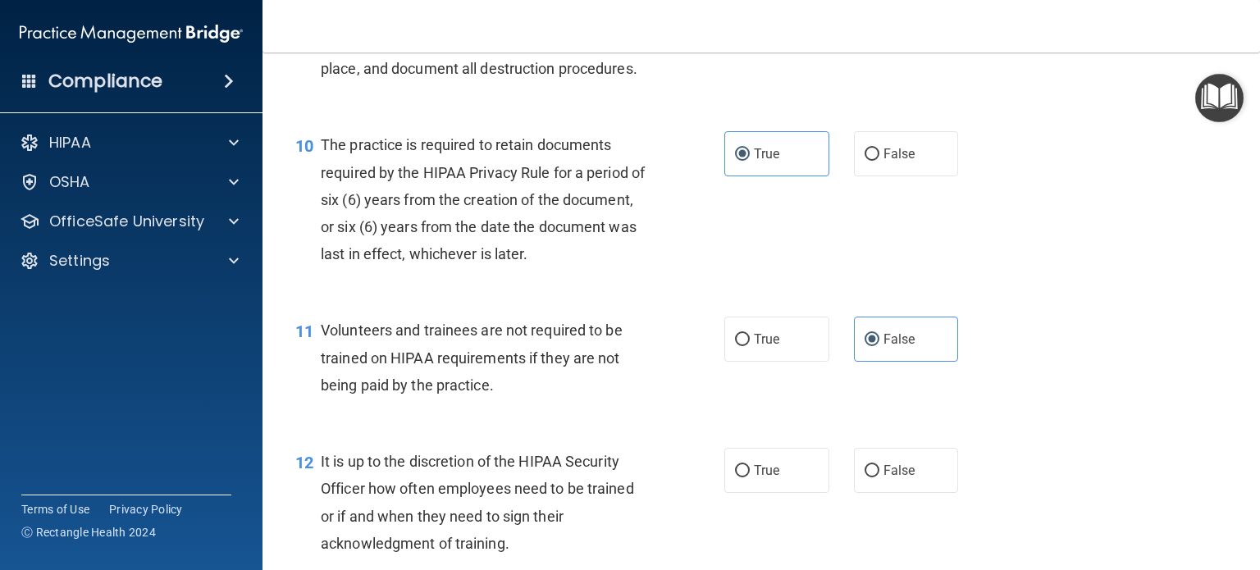
scroll to position [1723, 0]
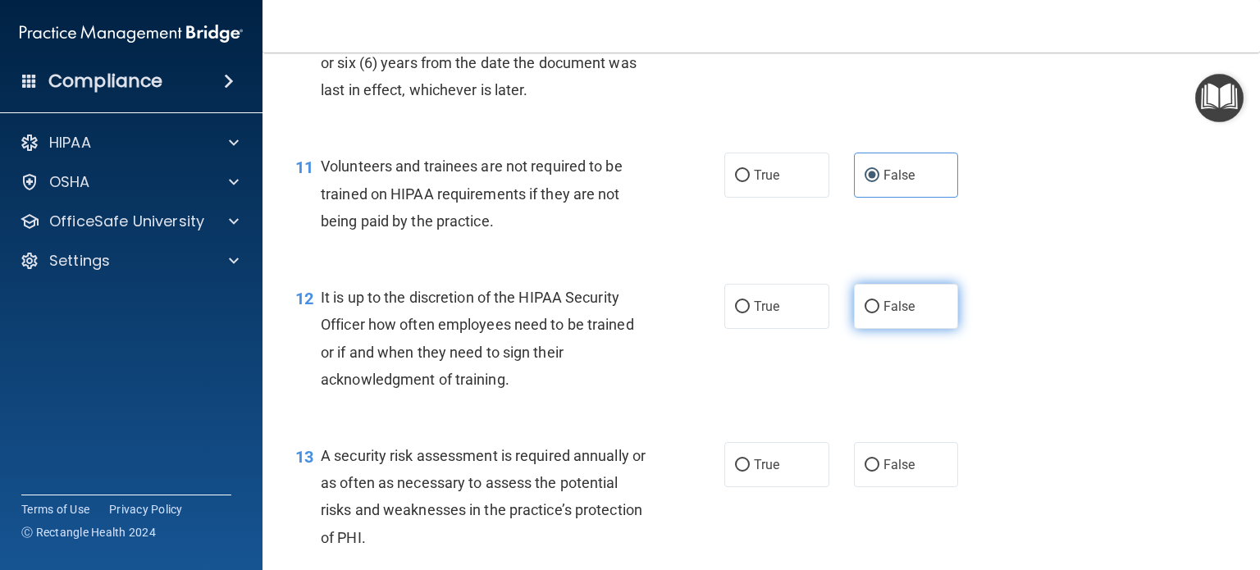
click at [883, 314] on span "False" at bounding box center [899, 307] width 32 height 16
click at [879, 313] on input "False" at bounding box center [872, 307] width 15 height 12
radio input "true"
drag, startPoint x: 787, startPoint y: 475, endPoint x: 814, endPoint y: 429, distance: 52.9
click at [787, 474] on label "True" at bounding box center [776, 464] width 105 height 45
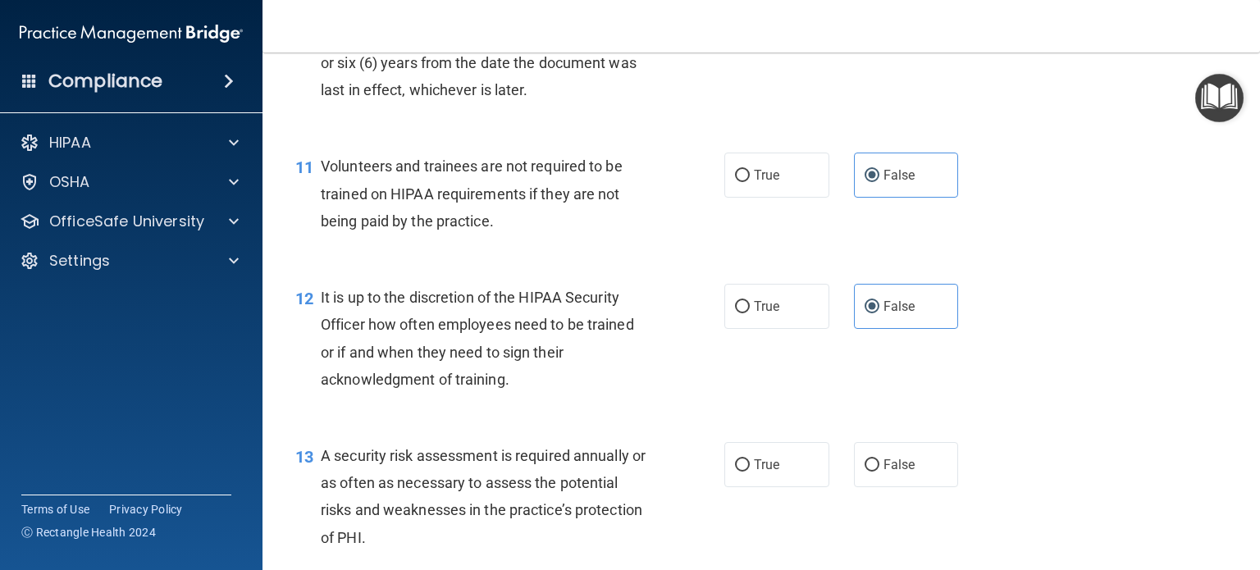
click at [750, 472] on input "True" at bounding box center [742, 465] width 15 height 12
radio input "true"
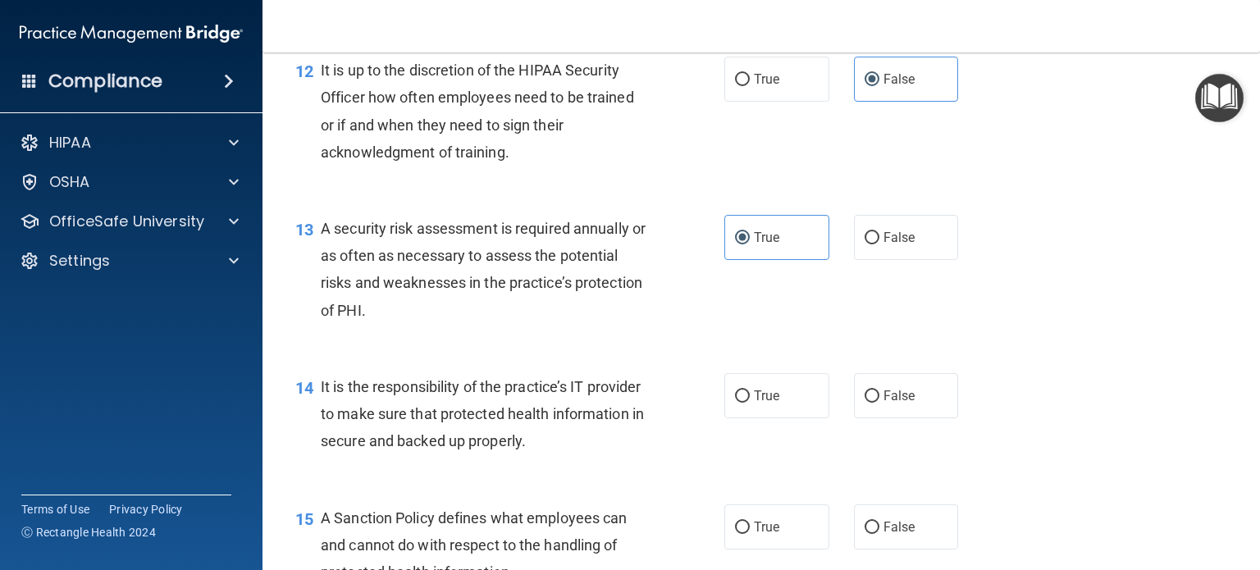
scroll to position [2051, 0]
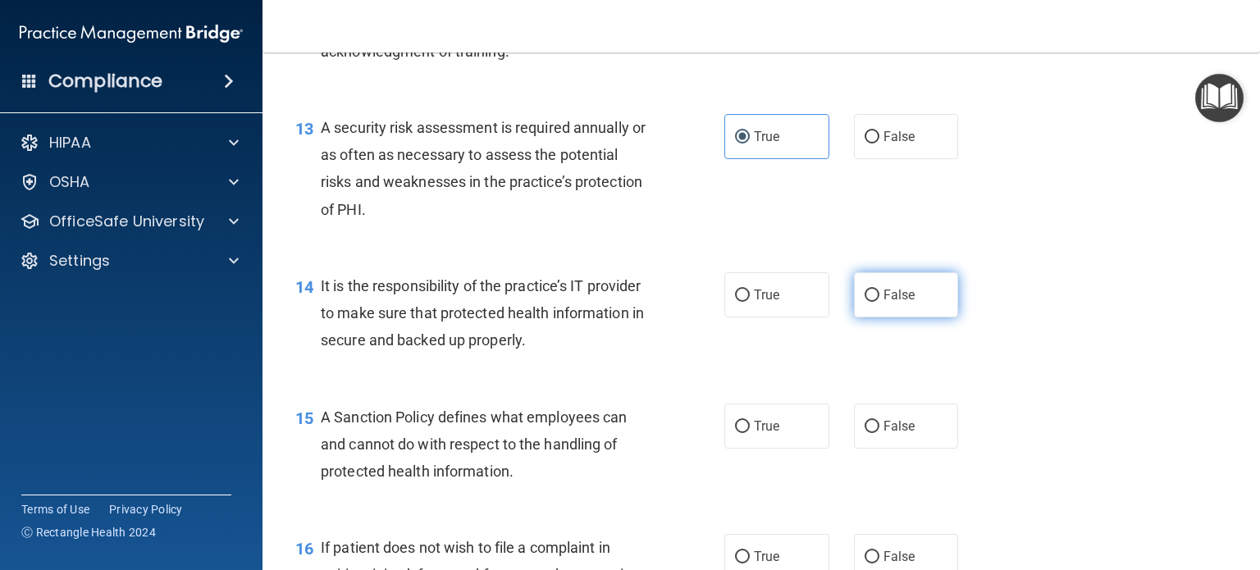
click at [896, 307] on label "False" at bounding box center [906, 294] width 105 height 45
click at [879, 302] on input "False" at bounding box center [872, 296] width 15 height 12
radio input "true"
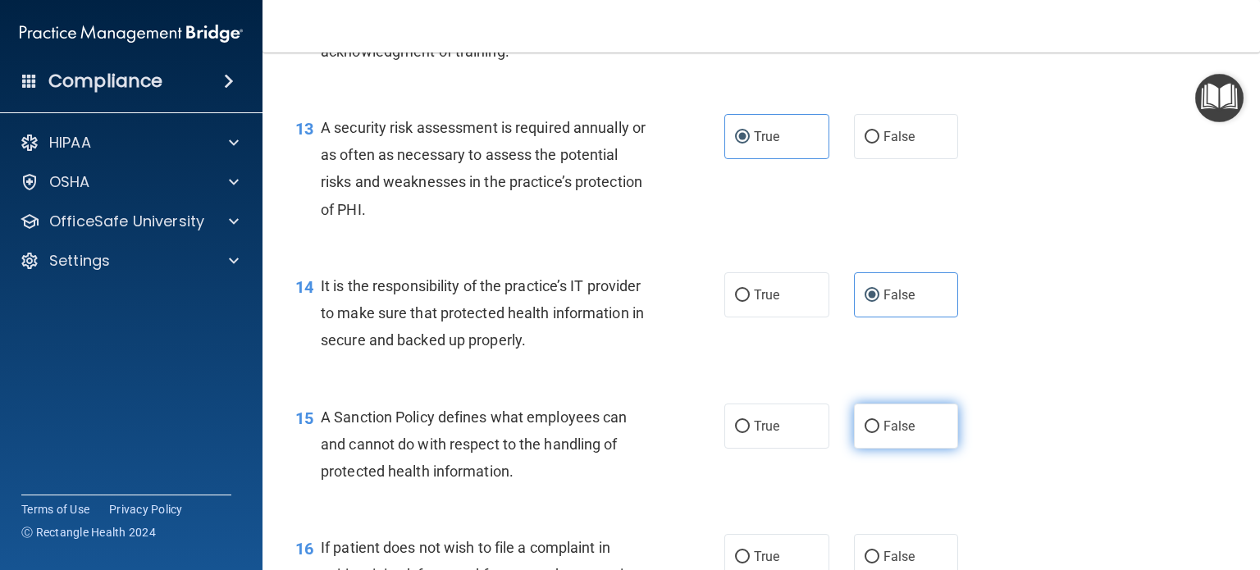
click at [883, 434] on span "False" at bounding box center [899, 426] width 32 height 16
click at [875, 433] on input "False" at bounding box center [872, 427] width 15 height 12
radio input "true"
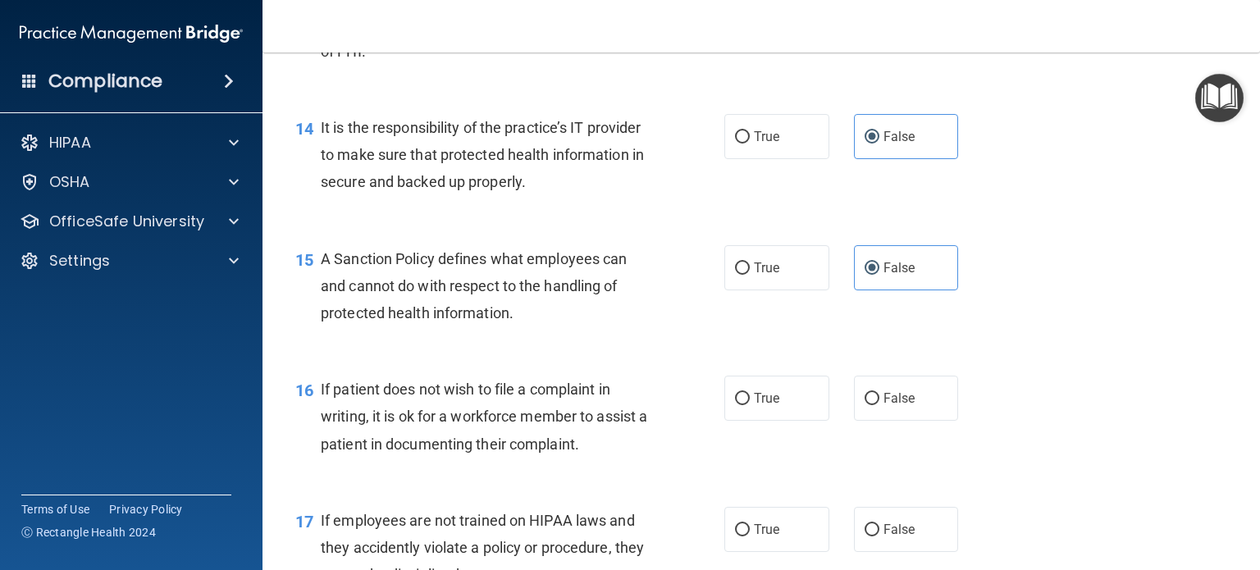
scroll to position [2297, 0]
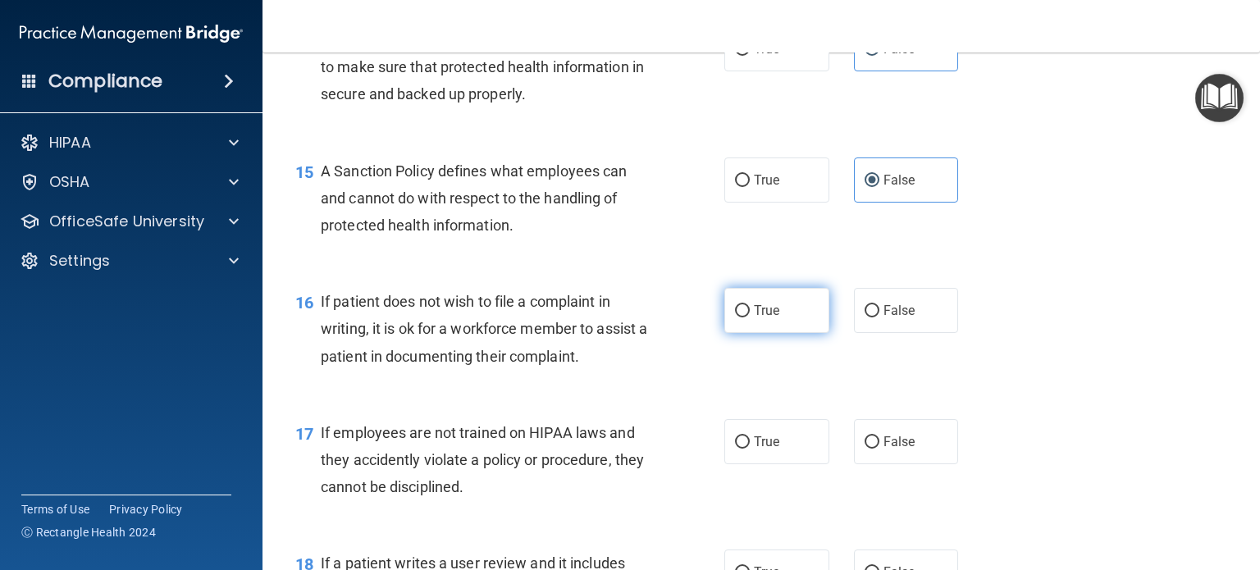
click at [778, 333] on label "True" at bounding box center [776, 310] width 105 height 45
click at [750, 317] on input "True" at bounding box center [742, 311] width 15 height 12
radio input "true"
click at [890, 498] on div "17 If employees are not trained on HIPAA laws and they accidently violate a pol…" at bounding box center [761, 464] width 956 height 131
click at [892, 450] on span "False" at bounding box center [899, 442] width 32 height 16
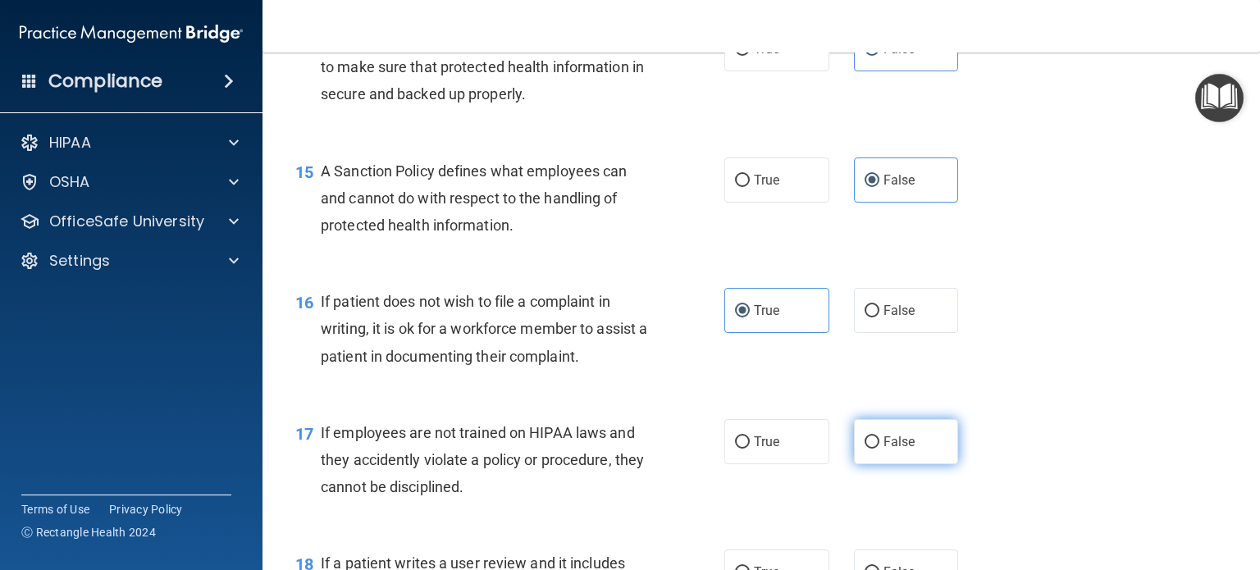
click at [879, 449] on input "False" at bounding box center [872, 442] width 15 height 12
radio input "true"
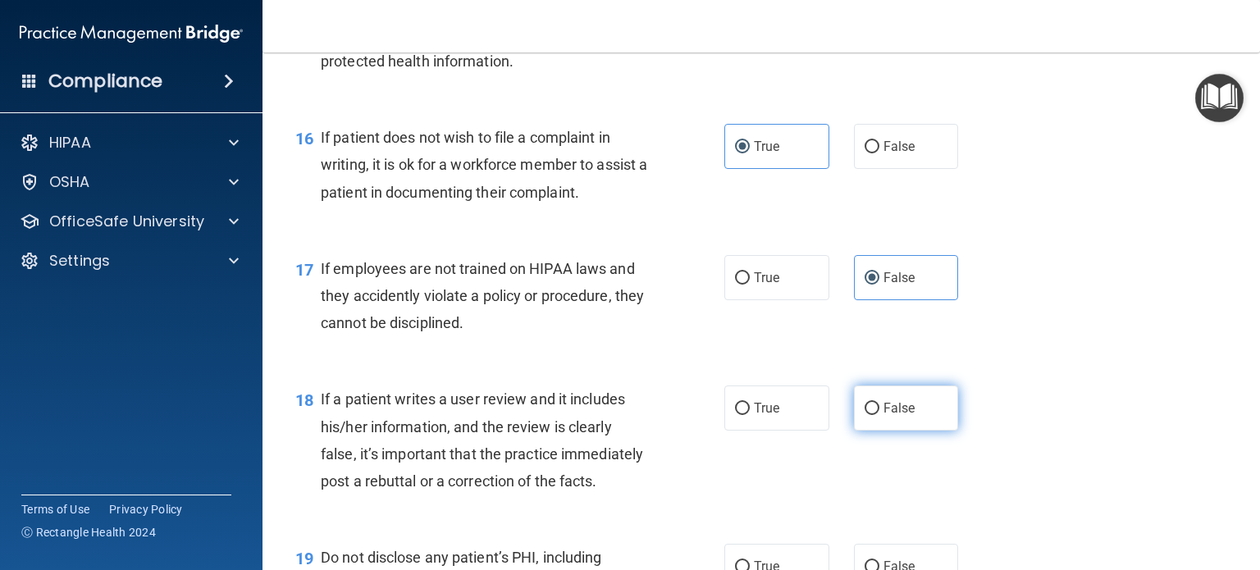
click at [896, 427] on label "False" at bounding box center [906, 408] width 105 height 45
click at [879, 415] on input "False" at bounding box center [872, 409] width 15 height 12
radio input "true"
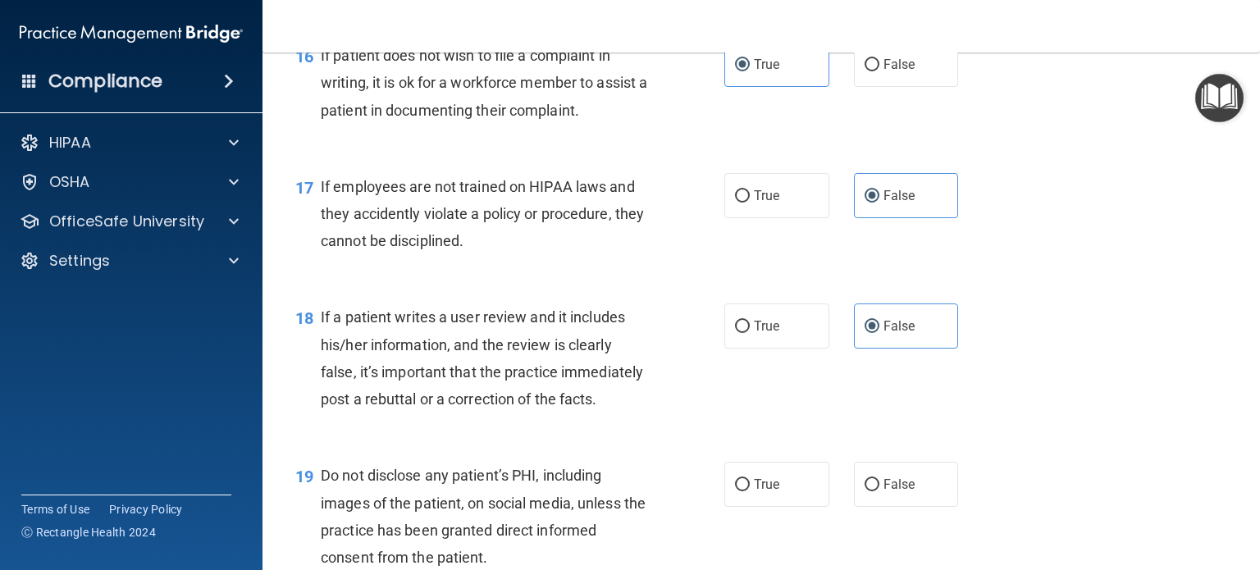
scroll to position [2625, 0]
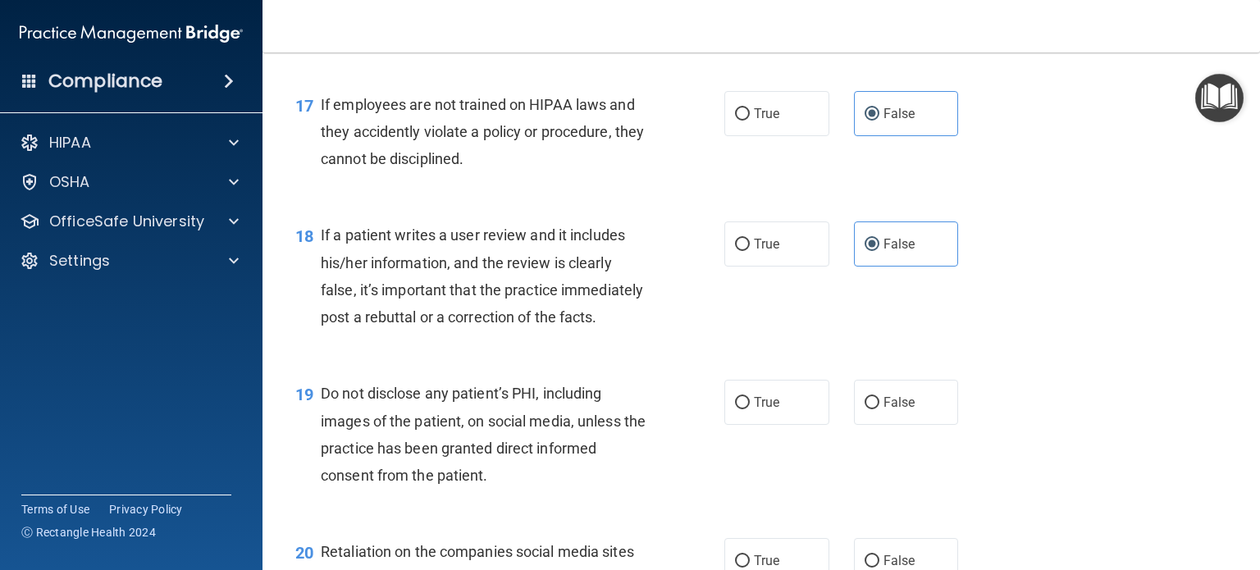
drag, startPoint x: 774, startPoint y: 459, endPoint x: 810, endPoint y: 434, distance: 43.7
click at [774, 425] on label "True" at bounding box center [776, 402] width 105 height 45
click at [750, 409] on input "True" at bounding box center [742, 403] width 15 height 12
radio input "true"
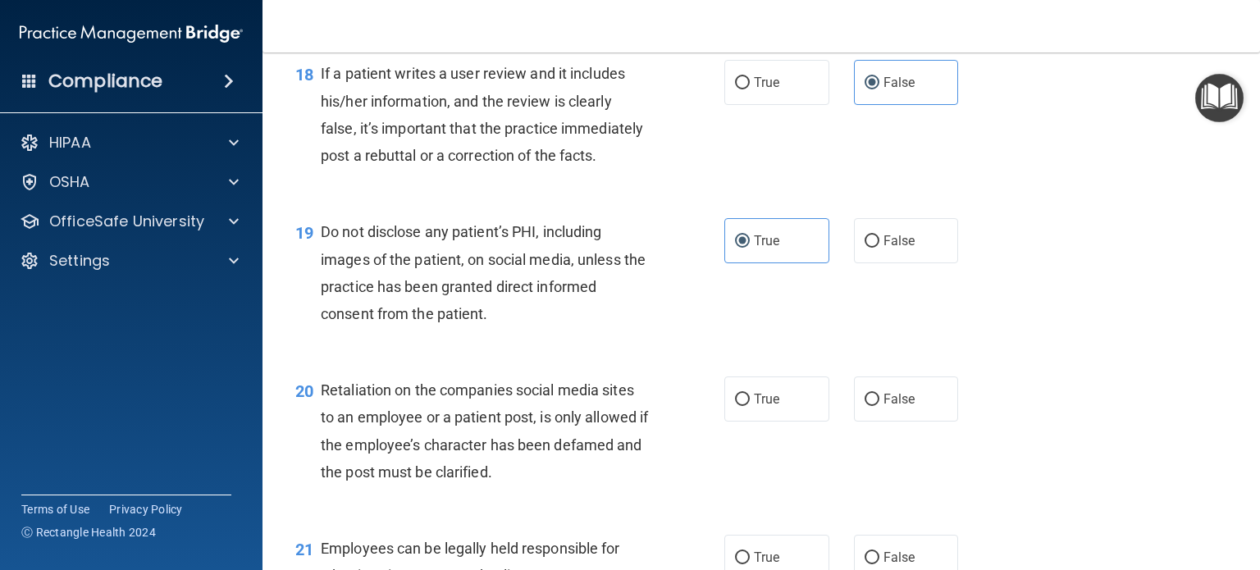
scroll to position [2789, 0]
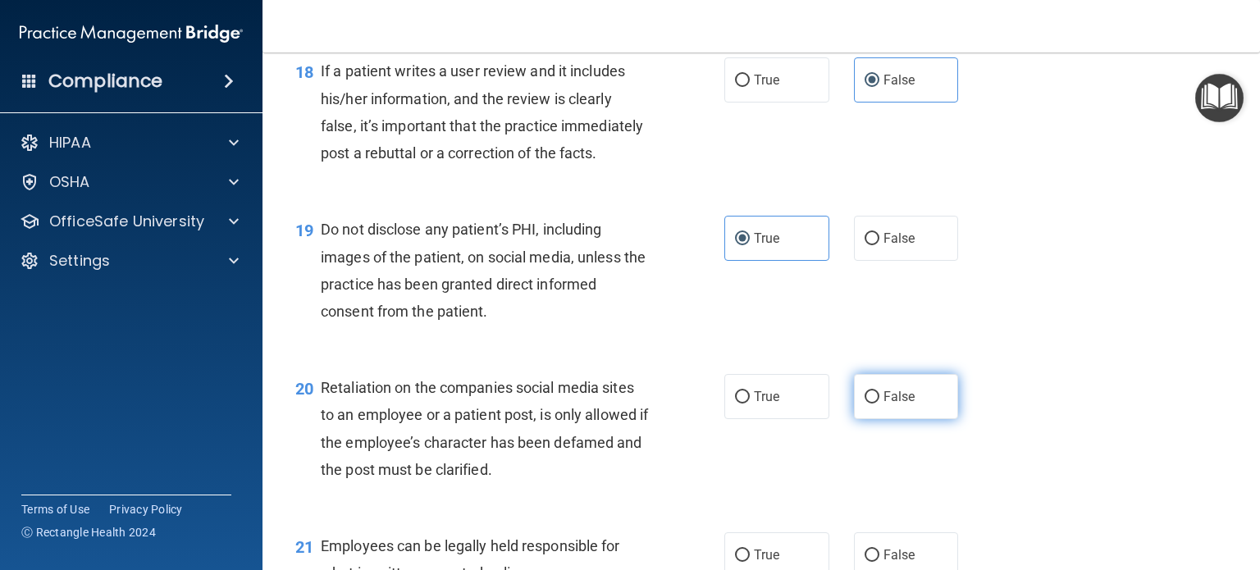
click at [899, 404] on span "False" at bounding box center [899, 397] width 32 height 16
click at [879, 404] on input "False" at bounding box center [872, 397] width 15 height 12
radio input "true"
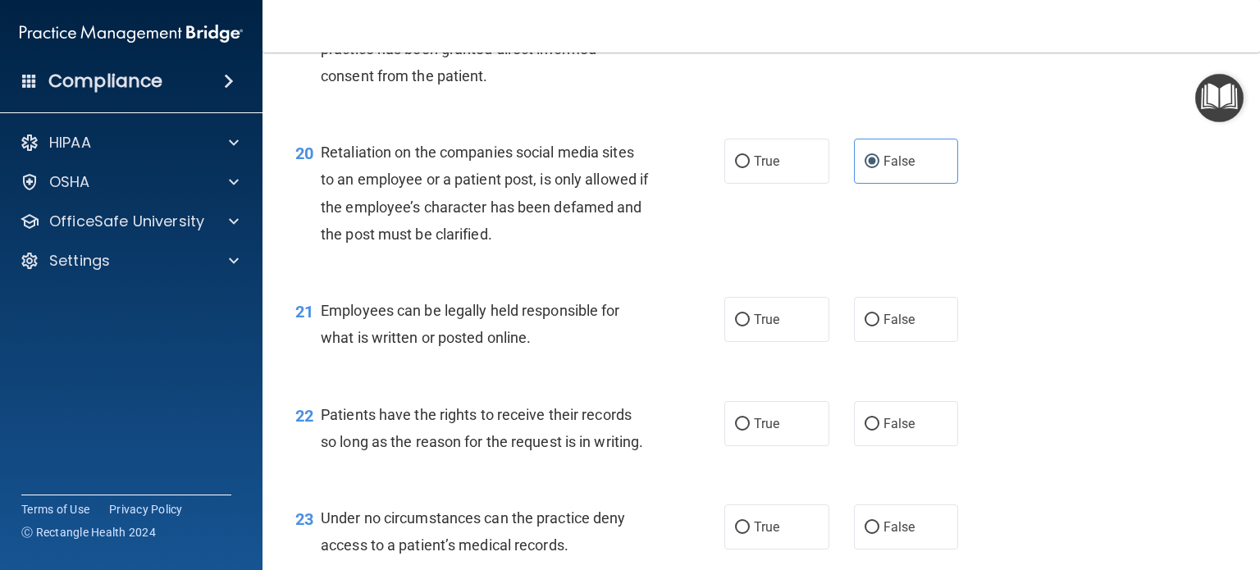
scroll to position [3035, 0]
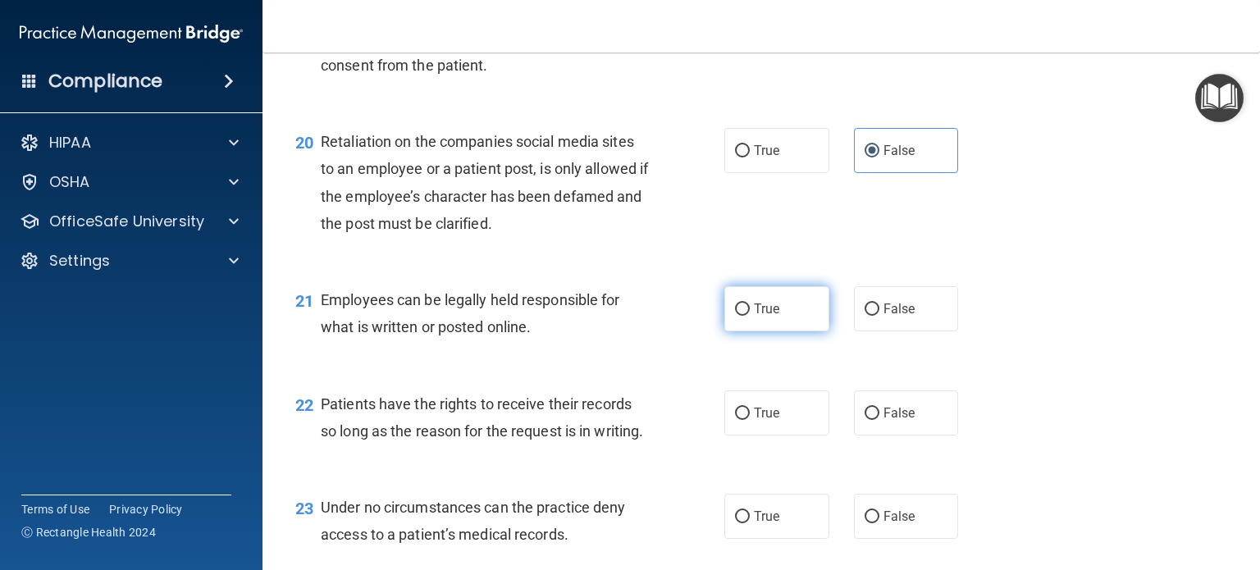
click at [788, 331] on label "True" at bounding box center [776, 308] width 105 height 45
click at [750, 316] on input "True" at bounding box center [742, 310] width 15 height 12
radio input "true"
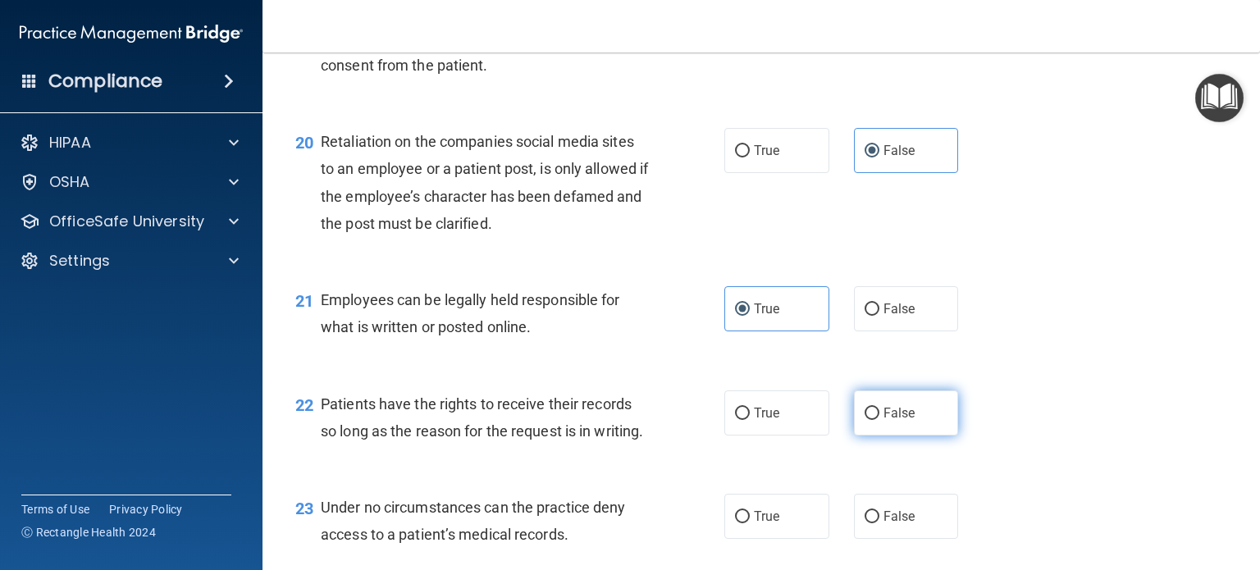
click at [902, 421] on span "False" at bounding box center [899, 413] width 32 height 16
click at [879, 420] on input "False" at bounding box center [872, 414] width 15 height 12
radio input "true"
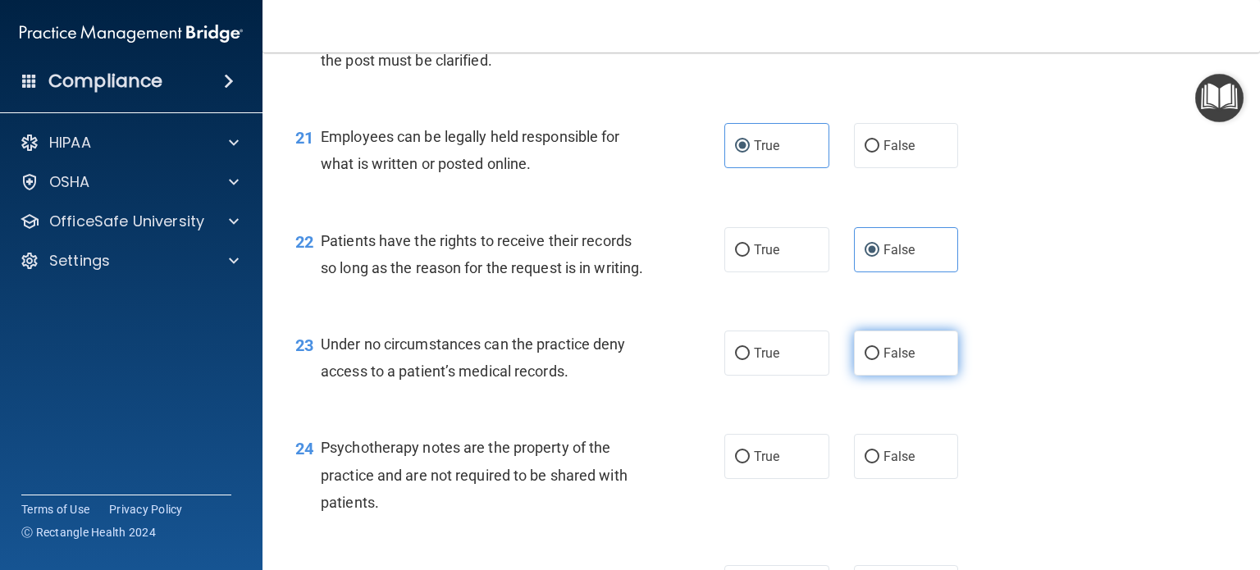
scroll to position [3199, 0]
drag, startPoint x: 883, startPoint y: 436, endPoint x: 806, endPoint y: 429, distance: 76.6
click at [884, 360] on span "False" at bounding box center [899, 353] width 32 height 16
click at [879, 359] on input "False" at bounding box center [872, 353] width 15 height 12
radio input "true"
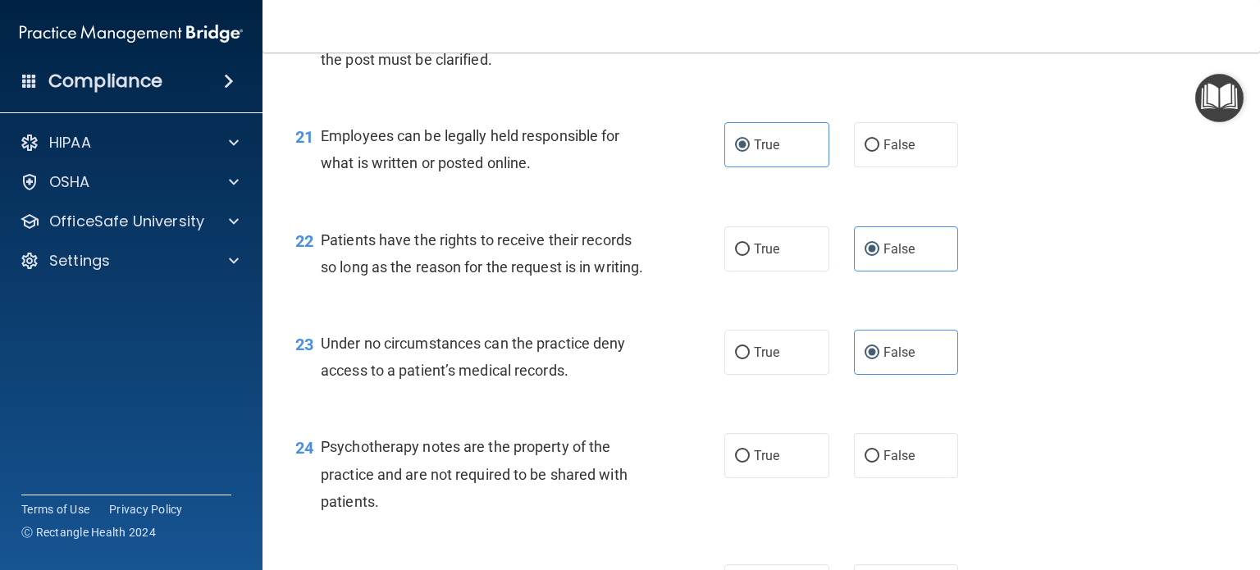
drag, startPoint x: 796, startPoint y: 520, endPoint x: 827, endPoint y: 466, distance: 62.5
click at [799, 478] on label "True" at bounding box center [776, 455] width 105 height 45
click at [750, 463] on input "True" at bounding box center [742, 456] width 15 height 12
radio input "true"
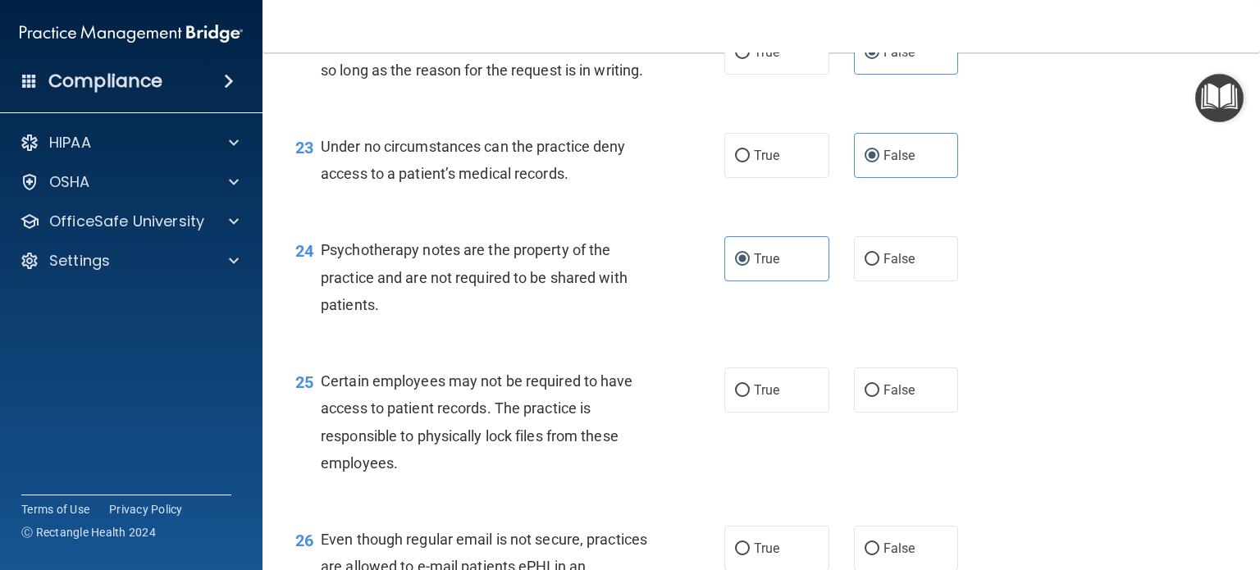
scroll to position [3445, 0]
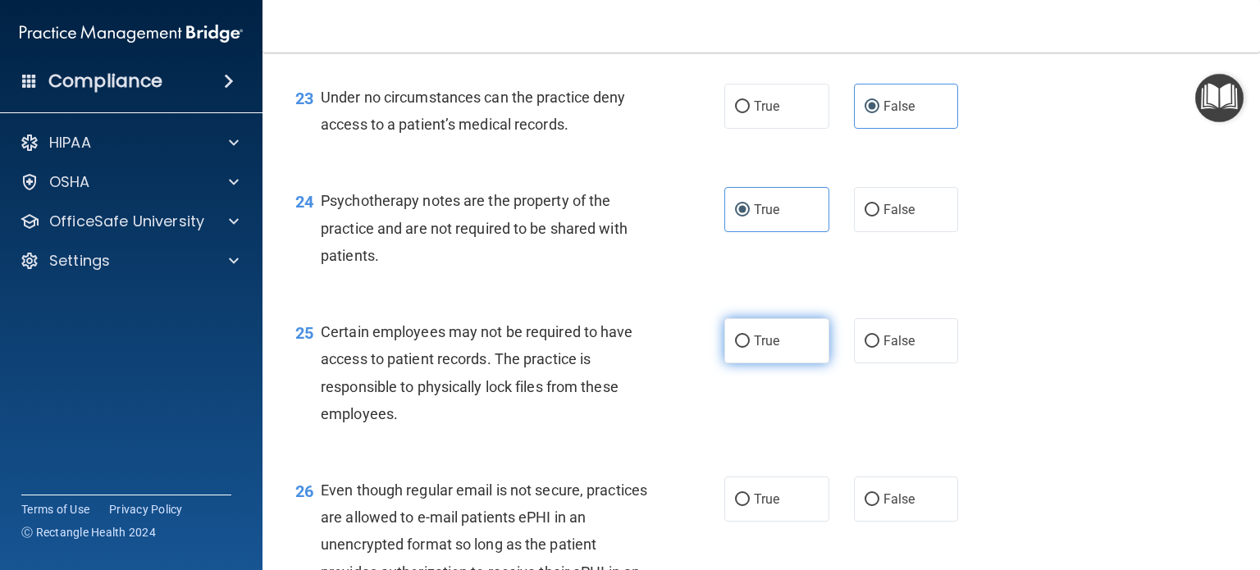
click at [787, 363] on label "True" at bounding box center [776, 340] width 105 height 45
click at [750, 348] on input "True" at bounding box center [742, 342] width 15 height 12
radio input "true"
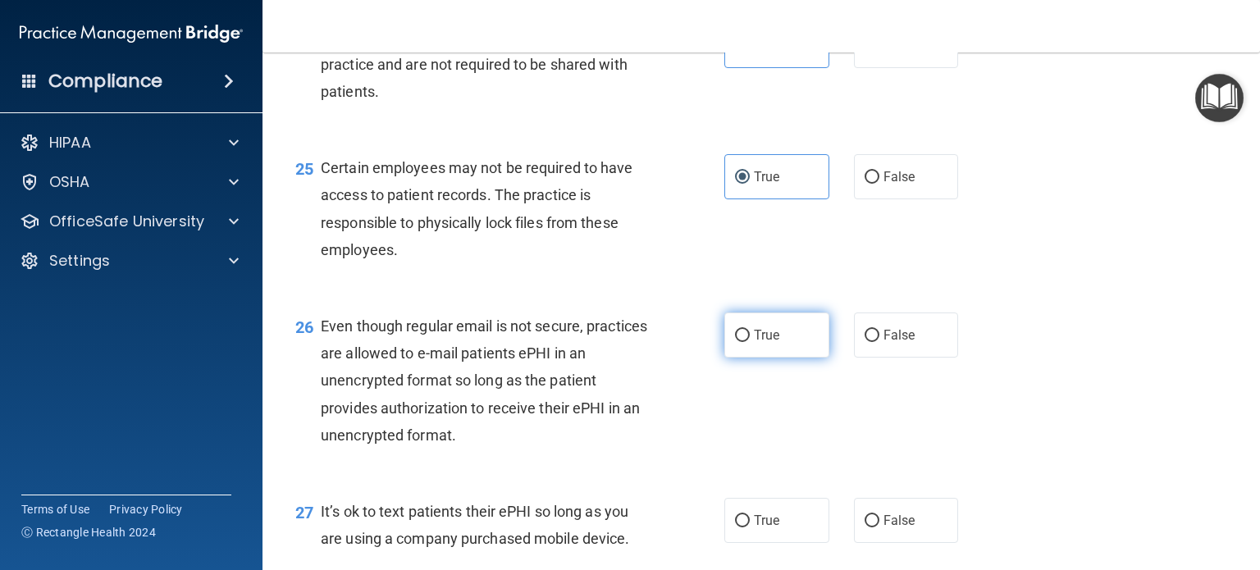
click at [784, 358] on label "True" at bounding box center [776, 335] width 105 height 45
click at [750, 342] on input "True" at bounding box center [742, 336] width 15 height 12
radio input "true"
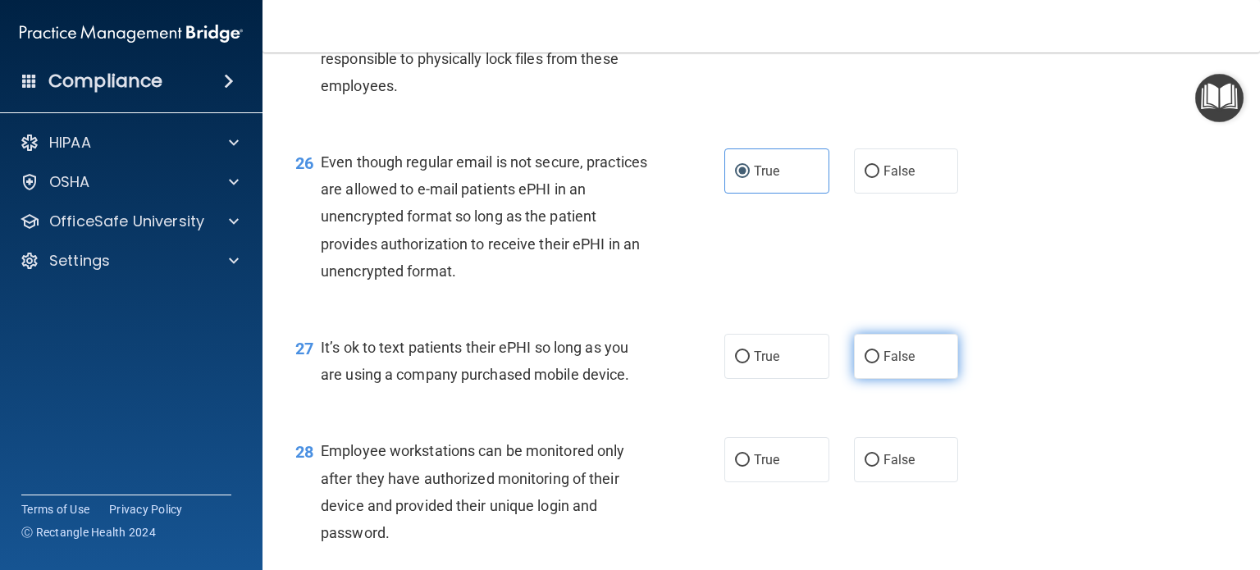
click at [897, 379] on label "False" at bounding box center [906, 356] width 105 height 45
click at [879, 363] on input "False" at bounding box center [872, 357] width 15 height 12
radio input "true"
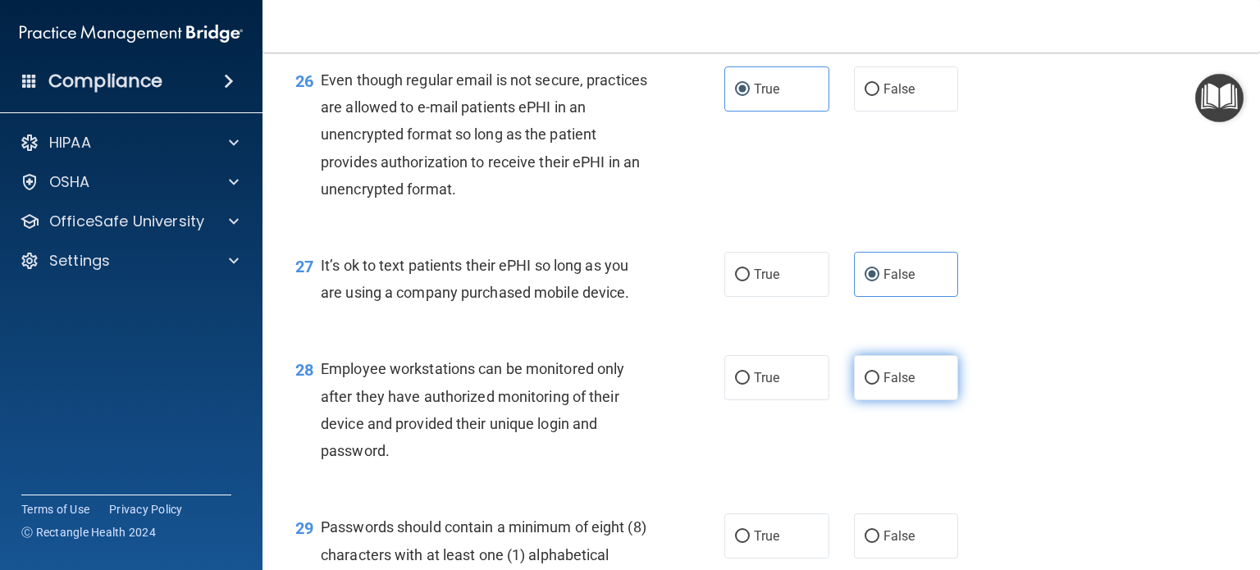
click at [883, 400] on label "False" at bounding box center [906, 377] width 105 height 45
click at [879, 385] on input "False" at bounding box center [872, 378] width 15 height 12
radio input "true"
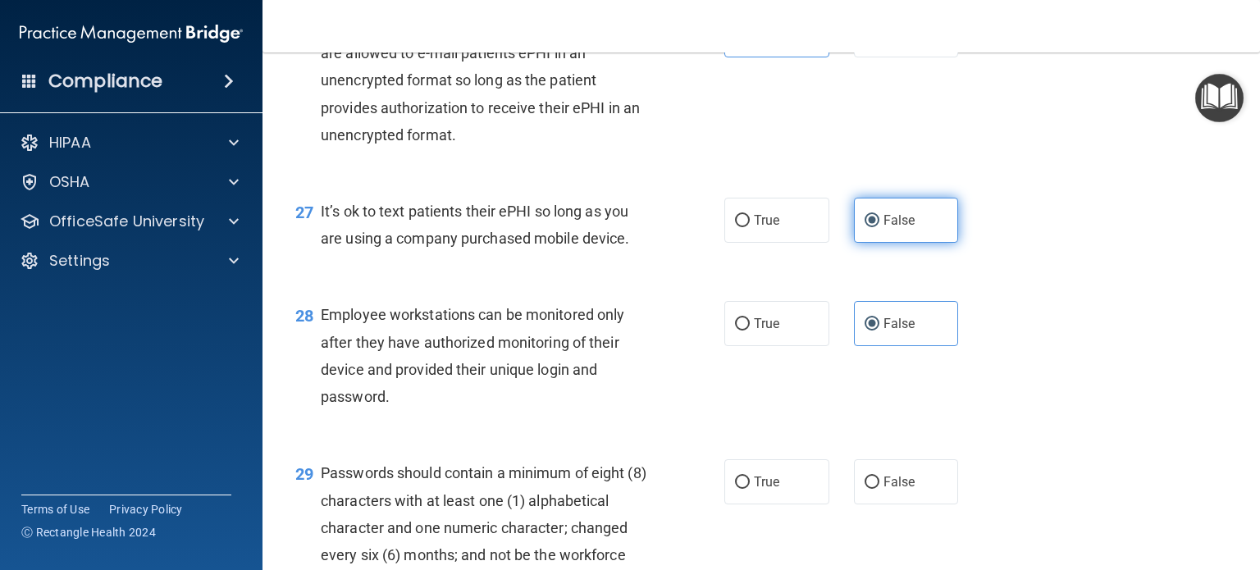
scroll to position [3937, 0]
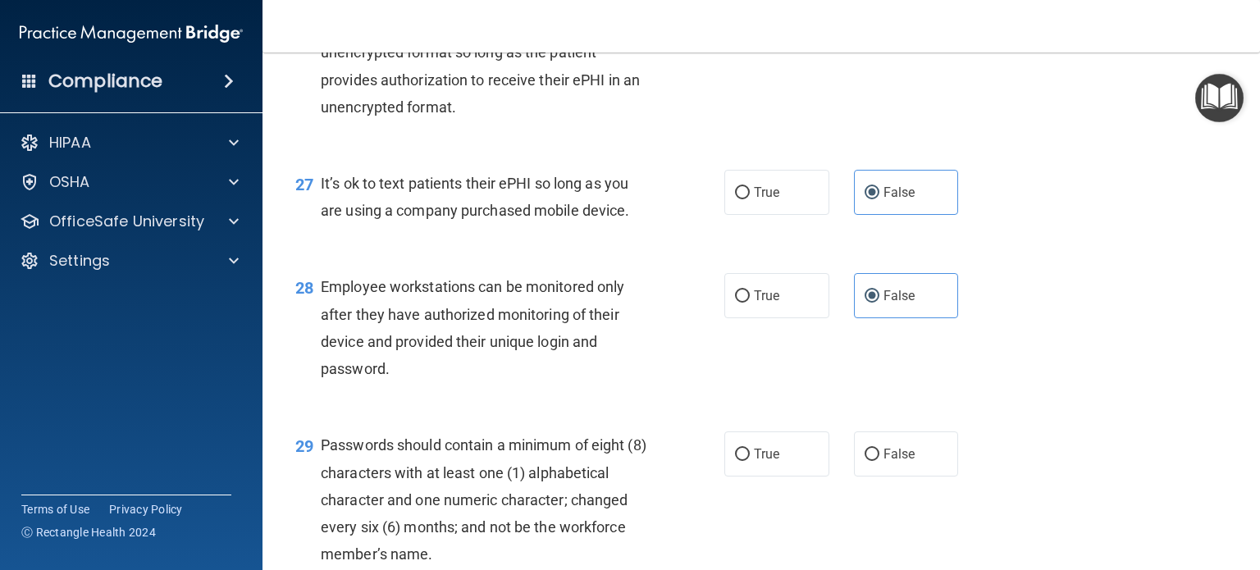
drag, startPoint x: 783, startPoint y: 513, endPoint x: 794, endPoint y: 509, distance: 11.4
click at [784, 513] on div "29 Passwords should contain a minimum of eight (8) characters with at least one…" at bounding box center [761, 503] width 956 height 185
click at [801, 477] on label "True" at bounding box center [776, 453] width 105 height 45
click at [750, 461] on input "True" at bounding box center [742, 455] width 15 height 12
radio input "true"
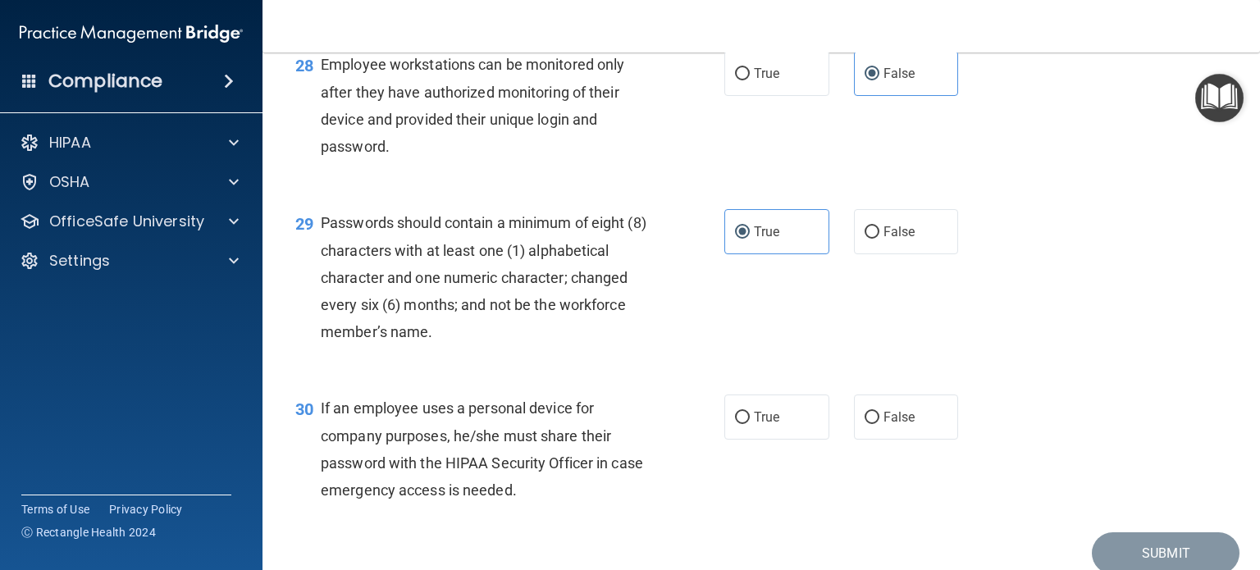
scroll to position [4184, 0]
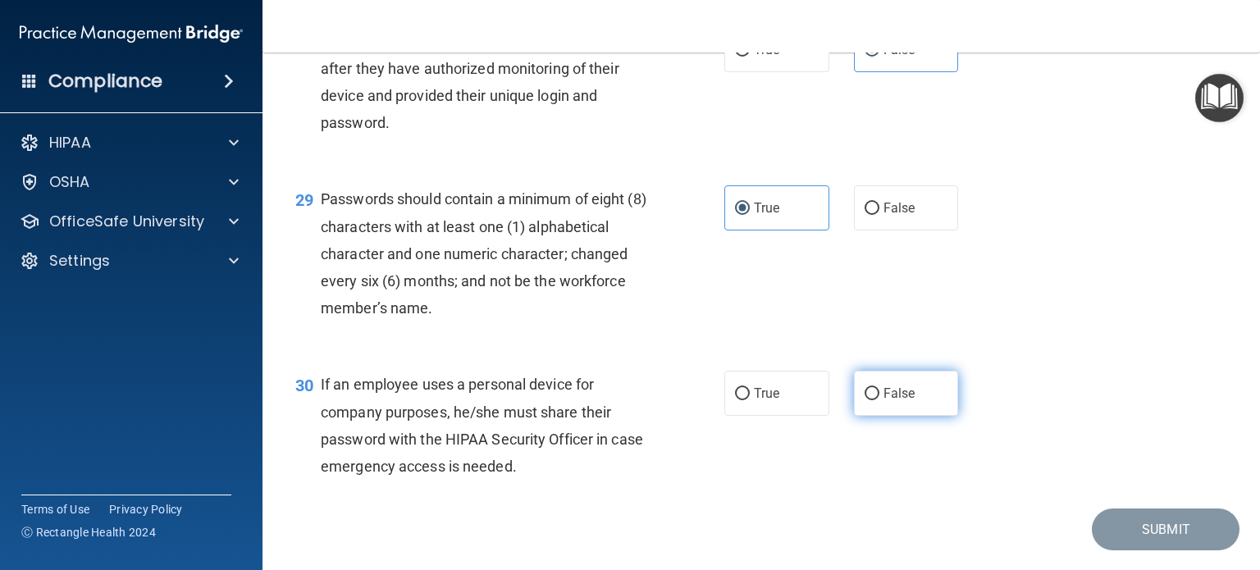
click at [899, 401] on span "False" at bounding box center [899, 394] width 32 height 16
click at [879, 400] on input "False" at bounding box center [872, 394] width 15 height 12
radio input "true"
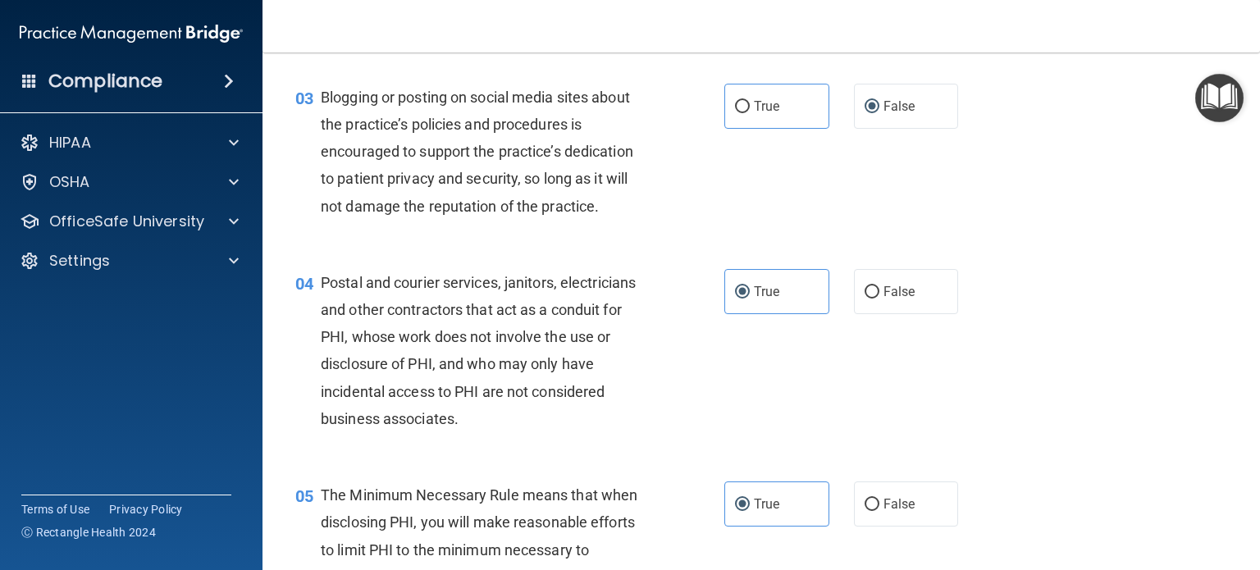
scroll to position [0, 0]
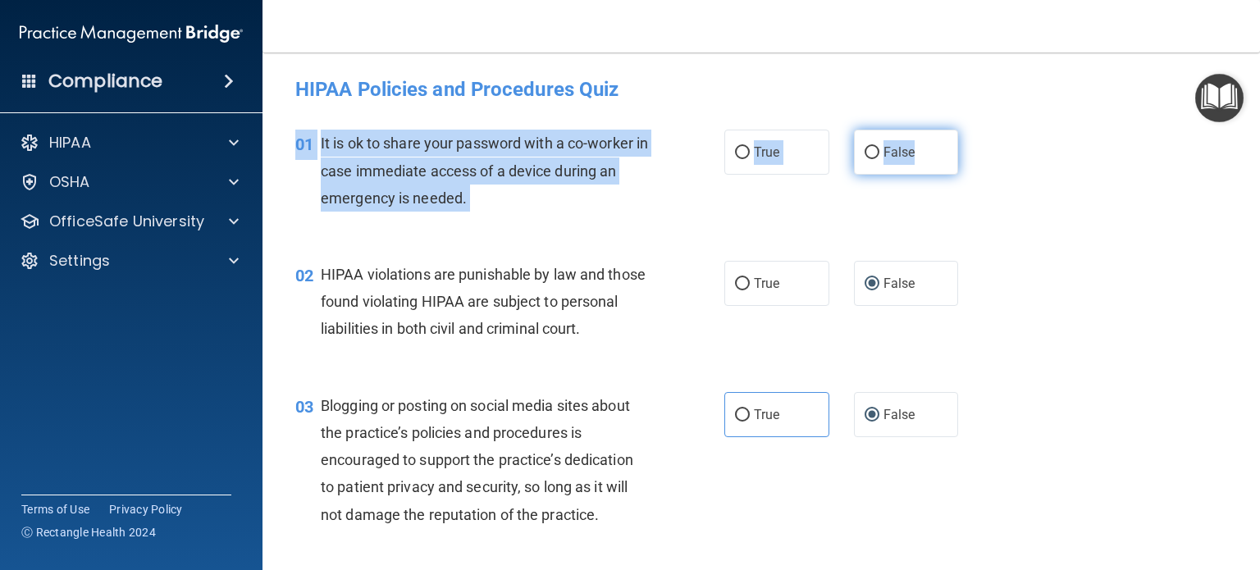
click at [913, 134] on div "01 It is ok to share your password with a co-worker in case immediate access of…" at bounding box center [761, 174] width 956 height 131
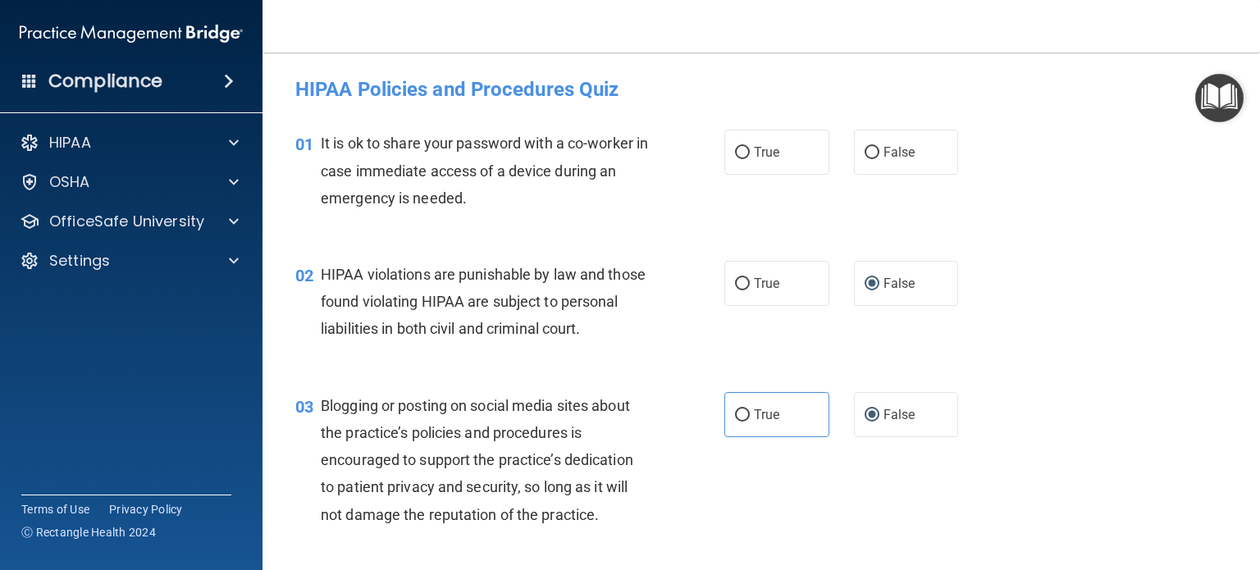
click at [1057, 99] on h4 "HIPAA Policies and Procedures Quiz" at bounding box center [761, 89] width 932 height 21
click at [958, 157] on div "True False" at bounding box center [850, 152] width 252 height 45
click at [909, 167] on label "False" at bounding box center [906, 152] width 105 height 45
click at [854, 163] on label "False" at bounding box center [906, 152] width 105 height 45
click at [865, 159] on input "False" at bounding box center [872, 153] width 15 height 12
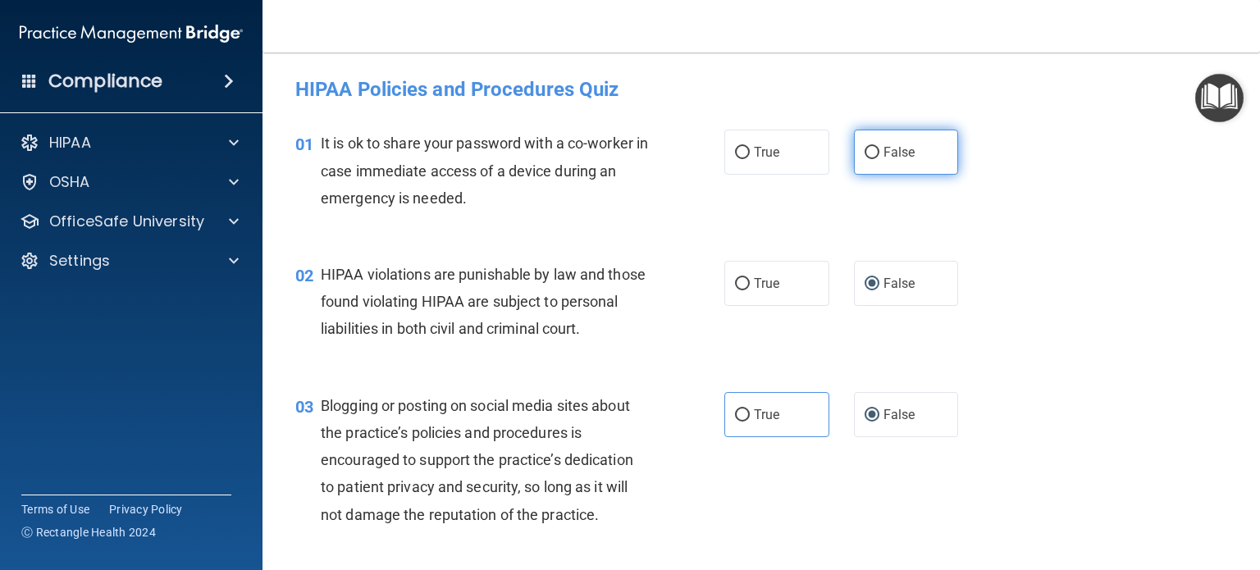
radio input "true"
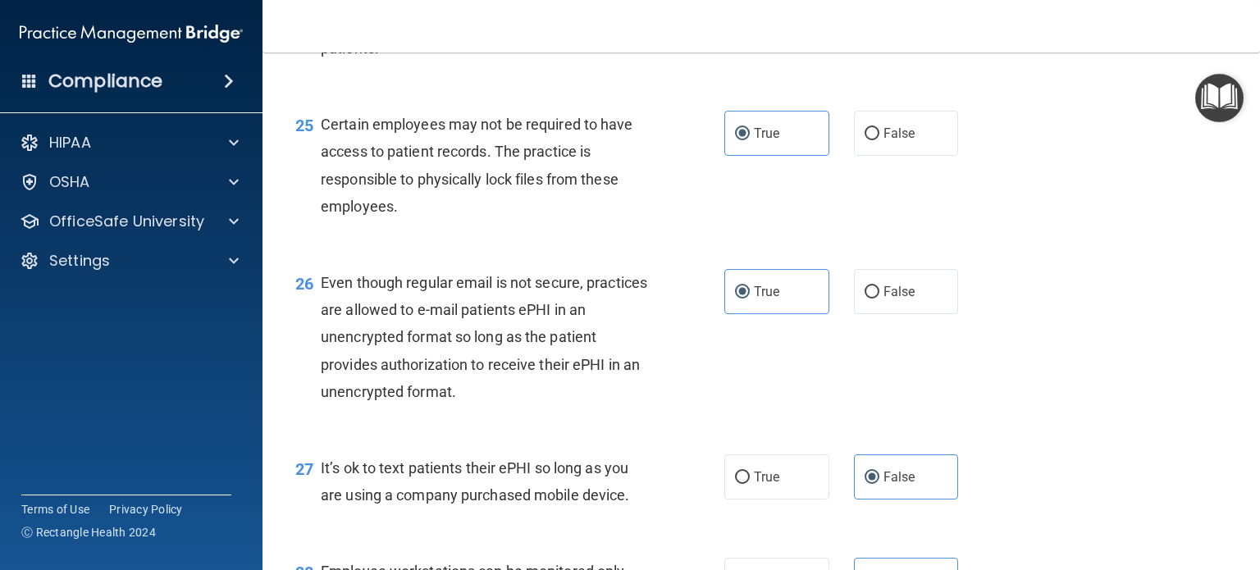
scroll to position [4312, 0]
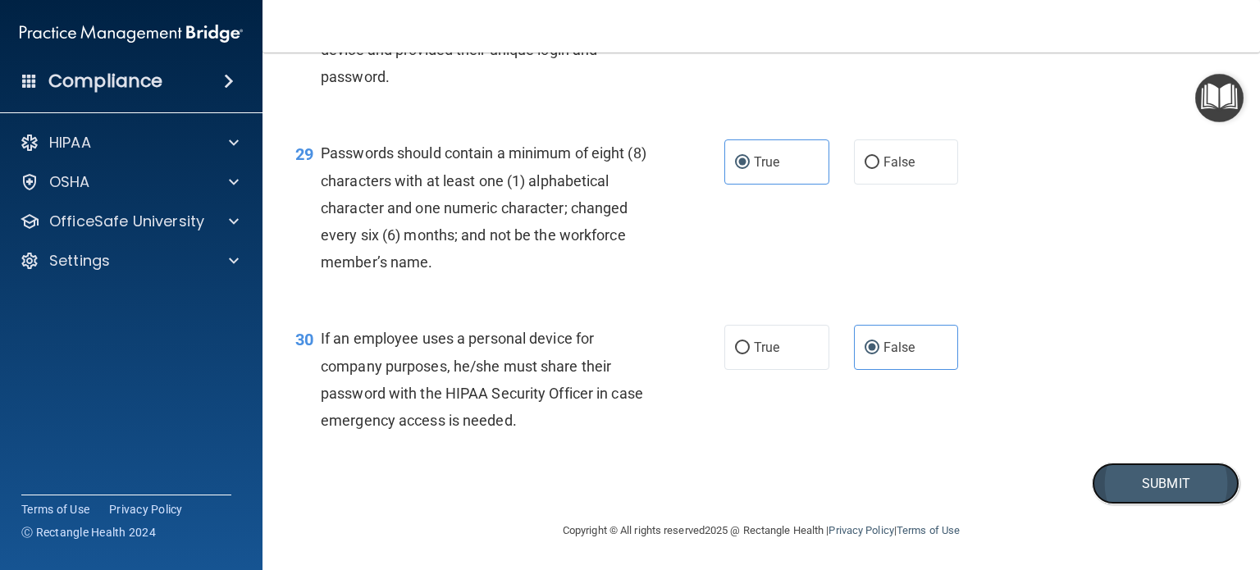
click at [1126, 478] on button "Submit" at bounding box center [1166, 484] width 148 height 42
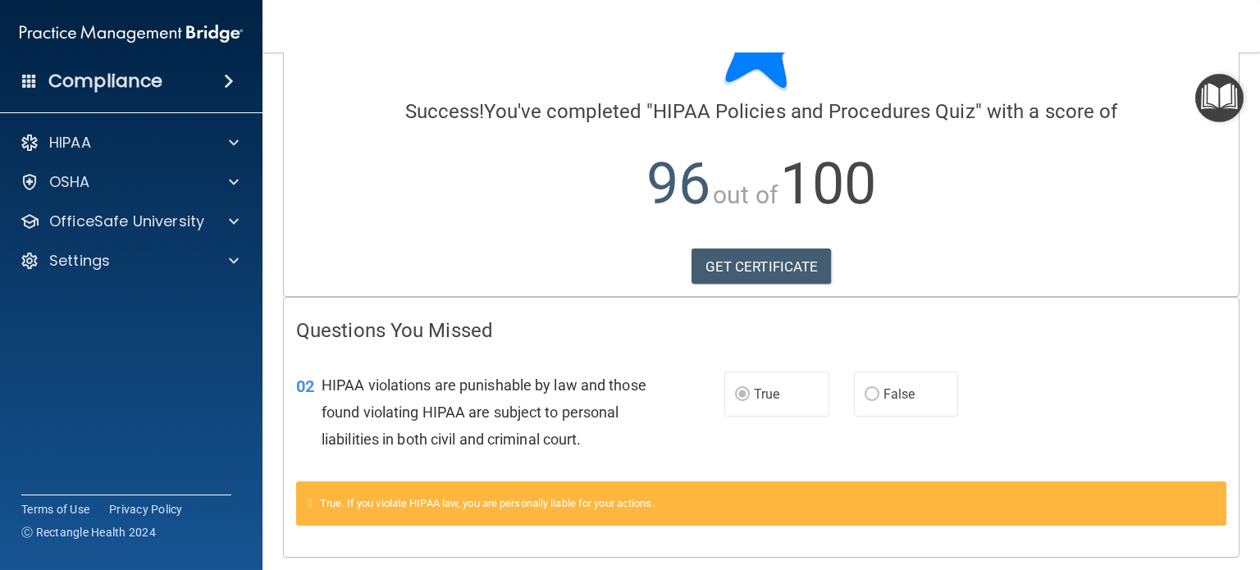
scroll to position [169, 0]
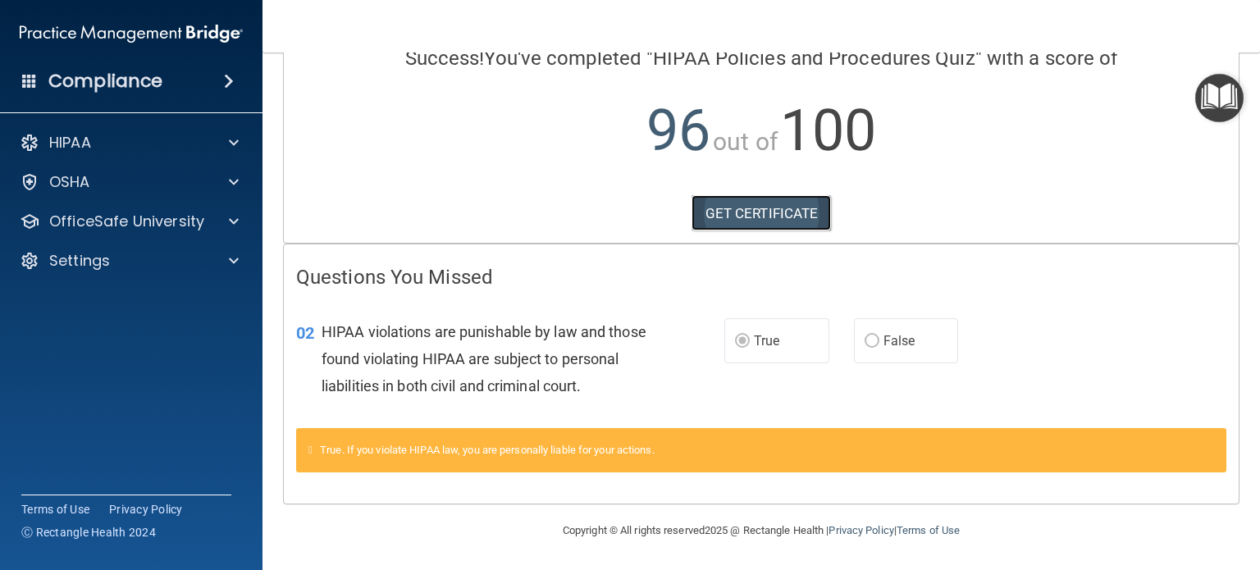
click at [730, 195] on link "GET CERTIFICATE" at bounding box center [762, 213] width 140 height 36
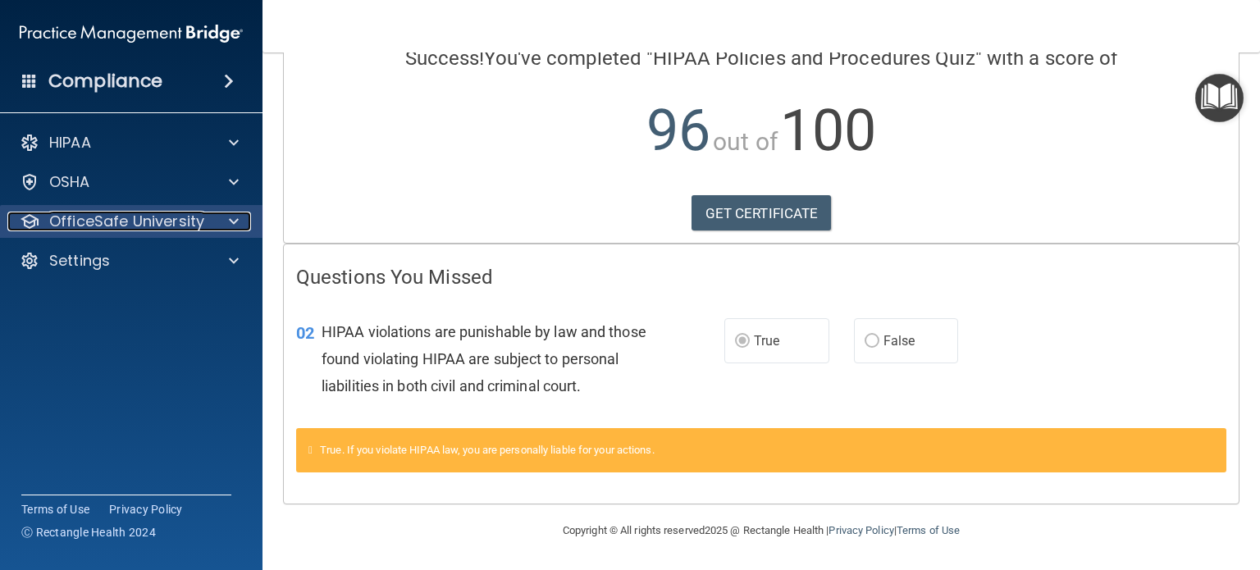
click at [120, 215] on p "OfficeSafe University" at bounding box center [126, 222] width 155 height 20
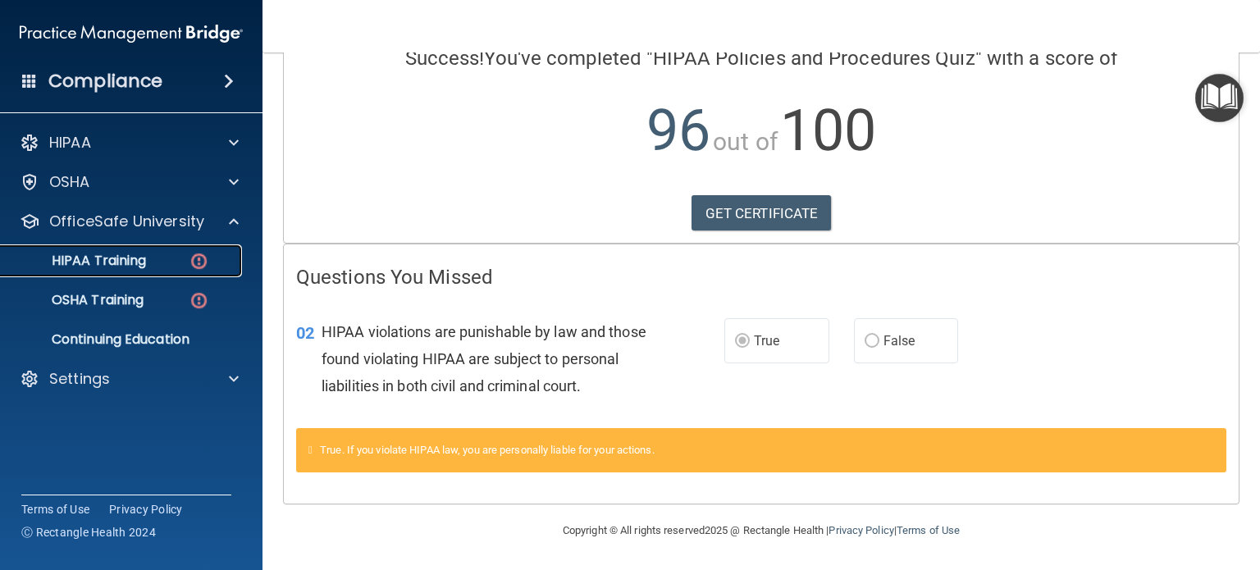
click at [135, 270] on link "HIPAA Training" at bounding box center [113, 260] width 258 height 33
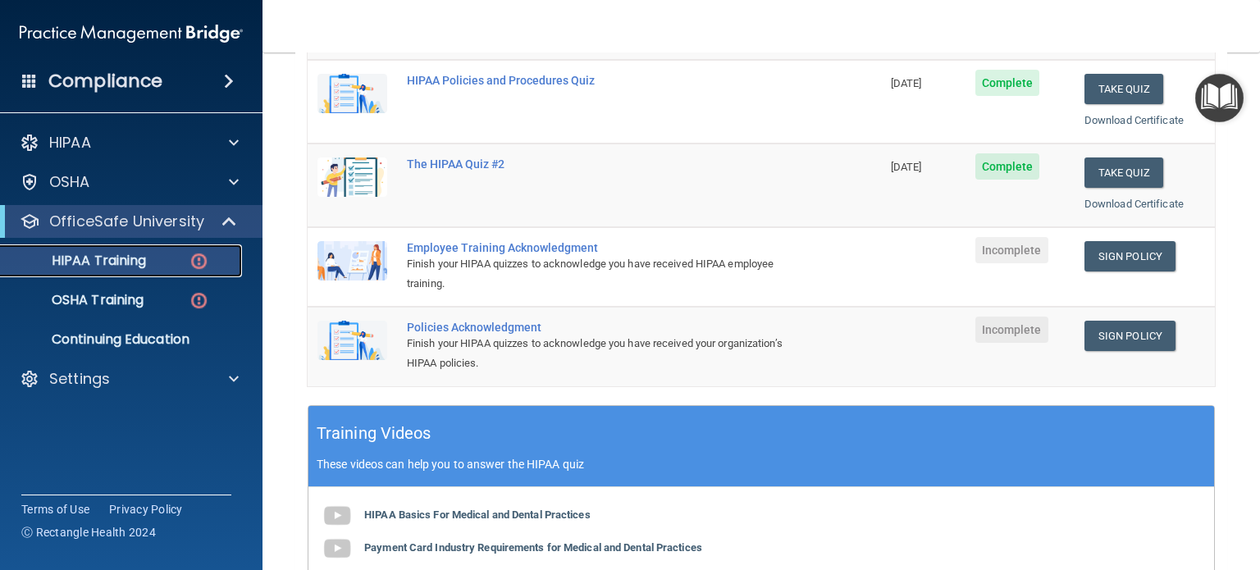
scroll to position [326, 0]
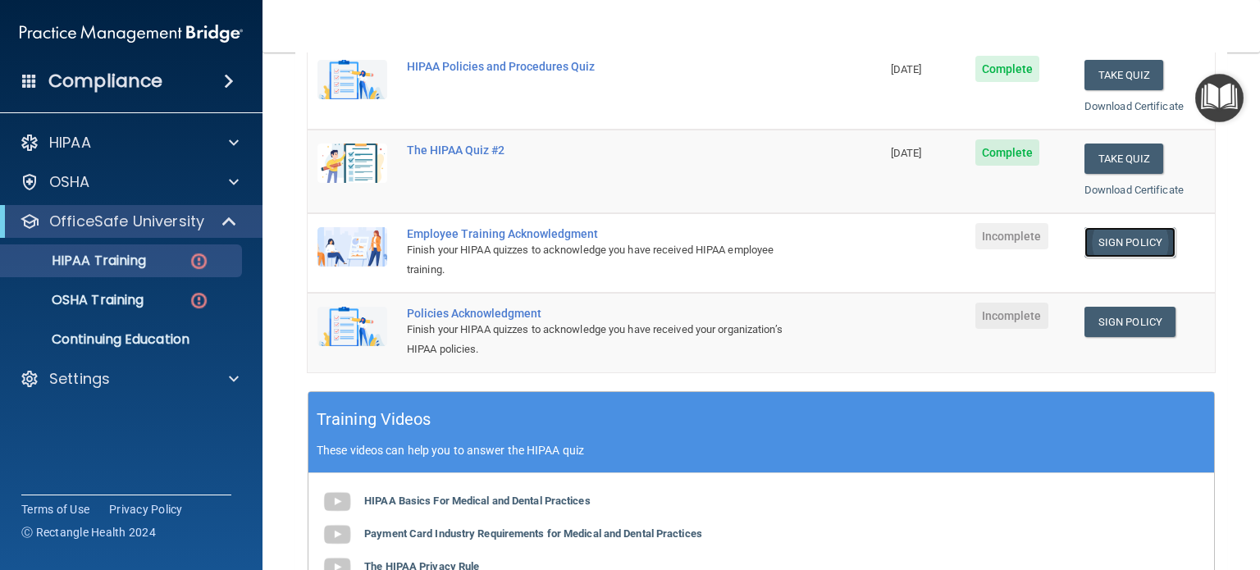
click at [1123, 239] on link "Sign Policy" at bounding box center [1129, 242] width 91 height 30
click at [104, 310] on link "OSHA Training" at bounding box center [113, 300] width 258 height 33
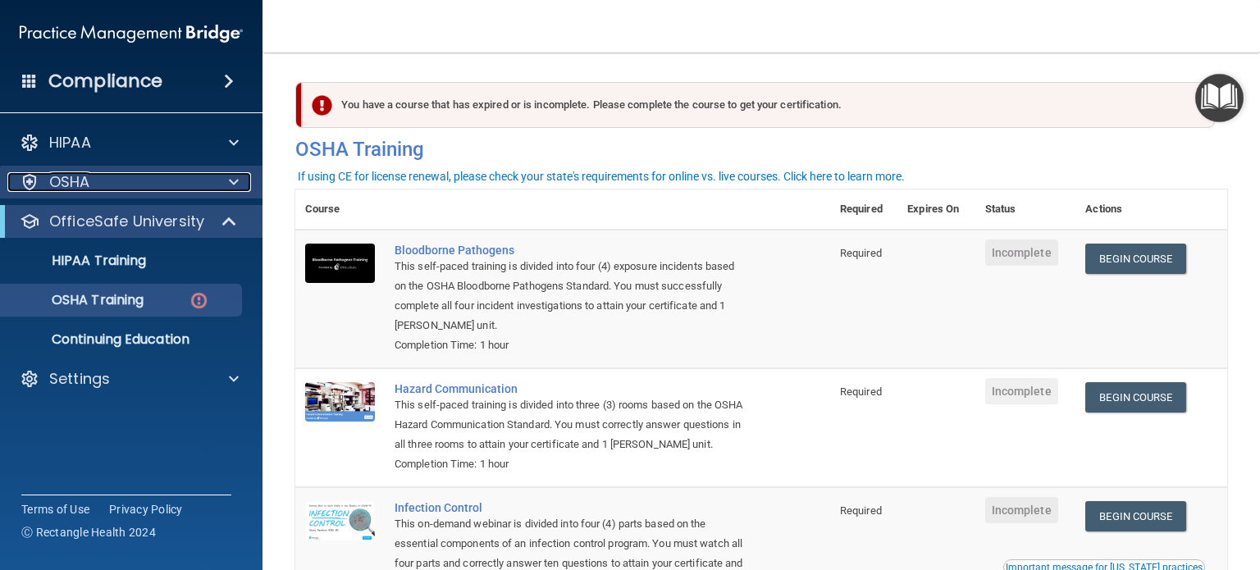
click at [230, 185] on span at bounding box center [234, 182] width 10 height 20
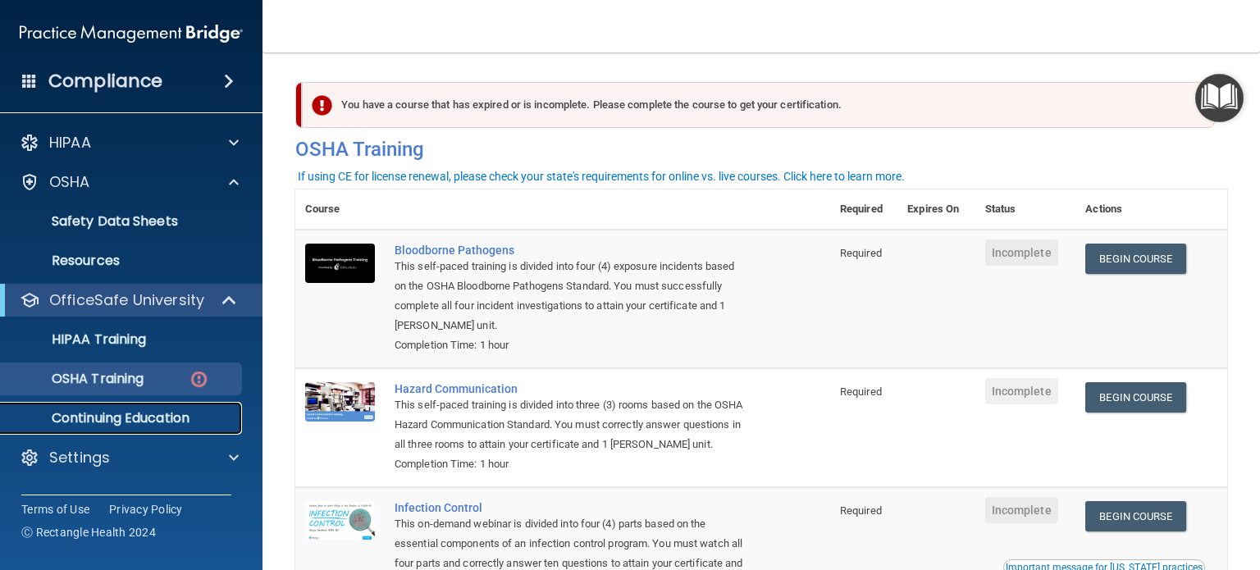
click at [152, 410] on p "Continuing Education" at bounding box center [123, 418] width 224 height 16
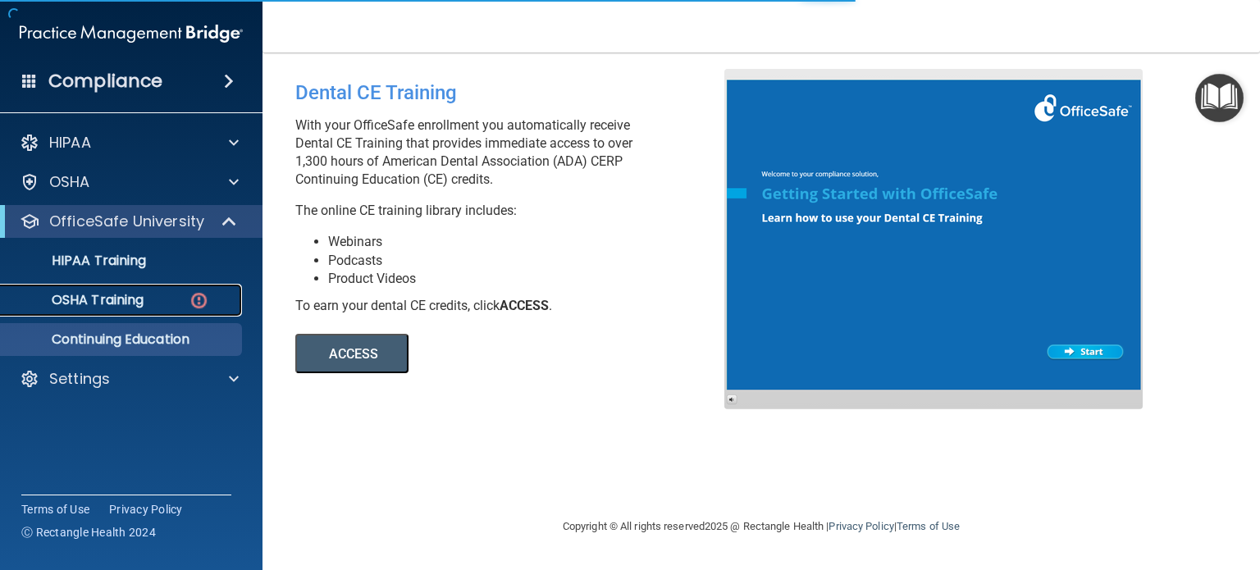
click at [142, 304] on p "OSHA Training" at bounding box center [77, 300] width 133 height 16
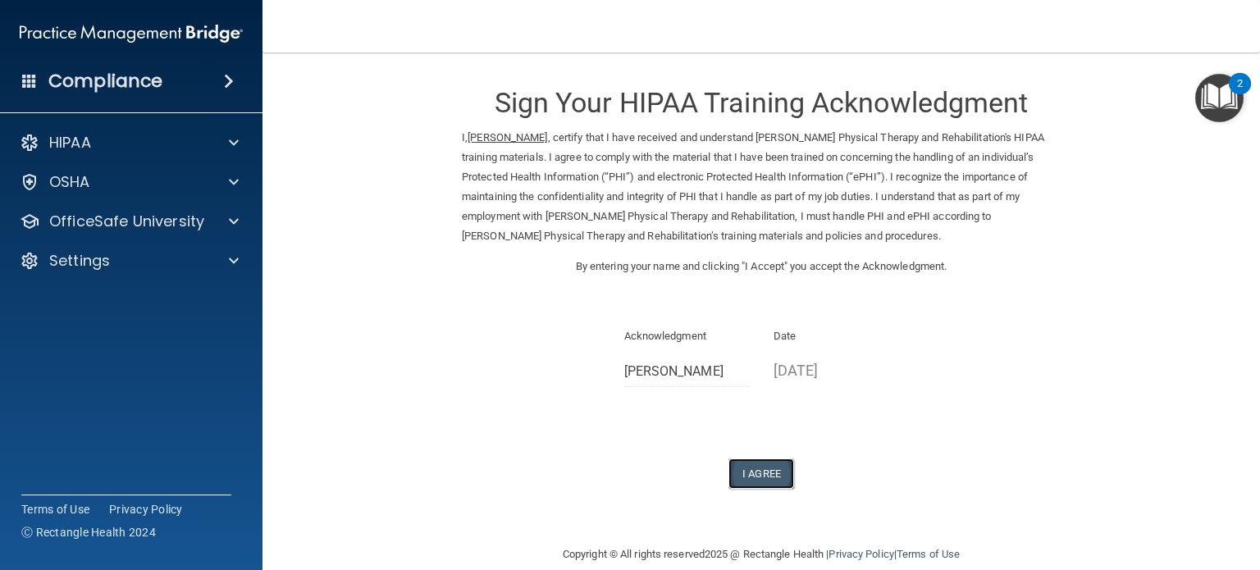
click at [735, 475] on button "I Agree" at bounding box center [761, 474] width 66 height 30
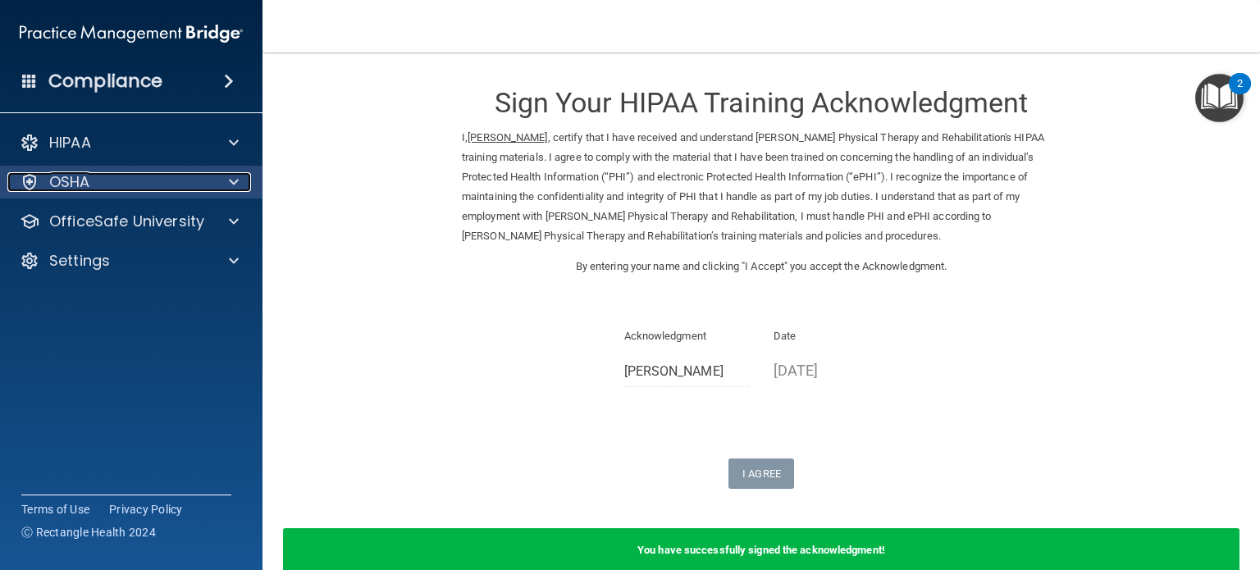
click at [230, 187] on span at bounding box center [234, 182] width 10 height 20
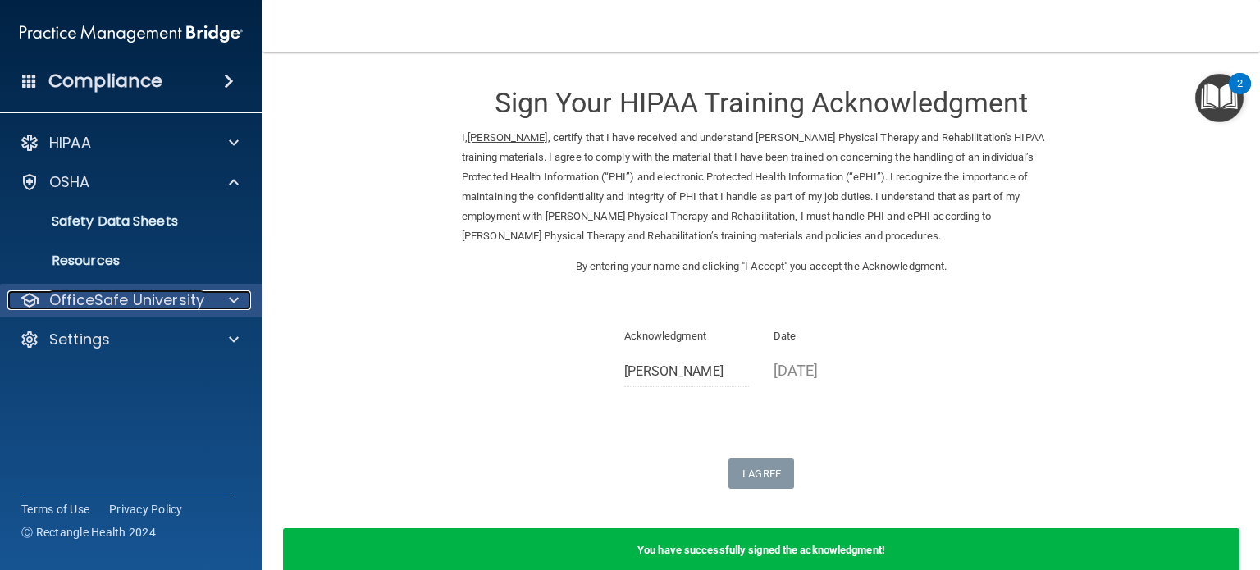
click at [179, 302] on p "OfficeSafe University" at bounding box center [126, 300] width 155 height 20
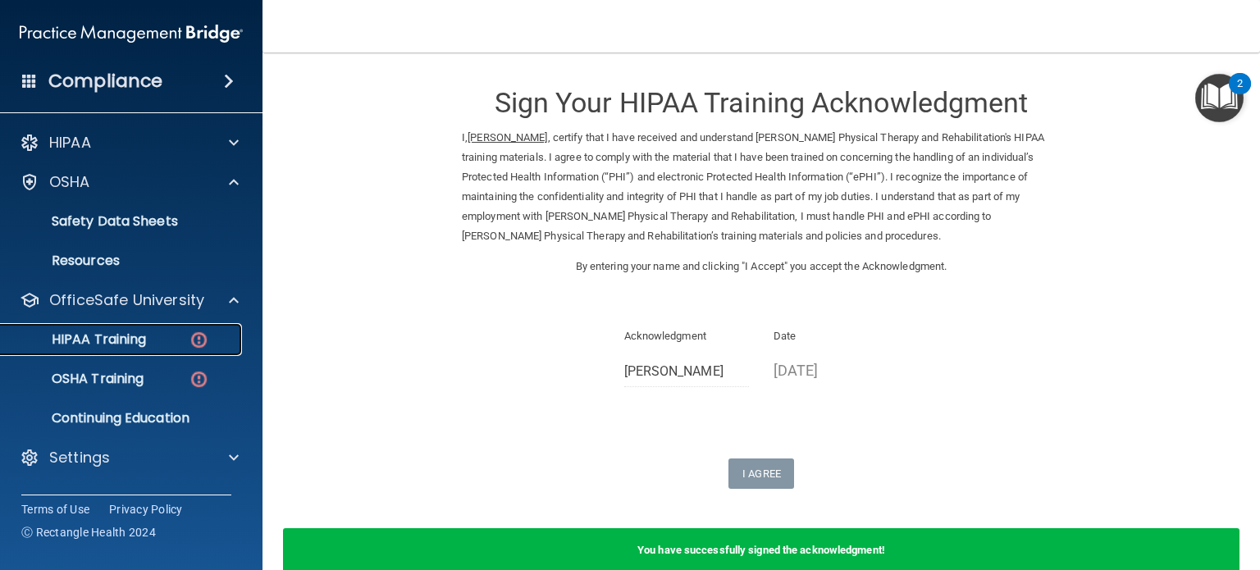
click at [139, 347] on p "HIPAA Training" at bounding box center [78, 339] width 135 height 16
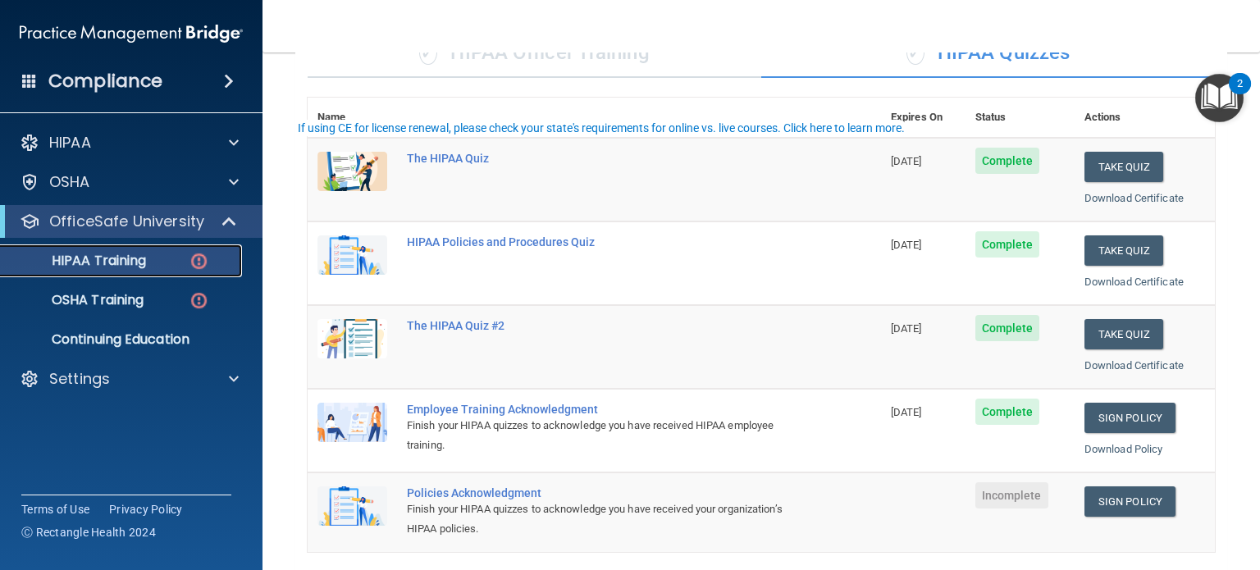
scroll to position [246, 0]
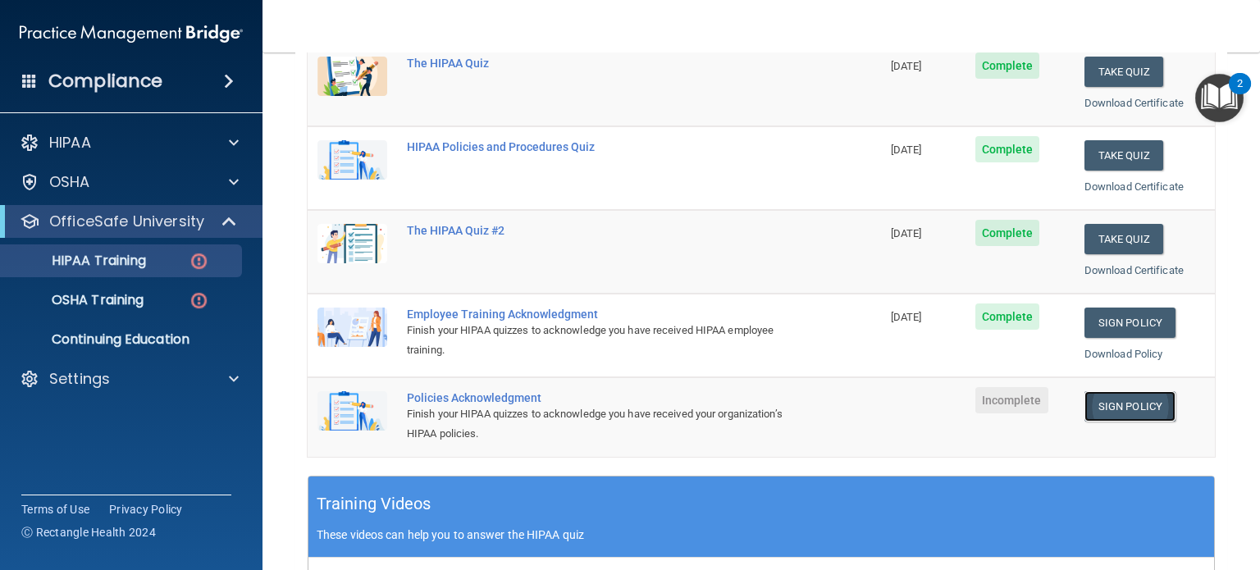
click at [1106, 403] on link "Sign Policy" at bounding box center [1129, 406] width 91 height 30
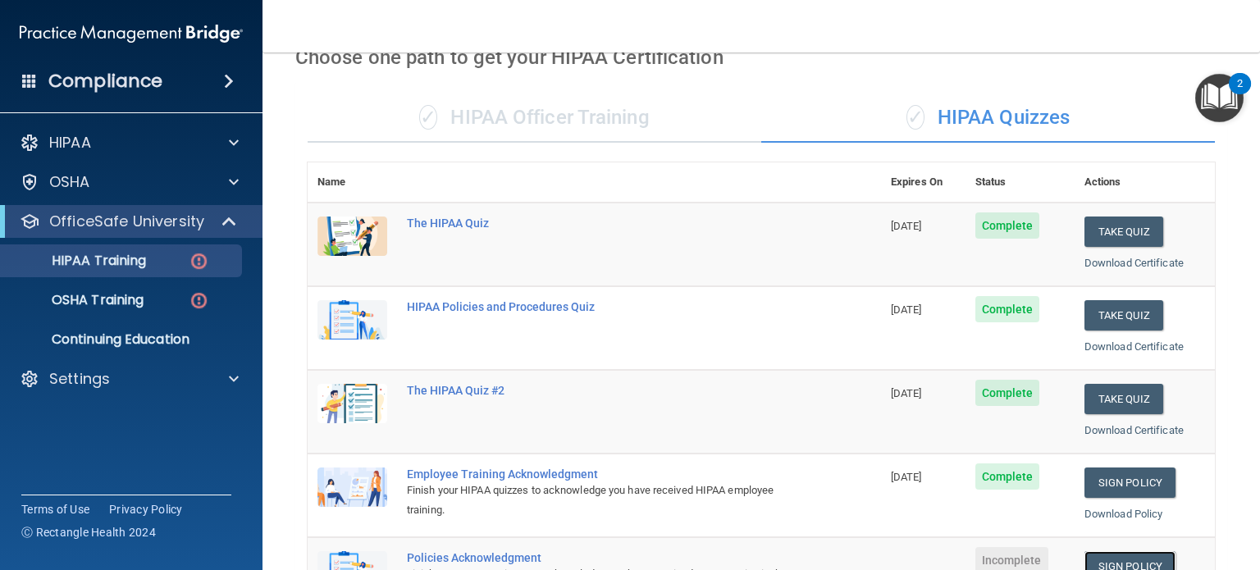
scroll to position [0, 0]
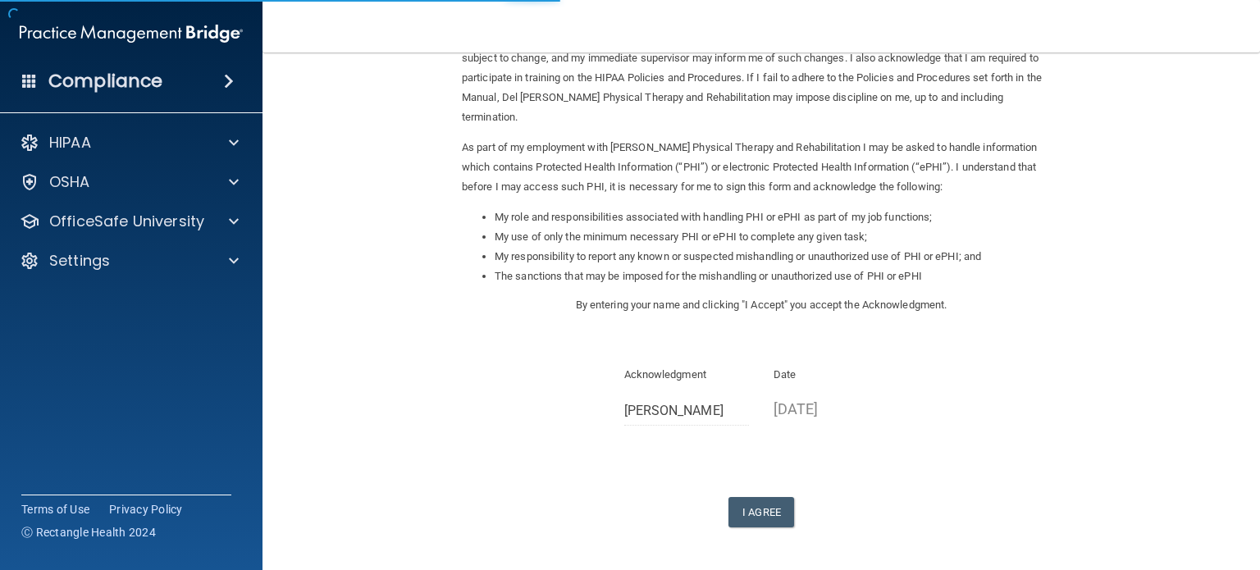
scroll to position [180, 0]
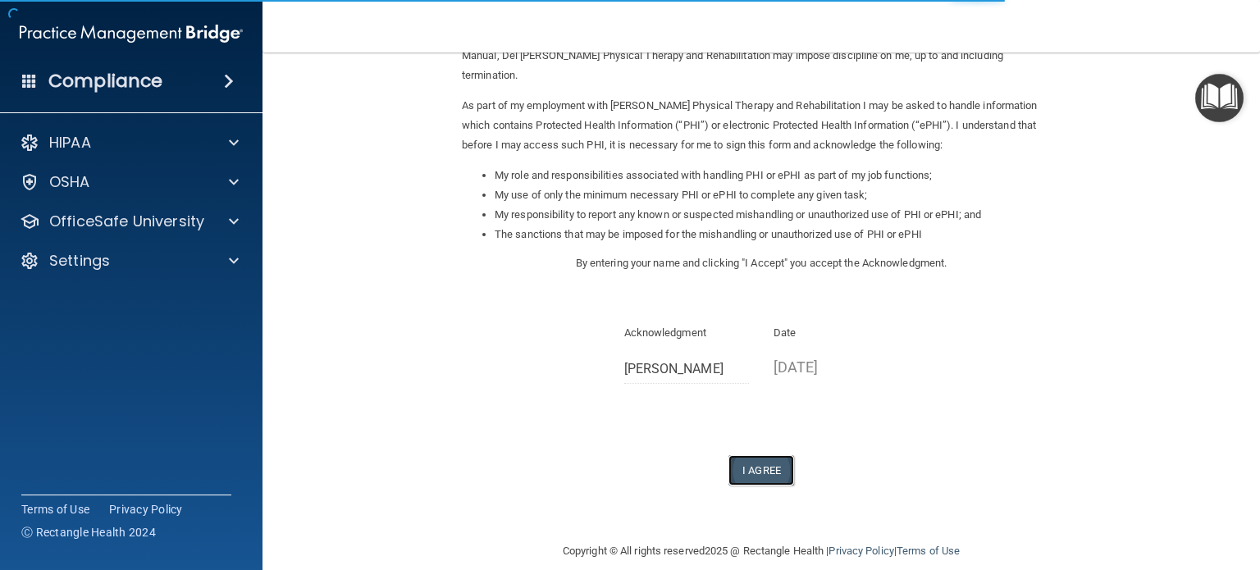
click at [761, 455] on button "I Agree" at bounding box center [761, 470] width 66 height 30
